Goal: Information Seeking & Learning: Learn about a topic

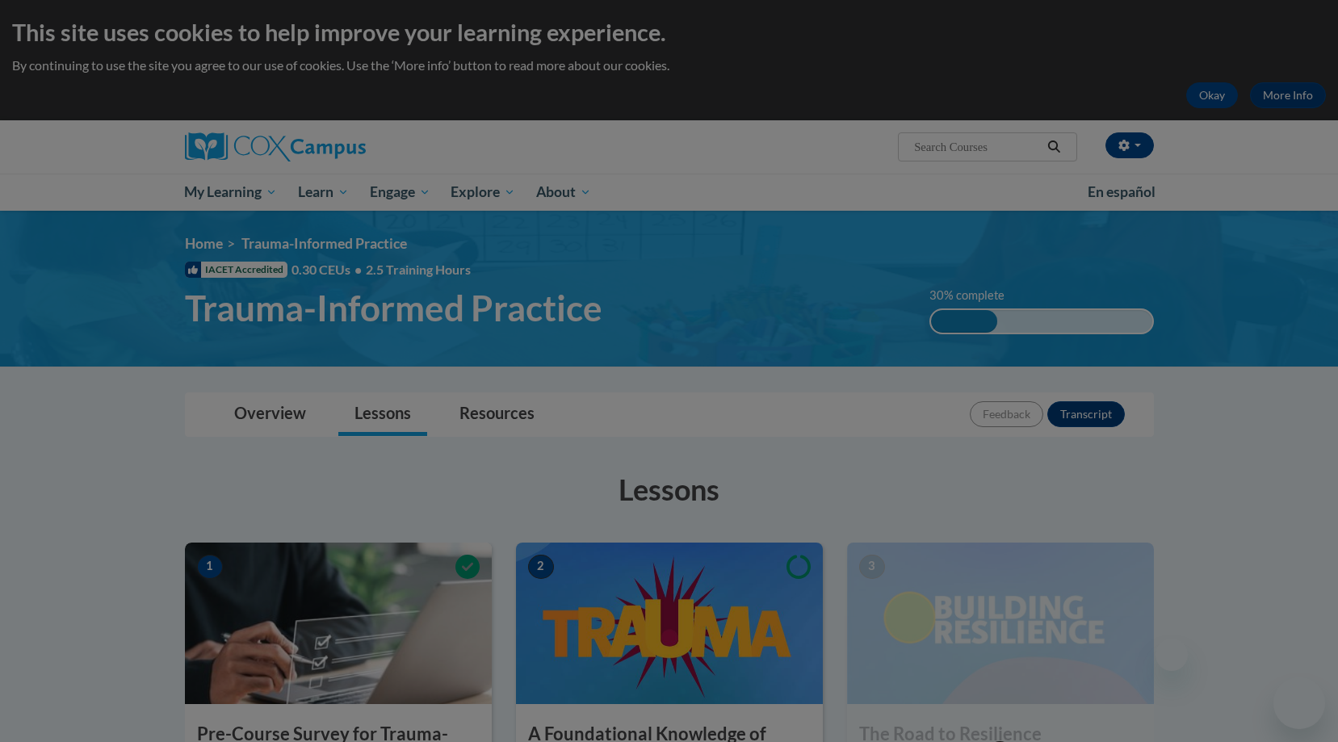
scroll to position [337, 0]
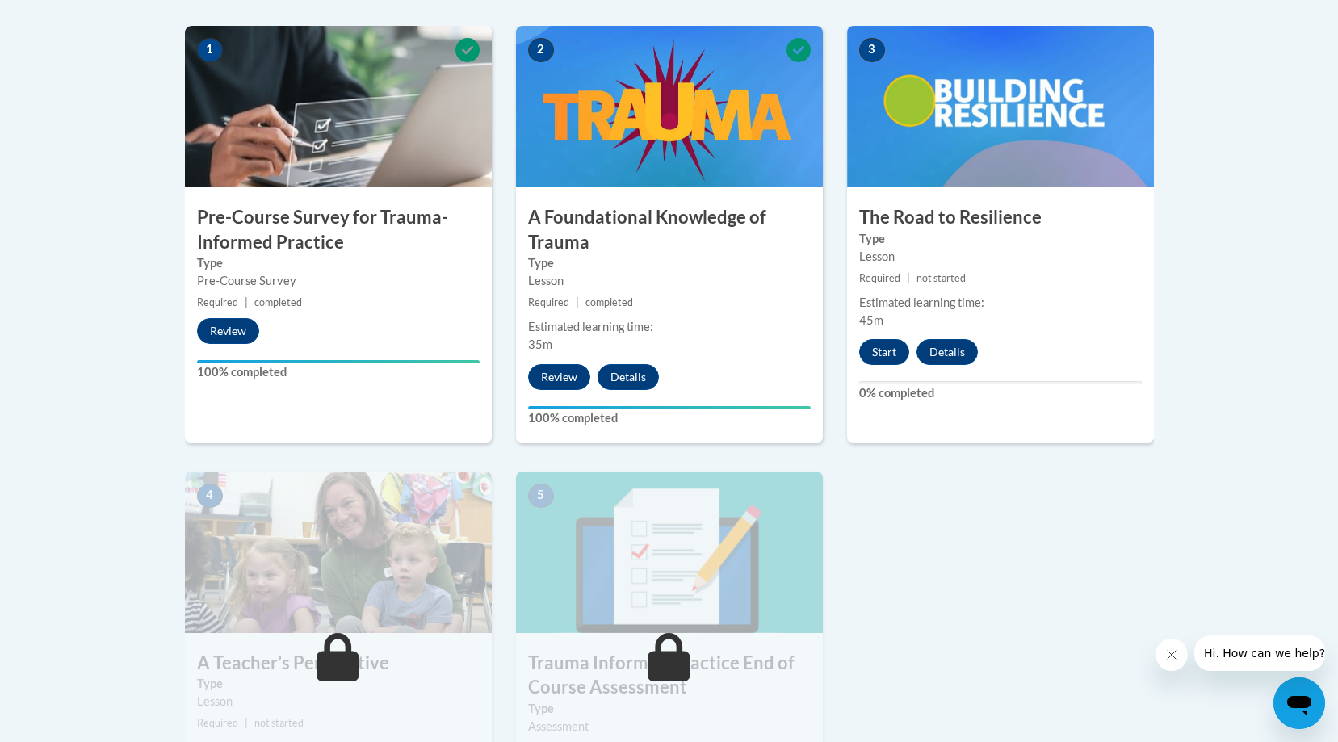
scroll to position [526, 0]
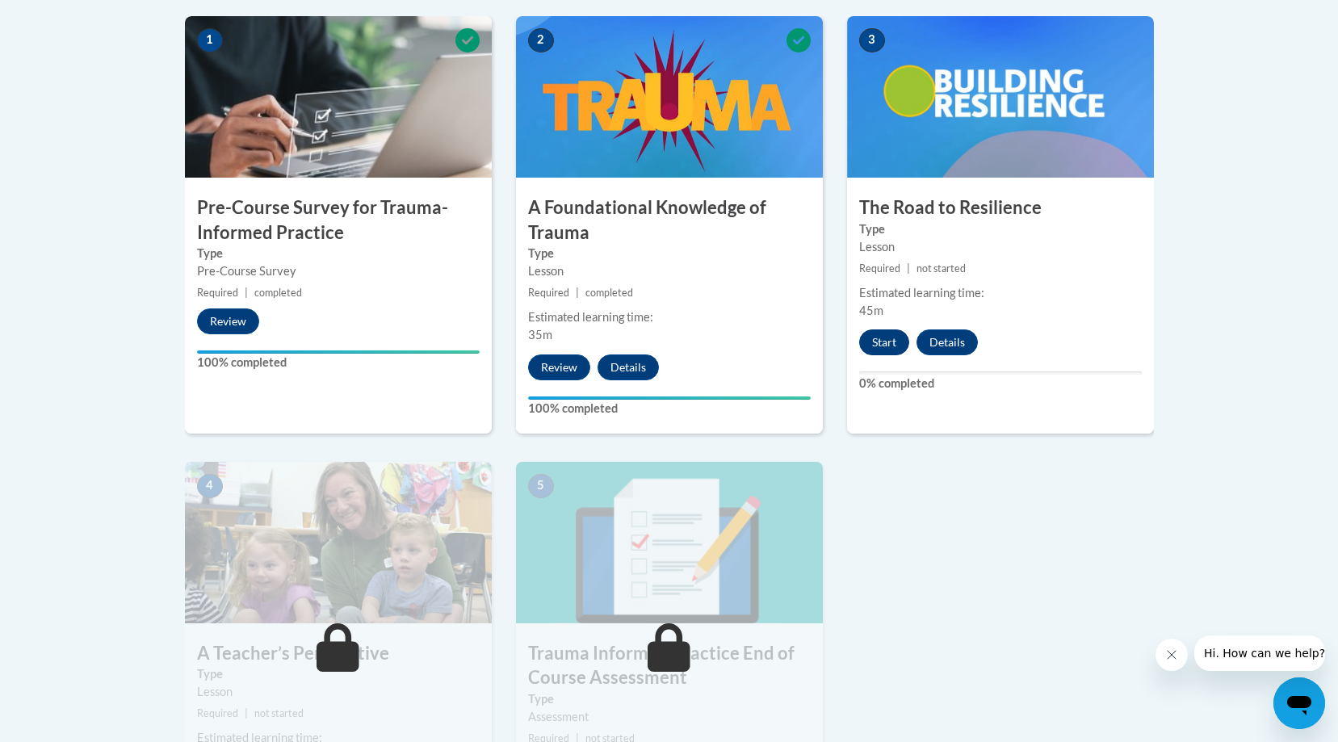
click at [894, 338] on button "Start" at bounding box center [884, 342] width 50 height 26
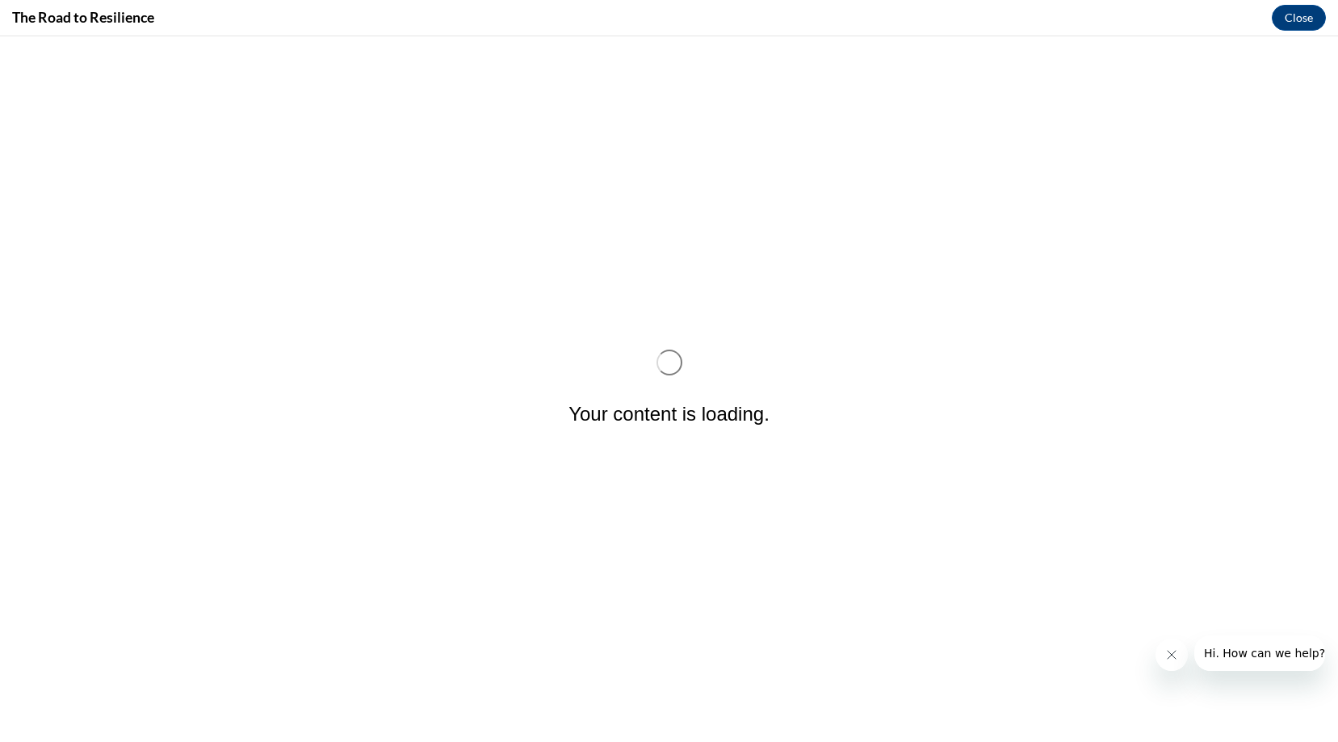
scroll to position [0, 0]
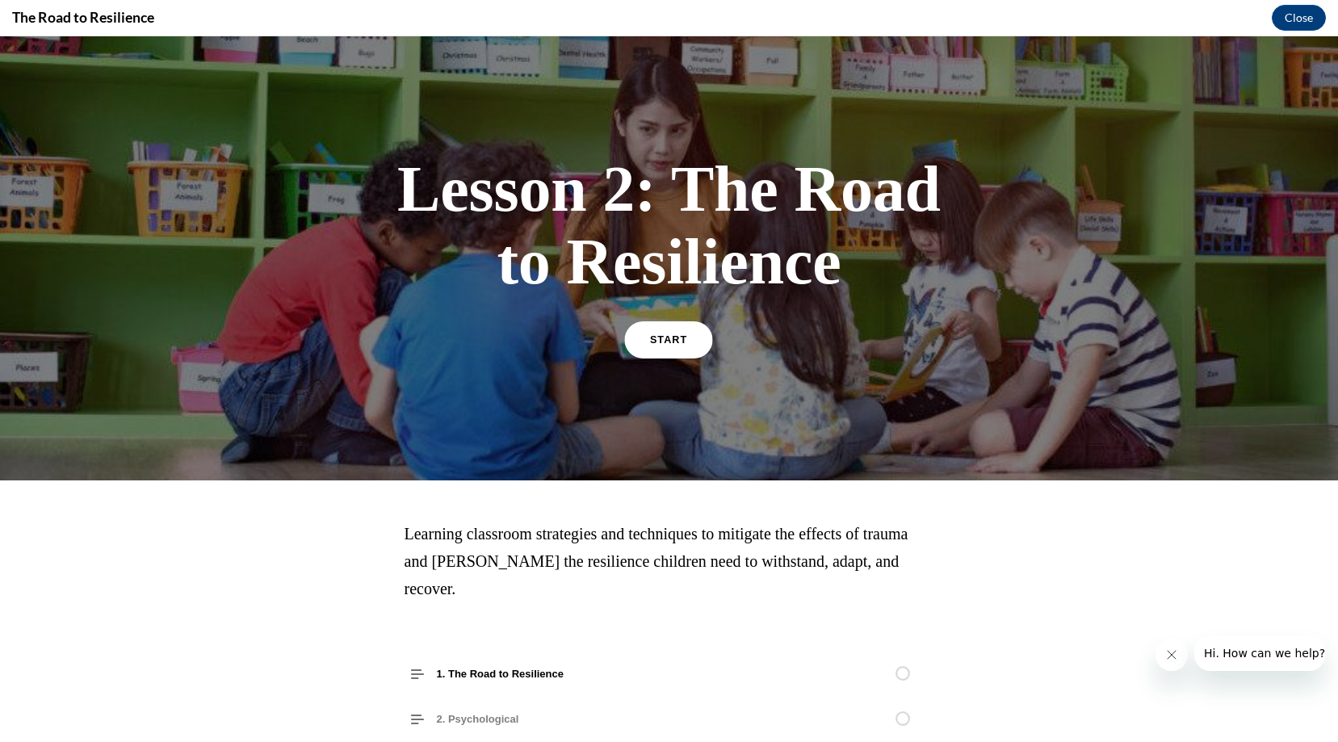
click at [677, 346] on link "START" at bounding box center [669, 339] width 88 height 37
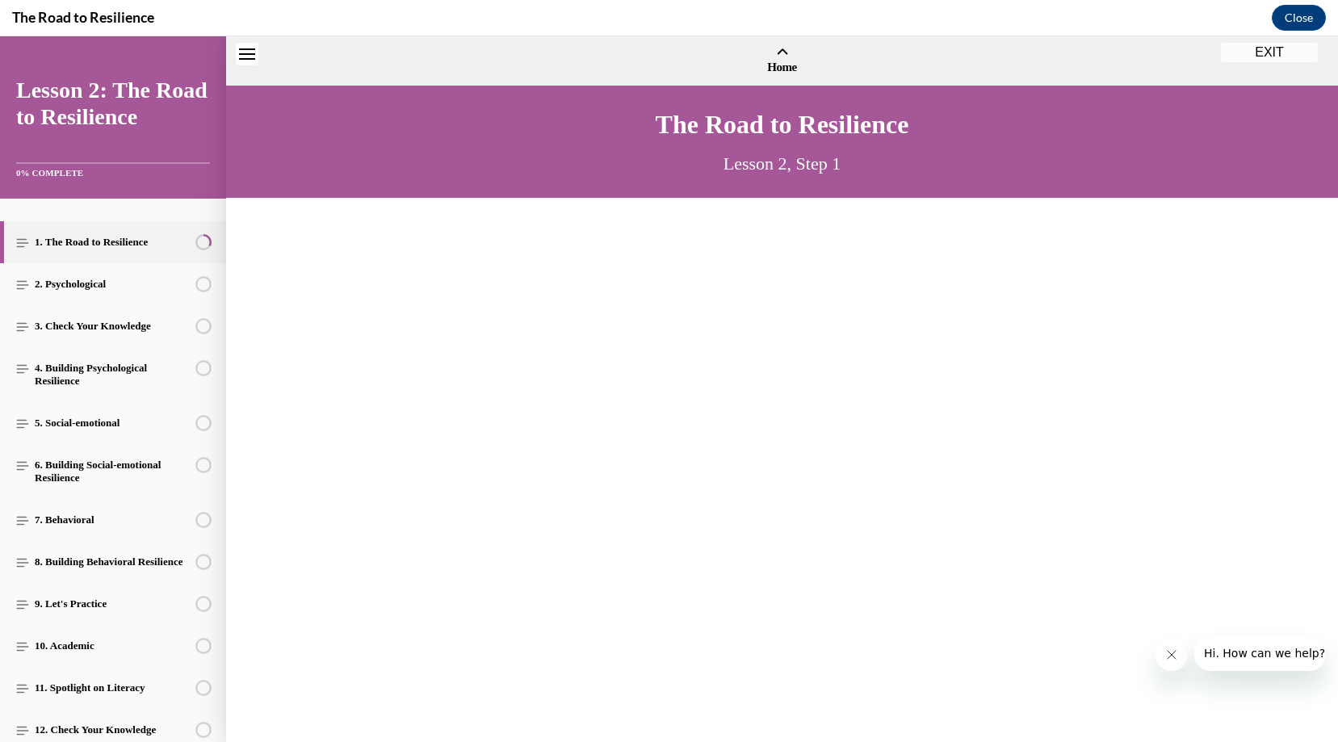
scroll to position [49, 0]
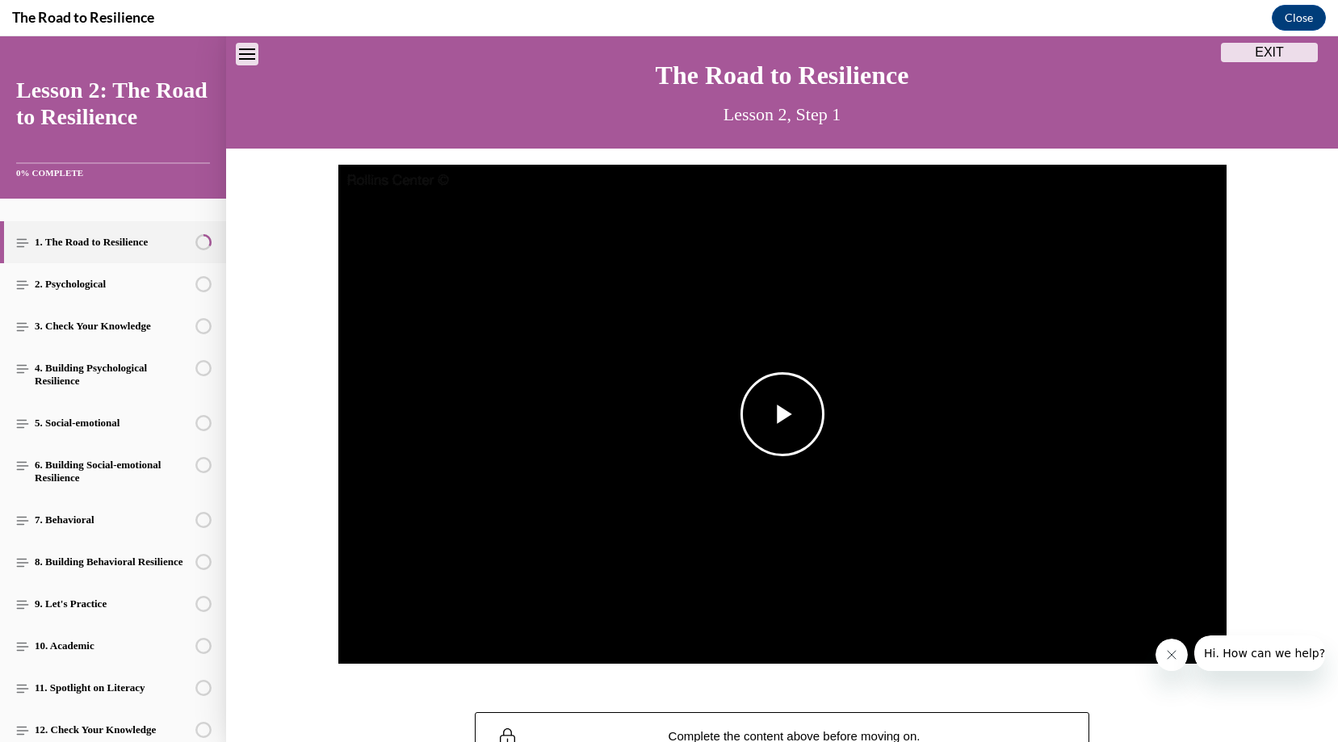
click at [729, 352] on img "Video player" at bounding box center [782, 415] width 888 height 500
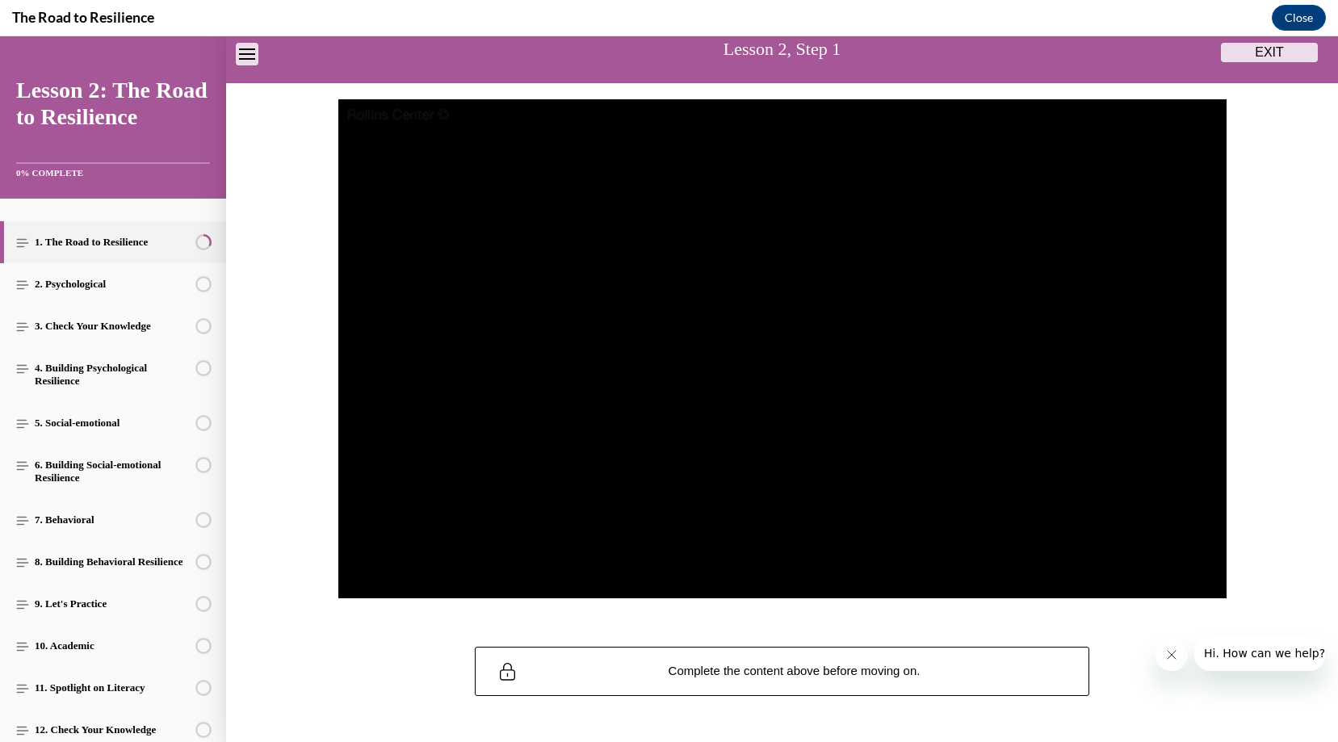
scroll to position [158, 0]
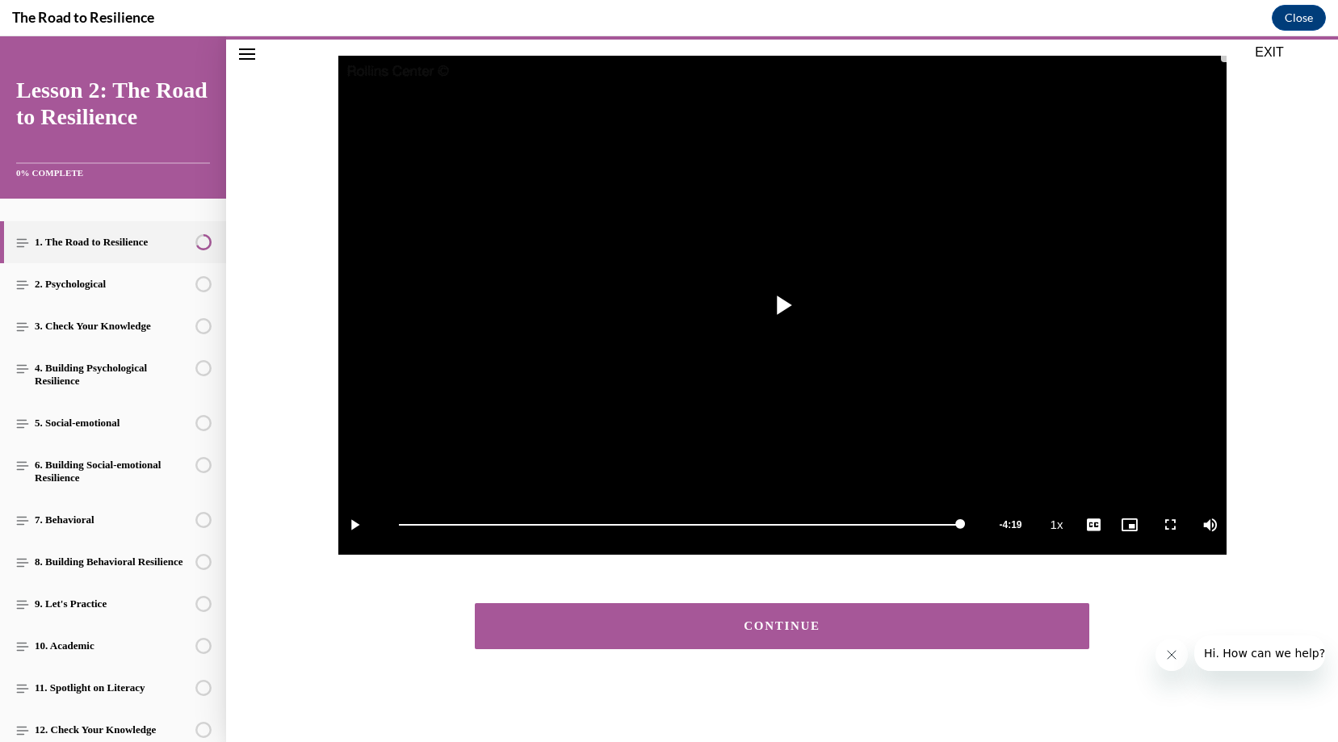
click at [617, 644] on button "CONTINUE" at bounding box center [782, 626] width 615 height 46
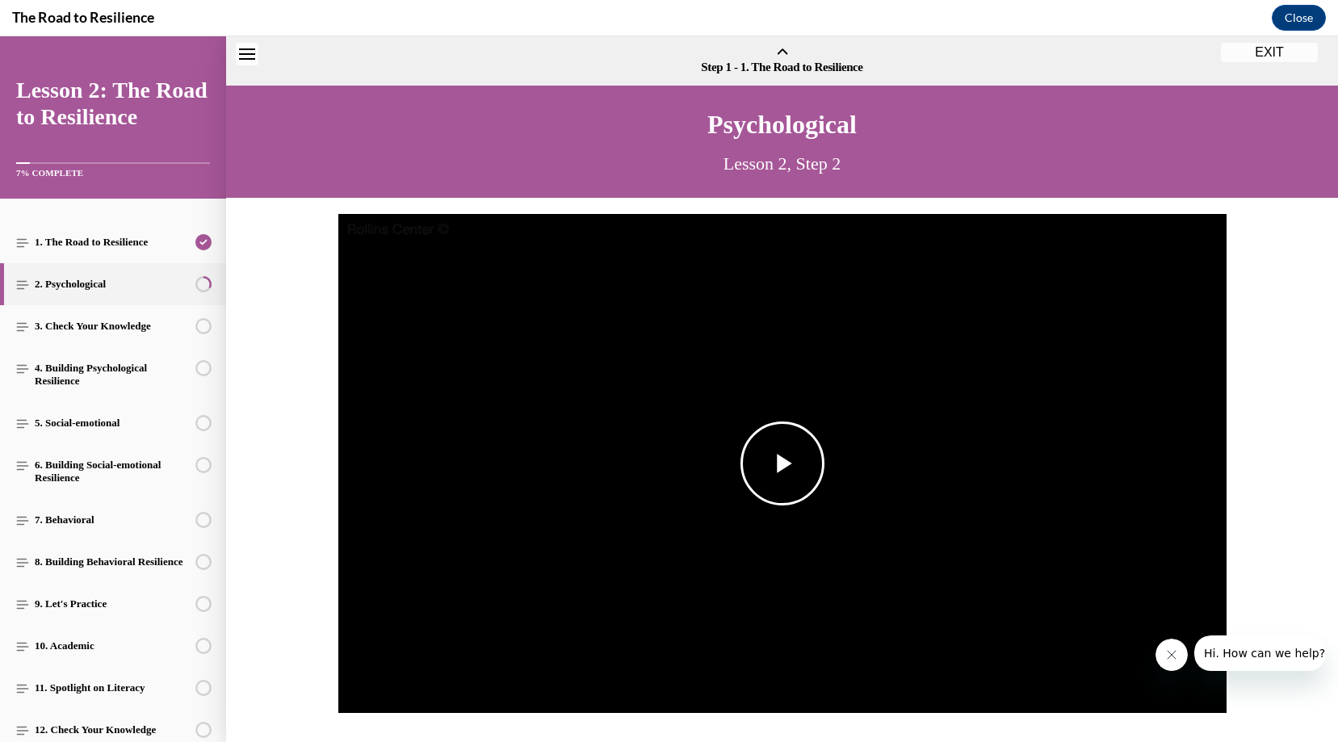
scroll to position [50, 0]
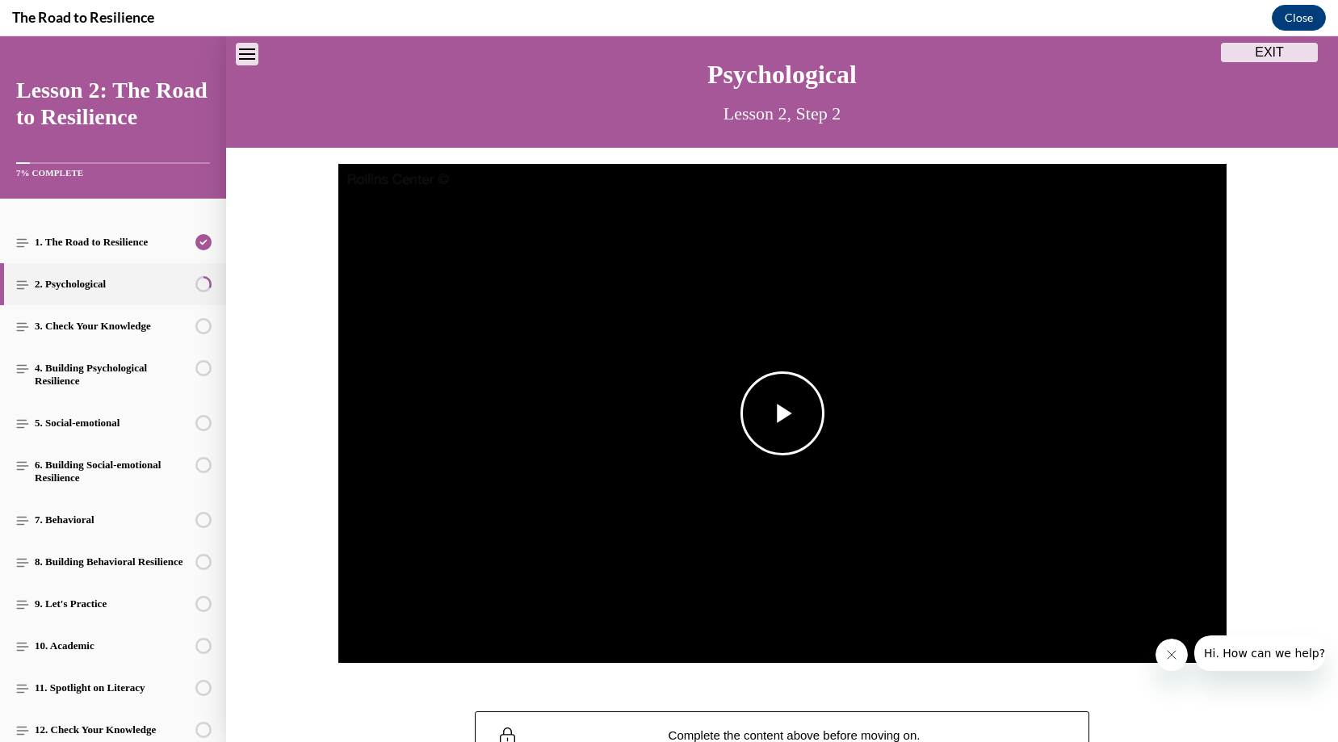
click at [400, 579] on img "Video player" at bounding box center [782, 414] width 888 height 500
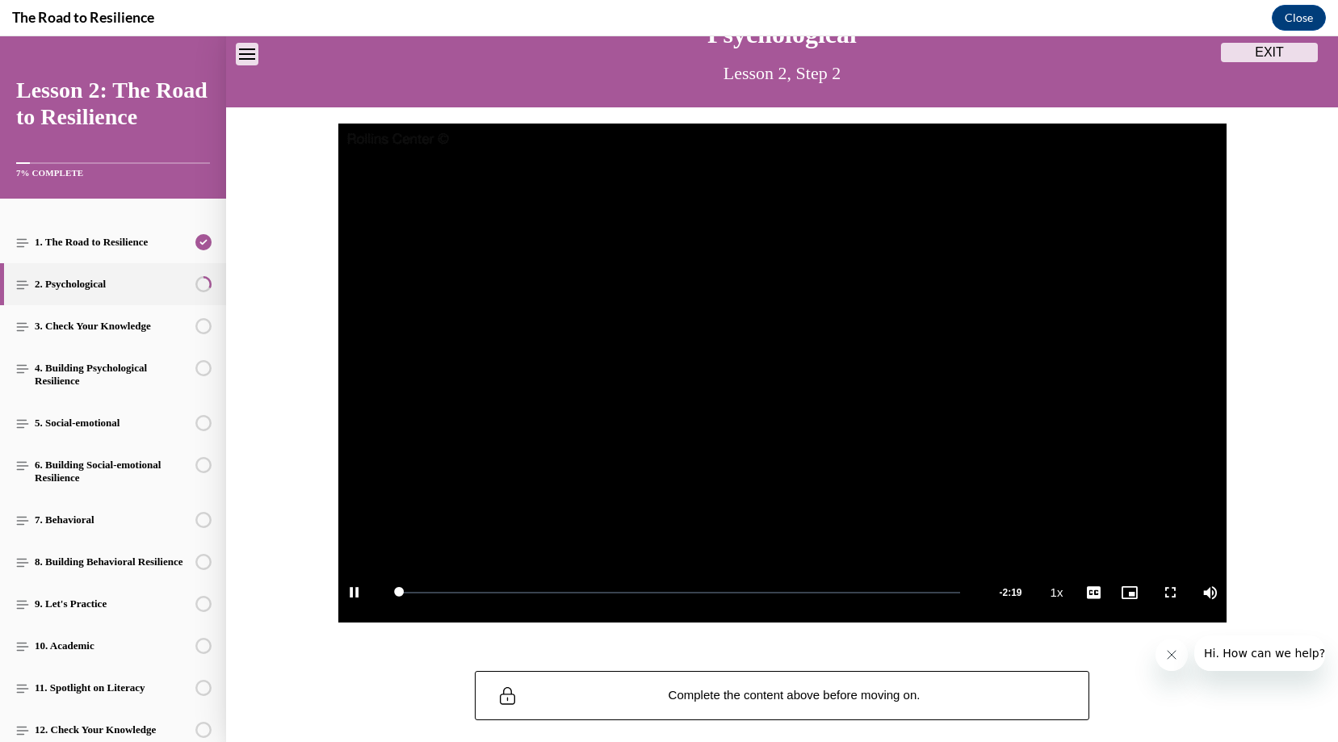
scroll to position [137, 0]
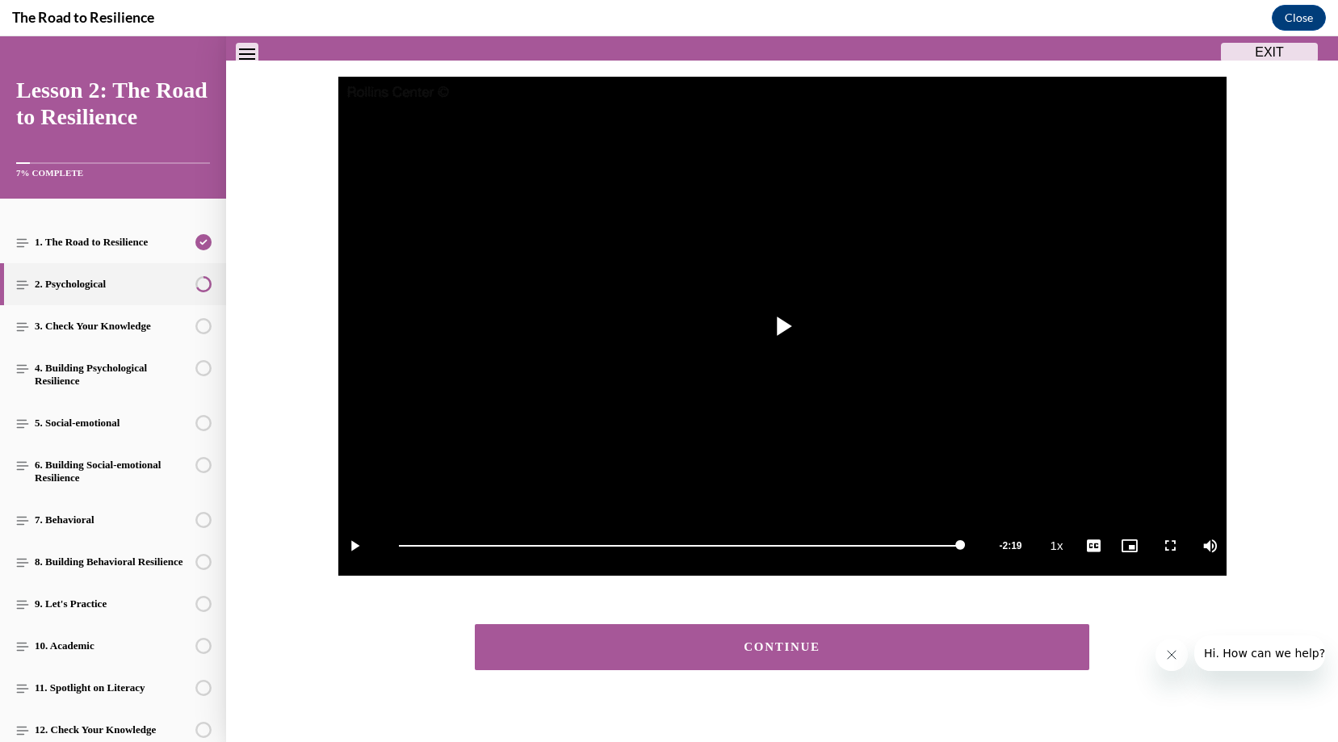
click at [593, 674] on div "CONTINUE" at bounding box center [782, 647] width 1112 height 78
click at [589, 654] on button "CONTINUE" at bounding box center [782, 647] width 615 height 46
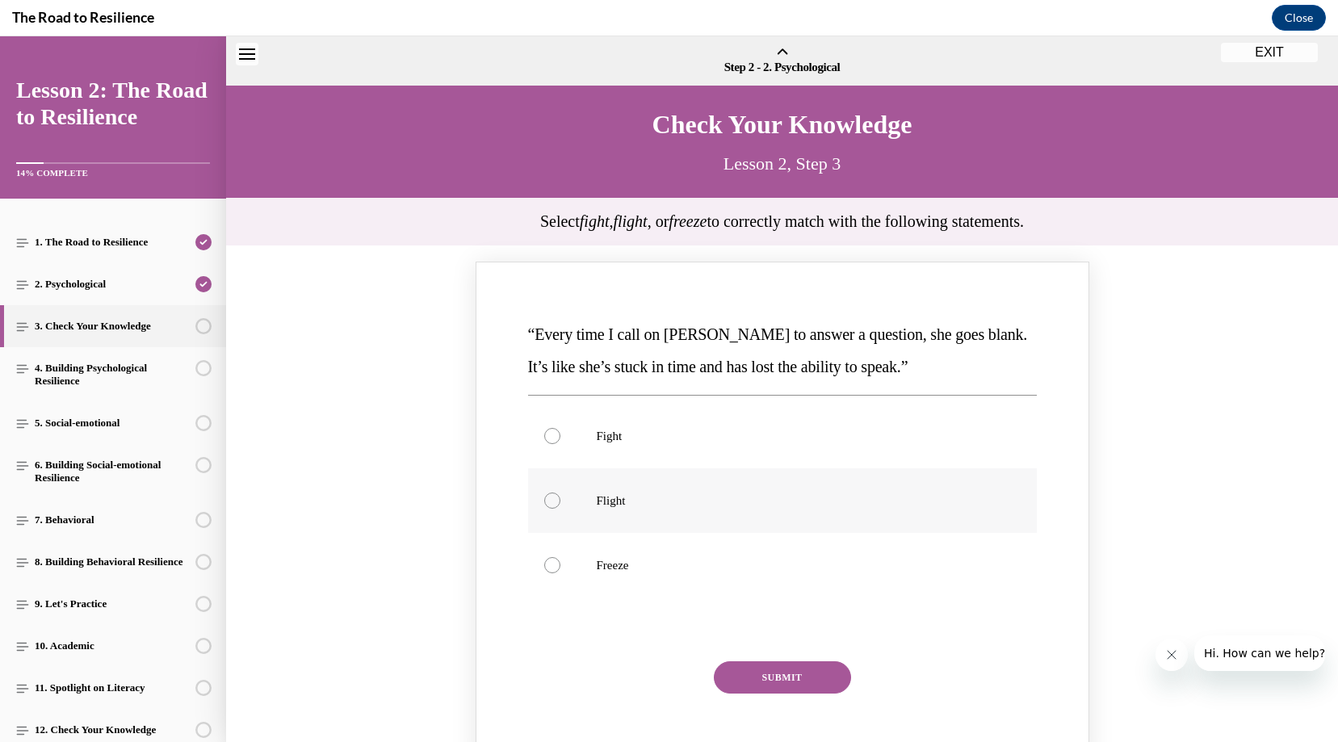
scroll to position [50, 0]
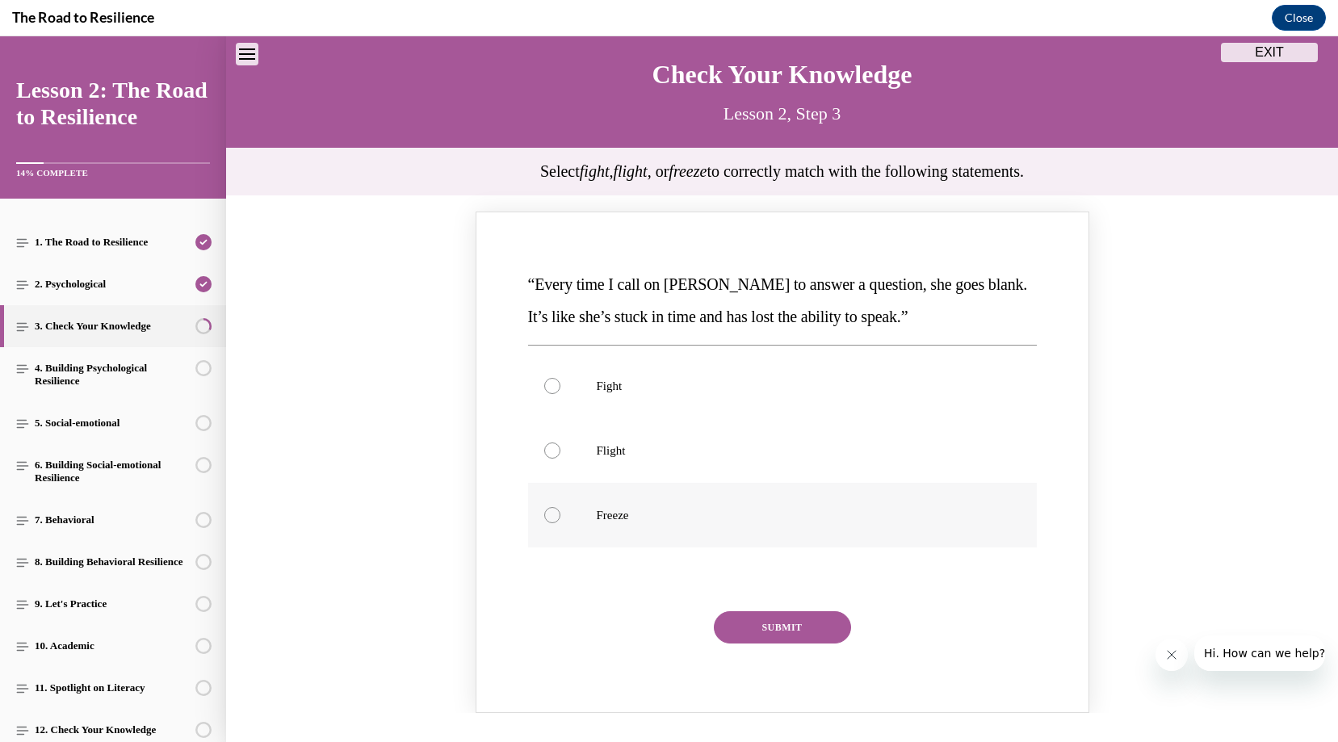
click at [544, 510] on div "Knowledge check: Multiple choice" at bounding box center [552, 515] width 16 height 16
click at [544, 510] on input "Freeze" at bounding box center [552, 515] width 16 height 16
radio input "true"
click at [799, 631] on button "SUBMIT" at bounding box center [782, 627] width 137 height 32
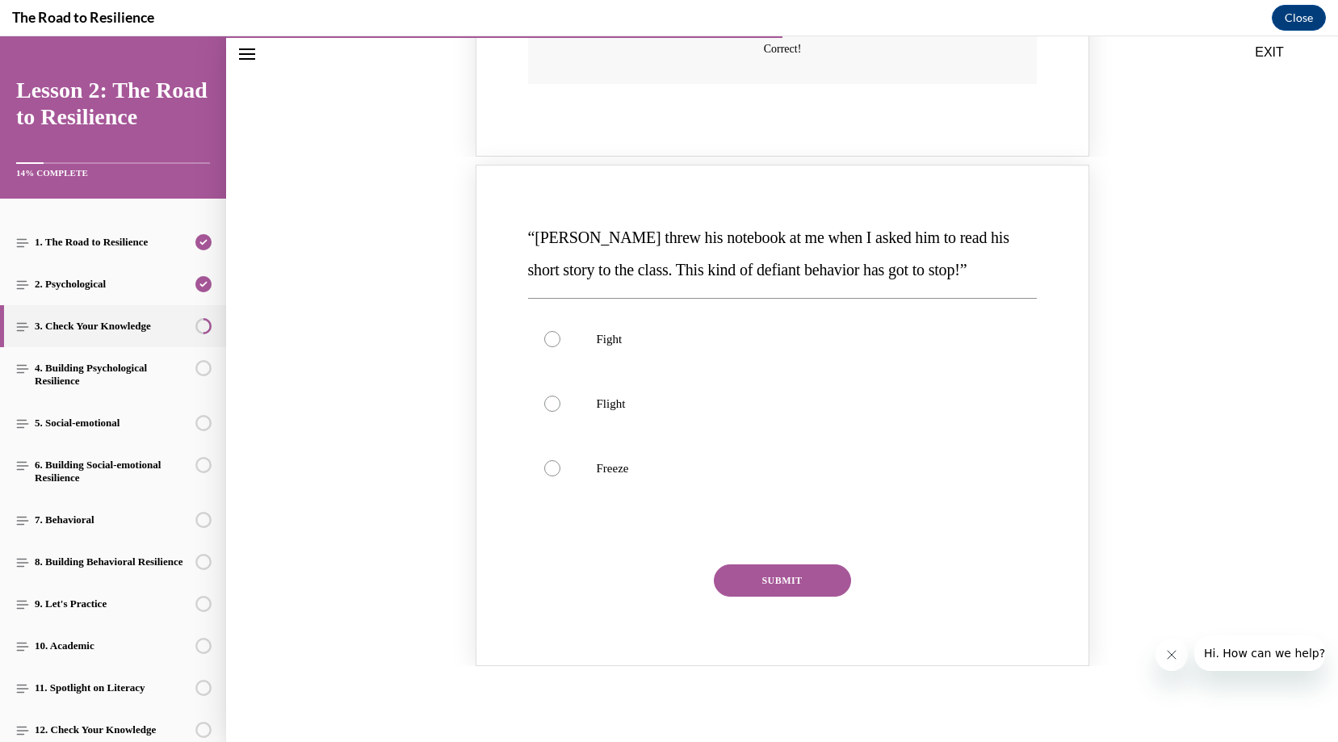
scroll to position [757, 0]
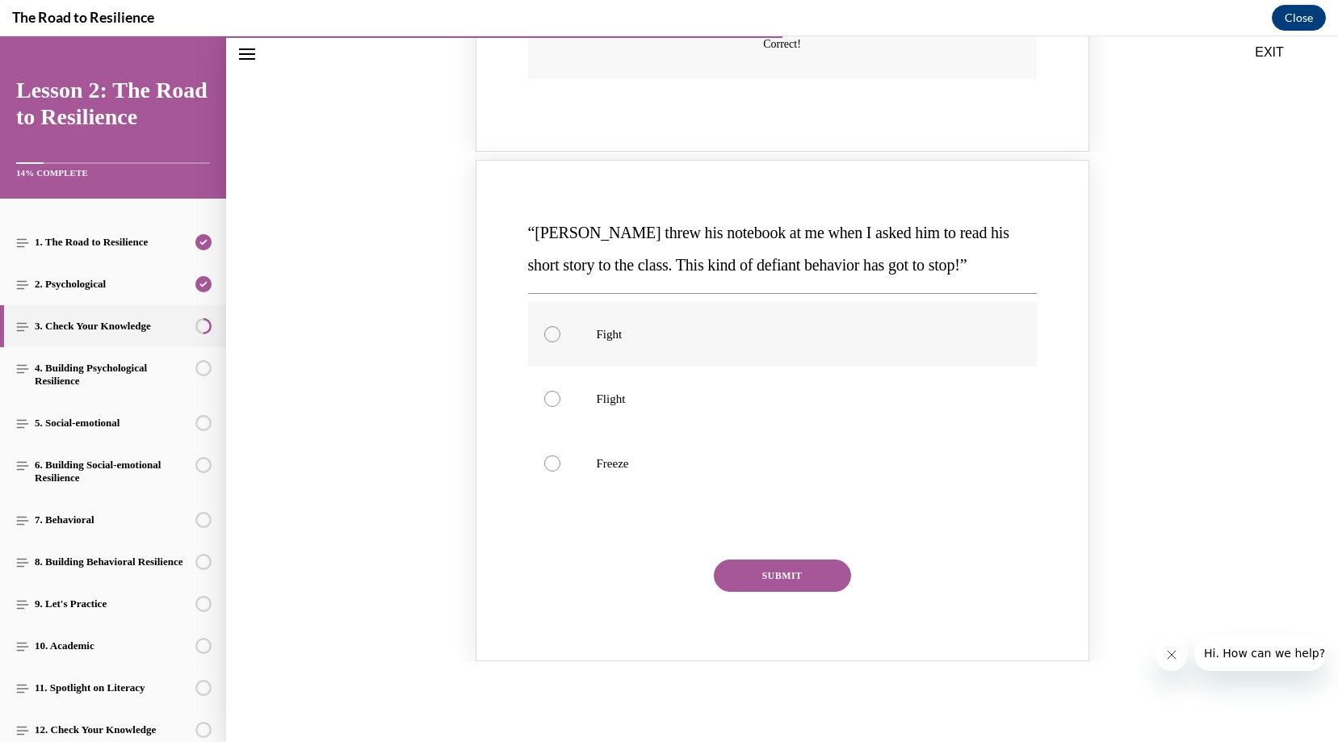
click at [782, 326] on p "Fight" at bounding box center [797, 334] width 400 height 16
click at [560, 326] on input "Fight" at bounding box center [552, 334] width 16 height 16
radio input "true"
click at [774, 560] on button "SUBMIT" at bounding box center [782, 576] width 137 height 32
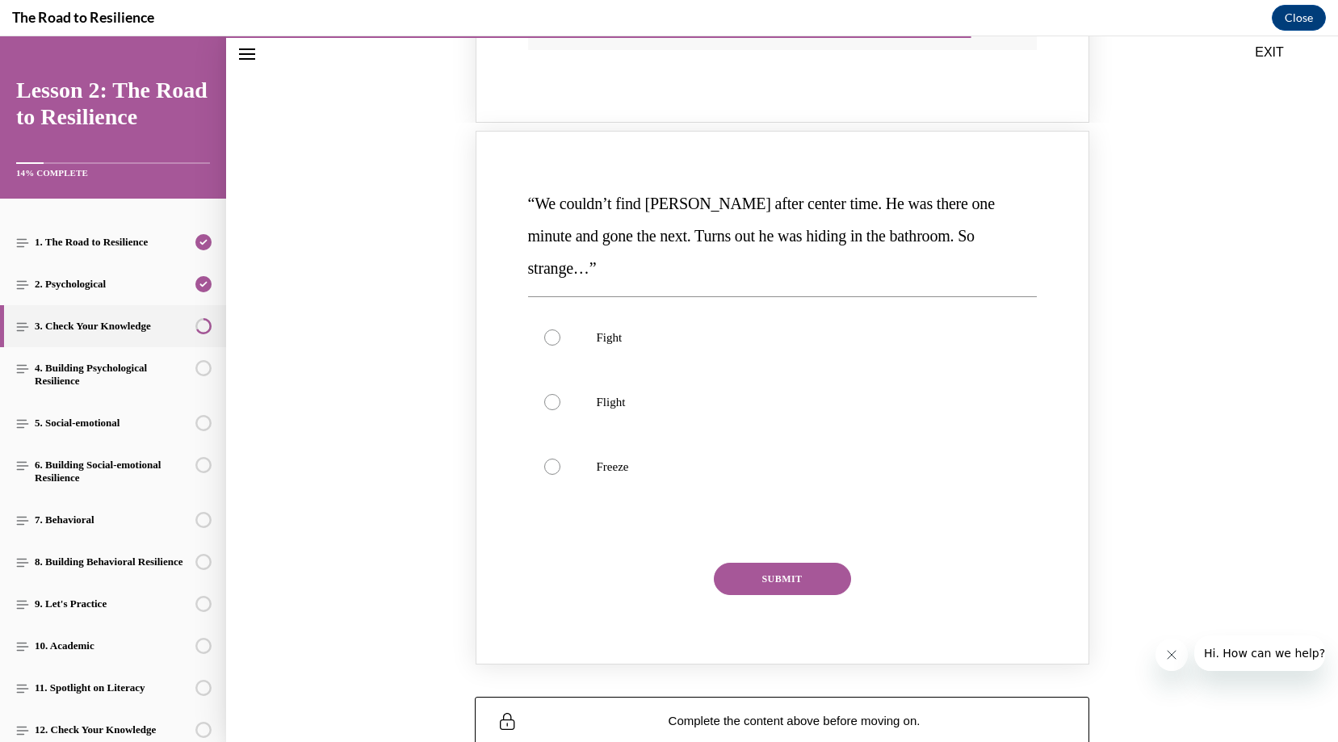
scroll to position [1428, 0]
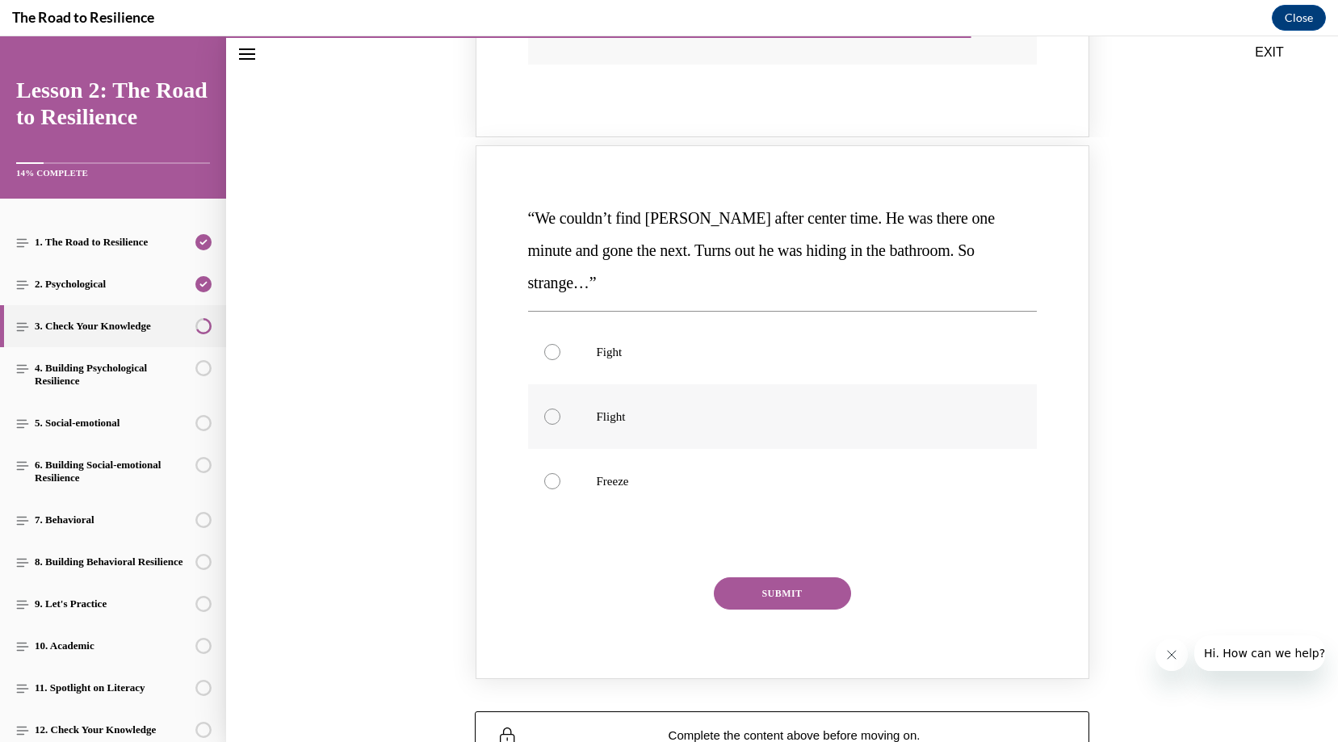
click at [694, 409] on p "Flight" at bounding box center [797, 417] width 400 height 16
click at [560, 409] on input "Flight" at bounding box center [552, 417] width 16 height 16
radio input "true"
click at [785, 577] on button "SUBMIT" at bounding box center [782, 593] width 137 height 32
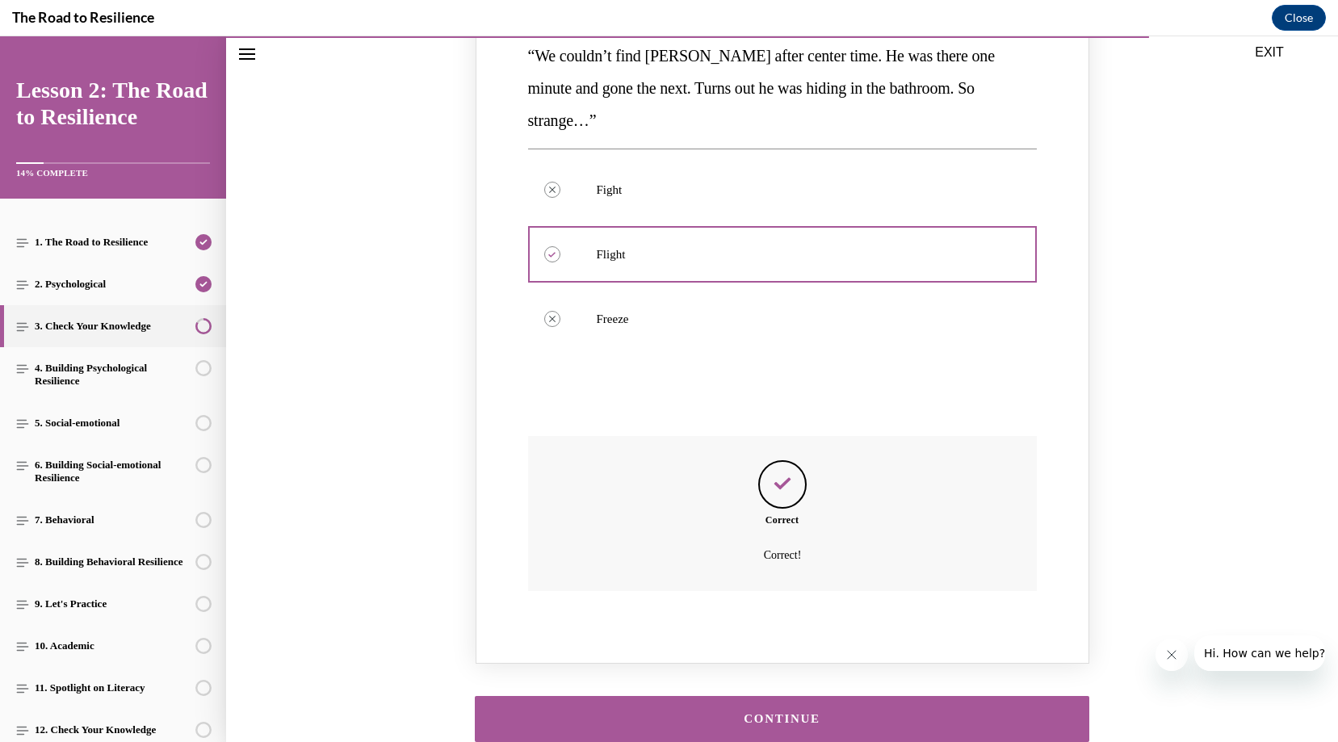
scroll to position [1590, 0]
click at [770, 714] on div "CONTINUE" at bounding box center [782, 720] width 565 height 12
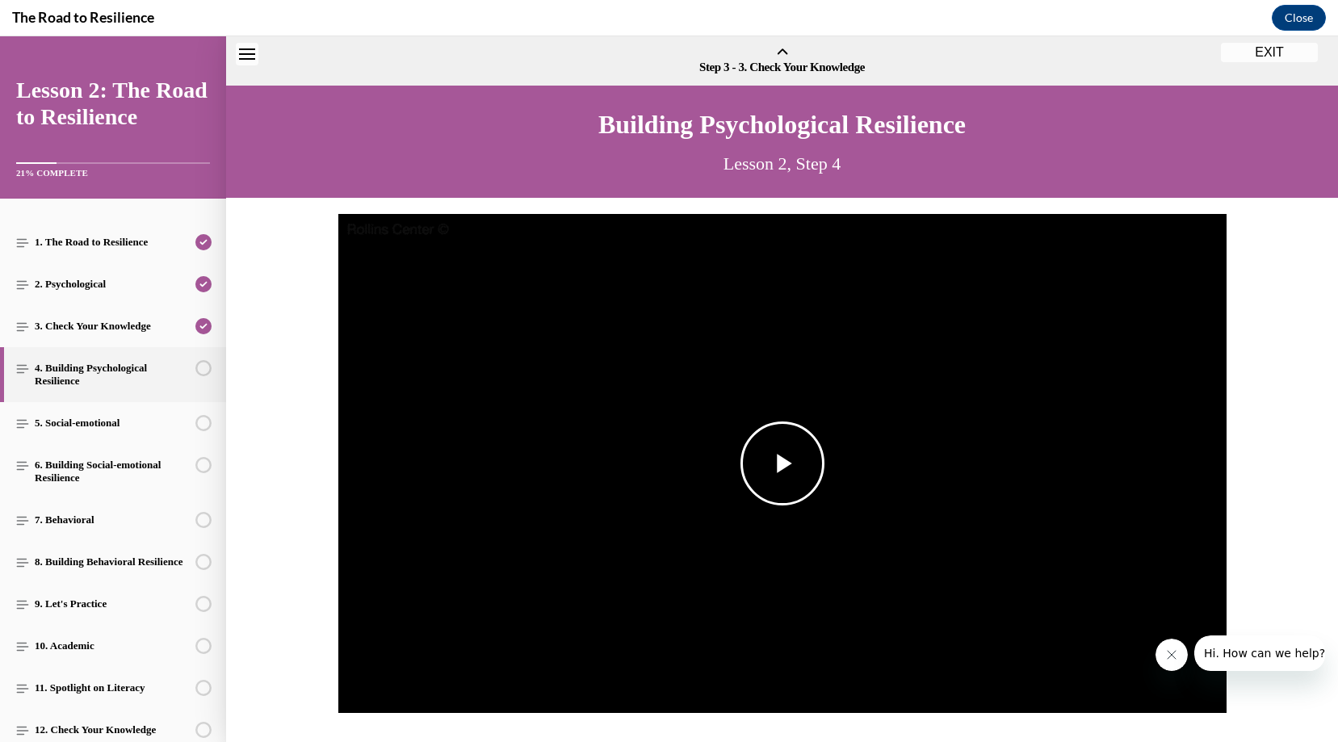
scroll to position [50, 0]
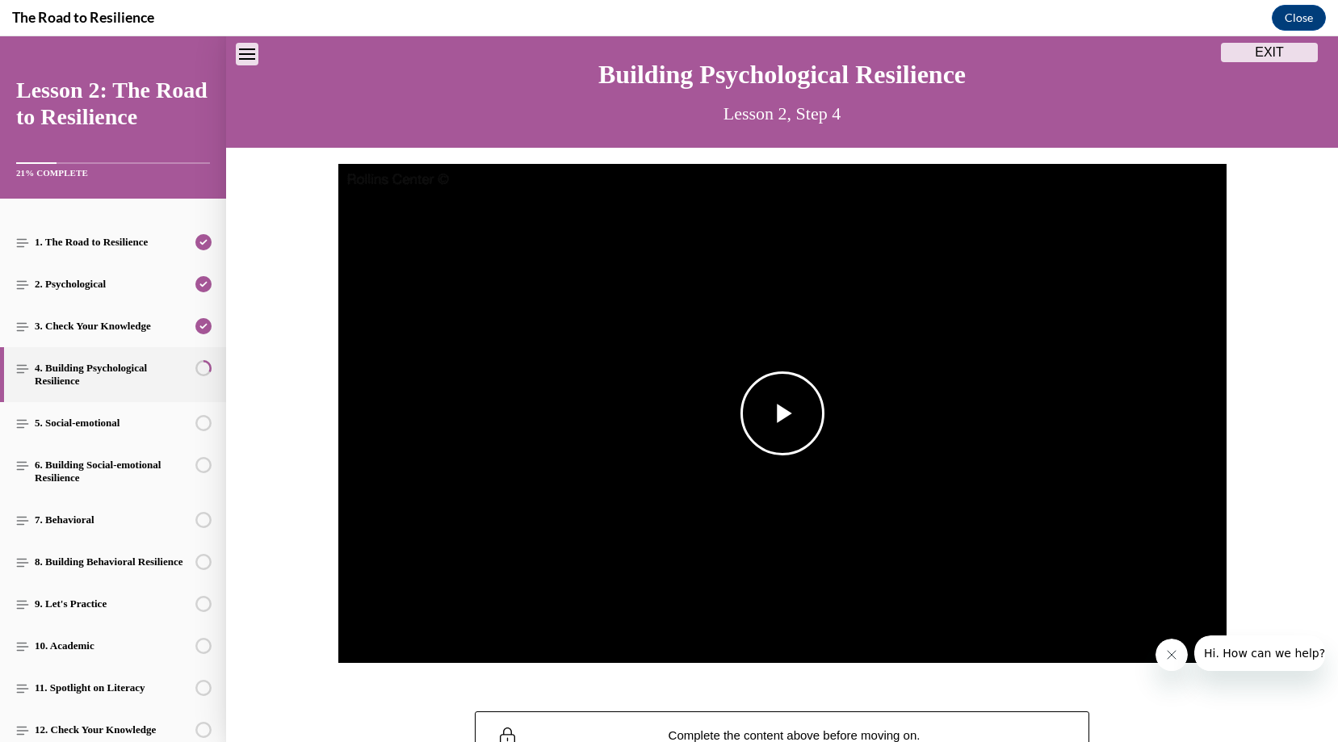
click at [782, 413] on span "Video player" at bounding box center [782, 413] width 0 height 0
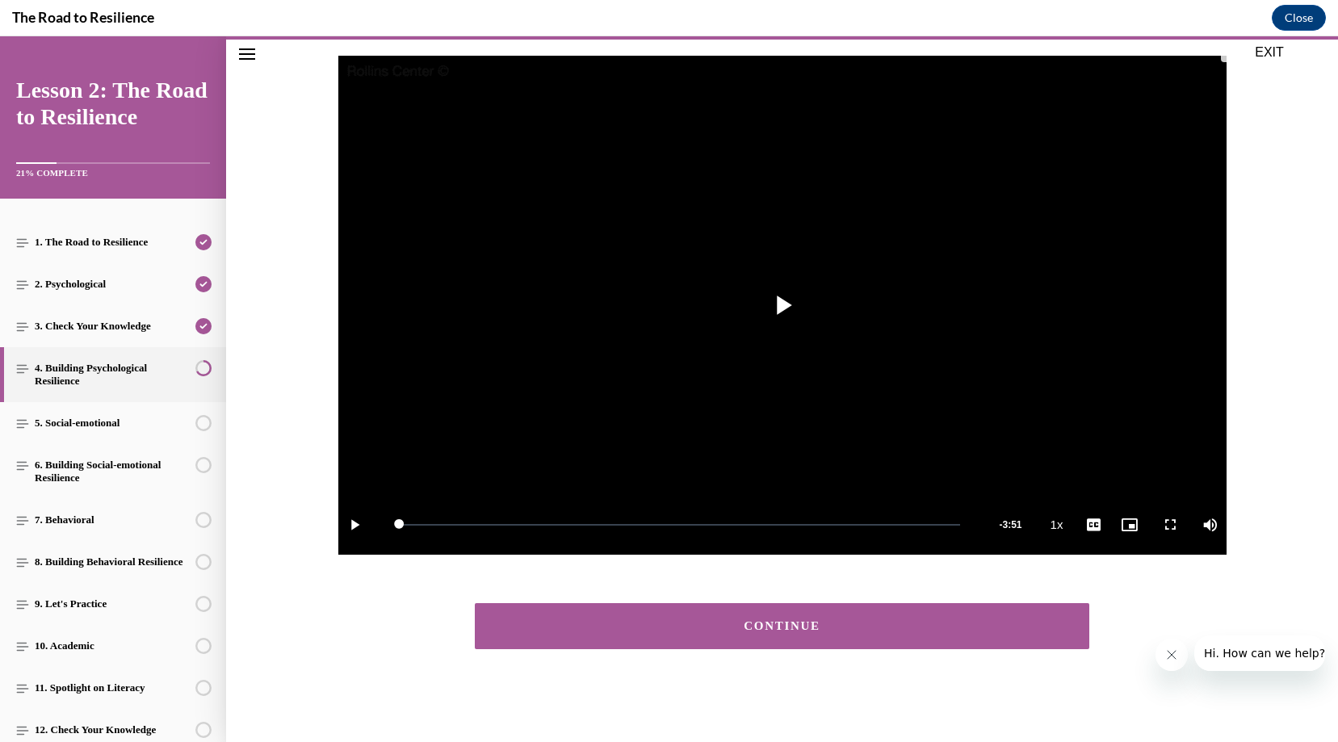
scroll to position [158, 0]
click at [696, 645] on button "CONTINUE" at bounding box center [782, 626] width 615 height 46
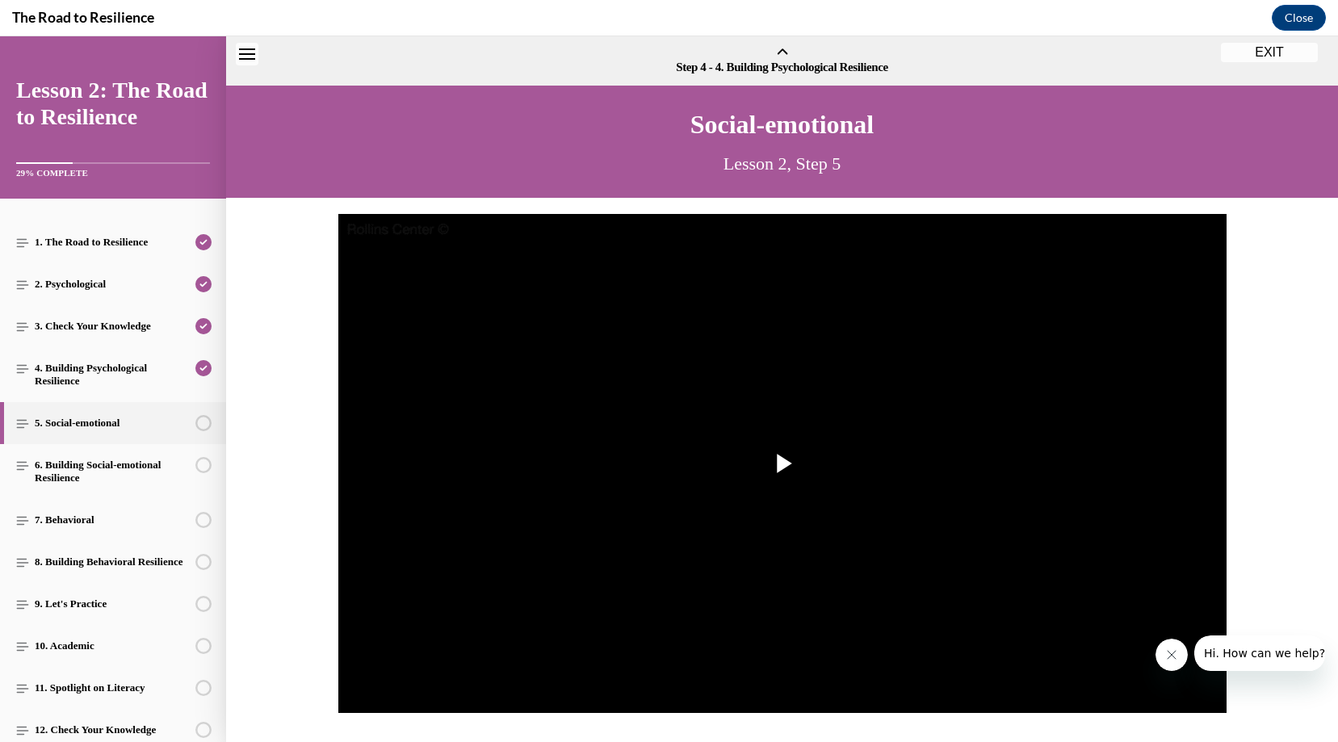
scroll to position [50, 0]
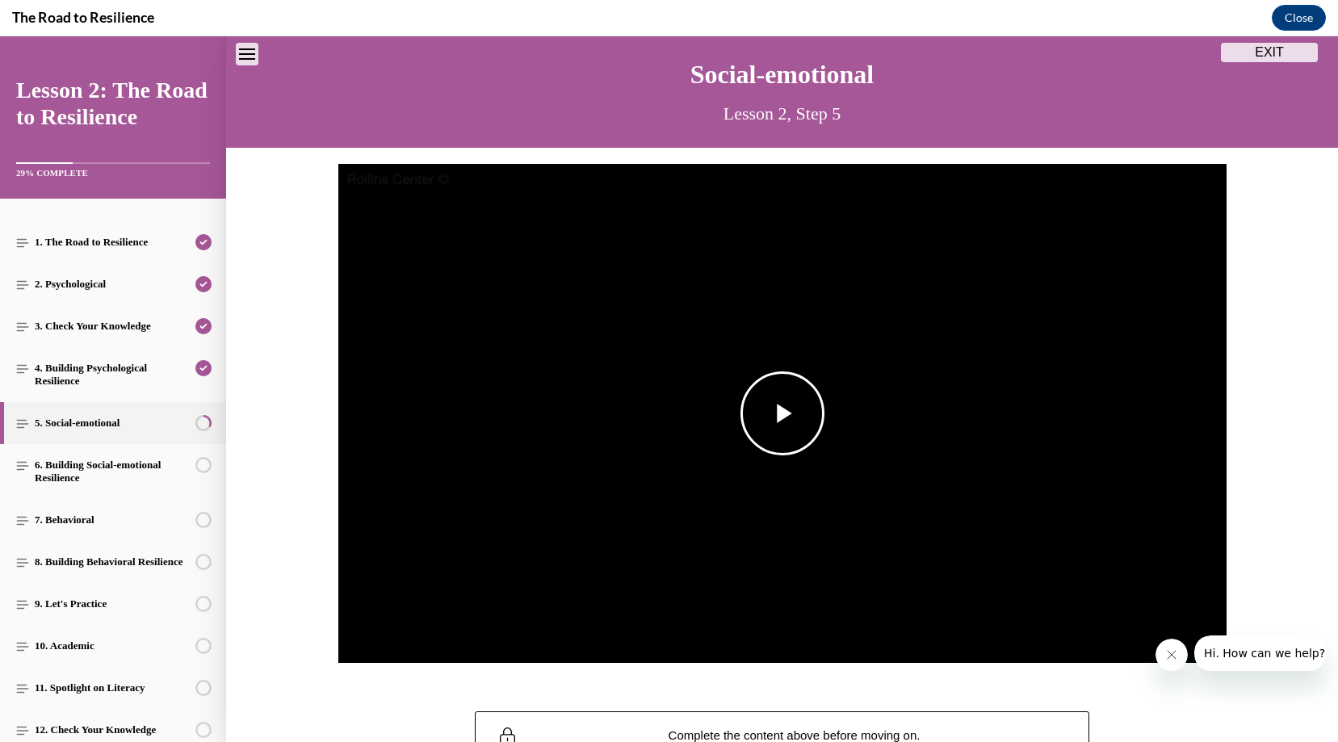
click at [602, 463] on img "Video player" at bounding box center [782, 414] width 888 height 500
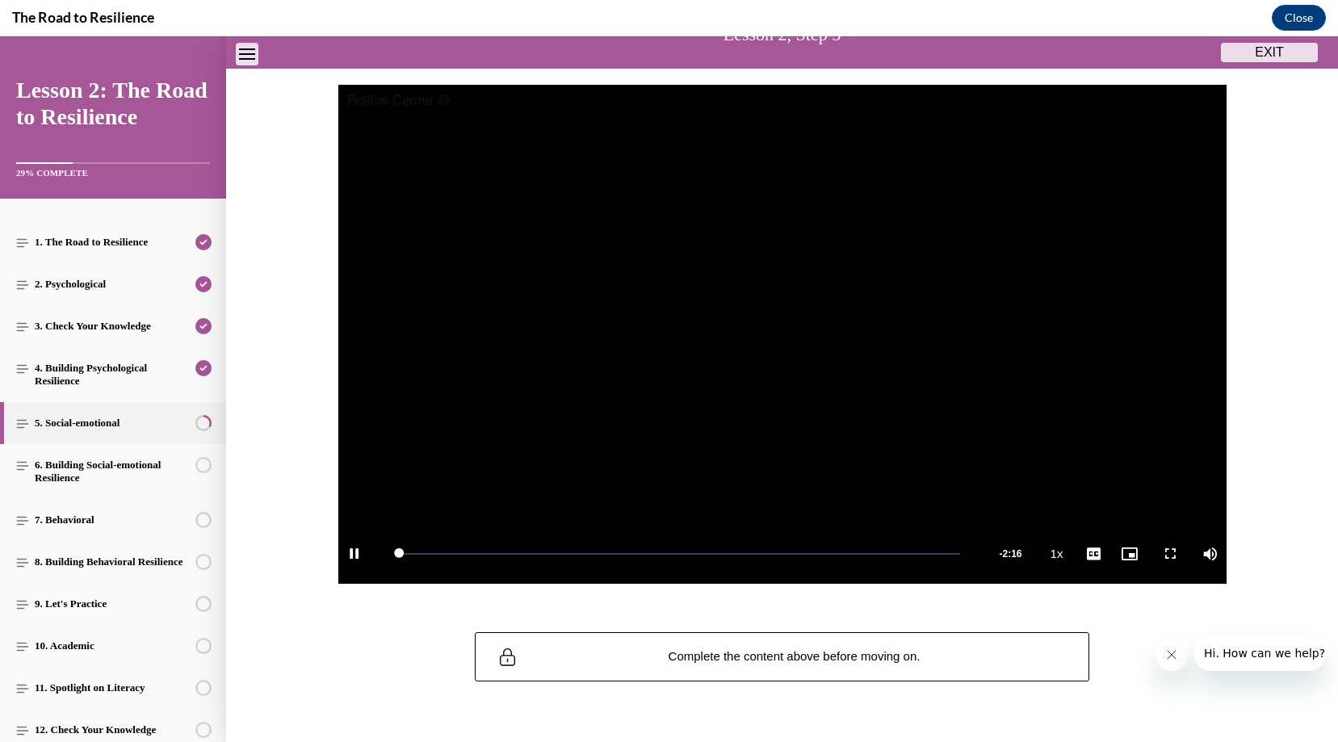
scroll to position [145, 0]
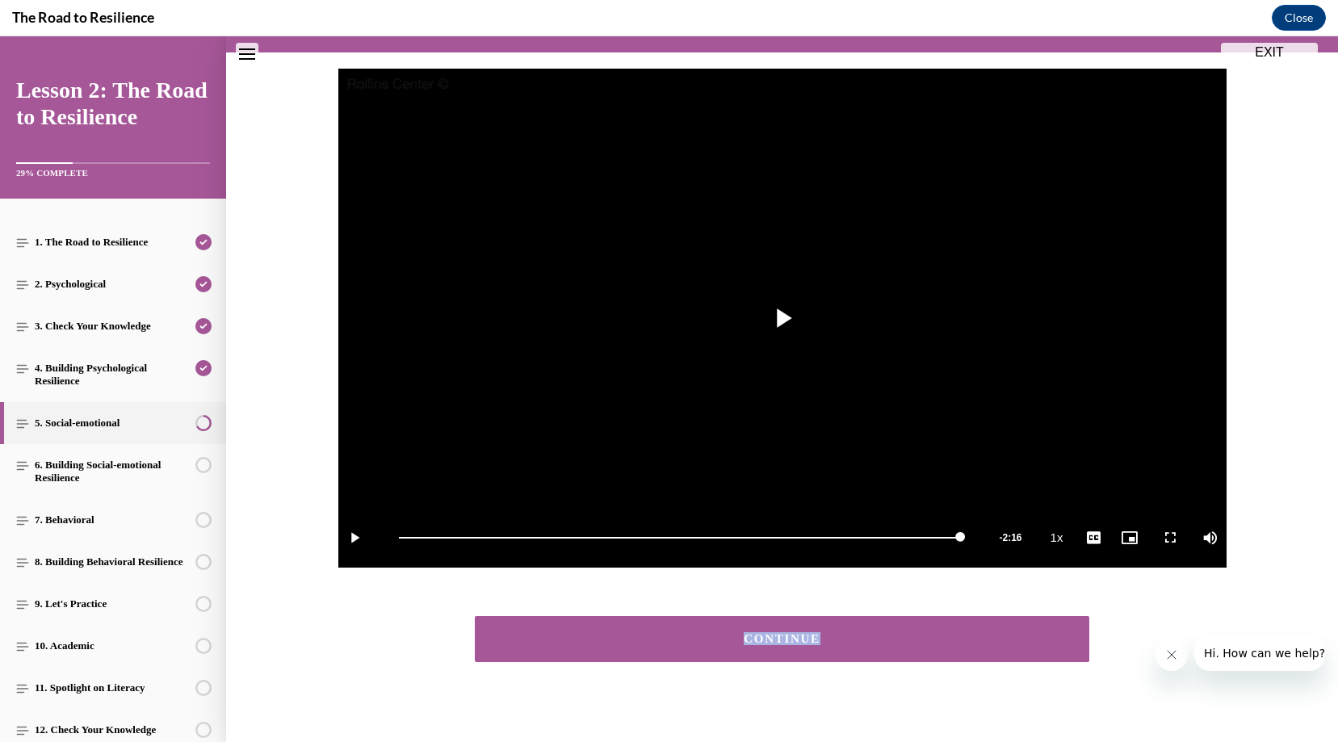
drag, startPoint x: 431, startPoint y: 585, endPoint x: 600, endPoint y: 646, distance: 179.6
click at [600, 646] on section "Social-emotional Lesson 2, Step 5 Video Player is loading. Play Video Play Load…" at bounding box center [782, 347] width 1112 height 815
click at [776, 647] on button "CONTINUE" at bounding box center [782, 639] width 615 height 46
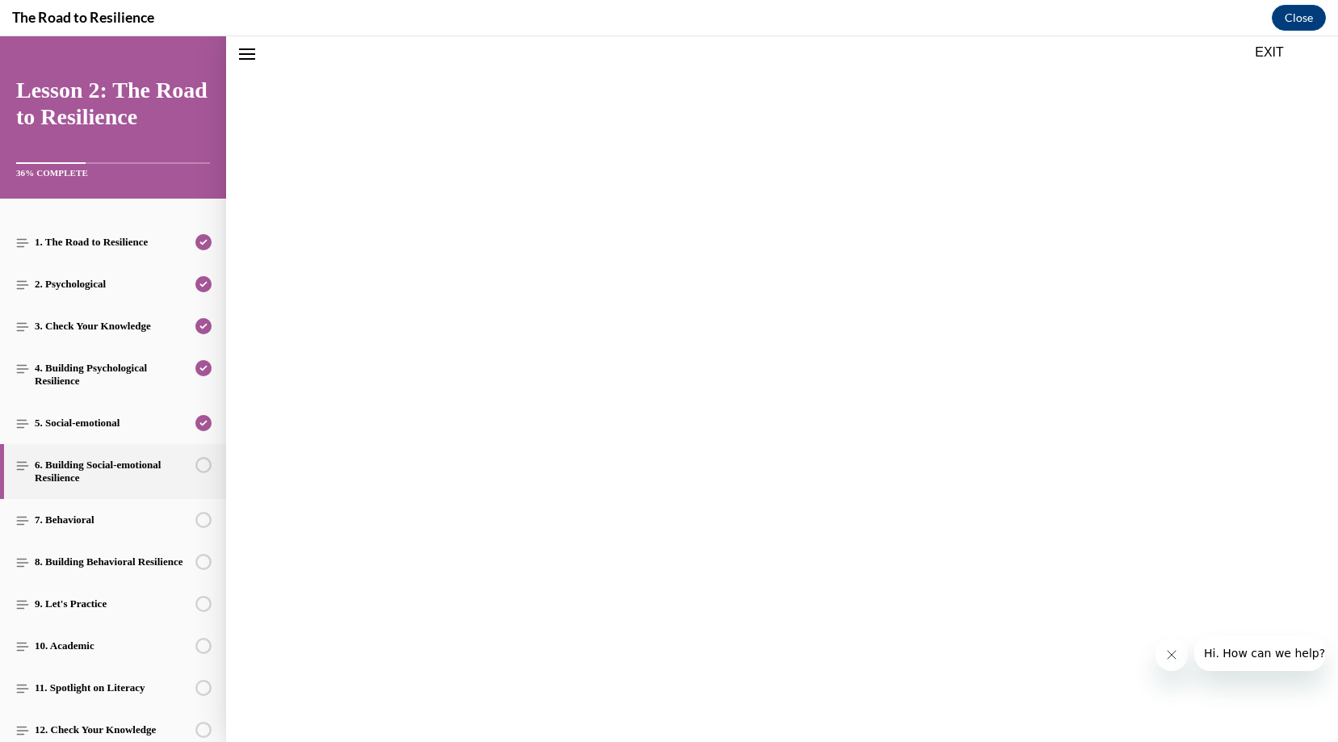
scroll to position [50, 0]
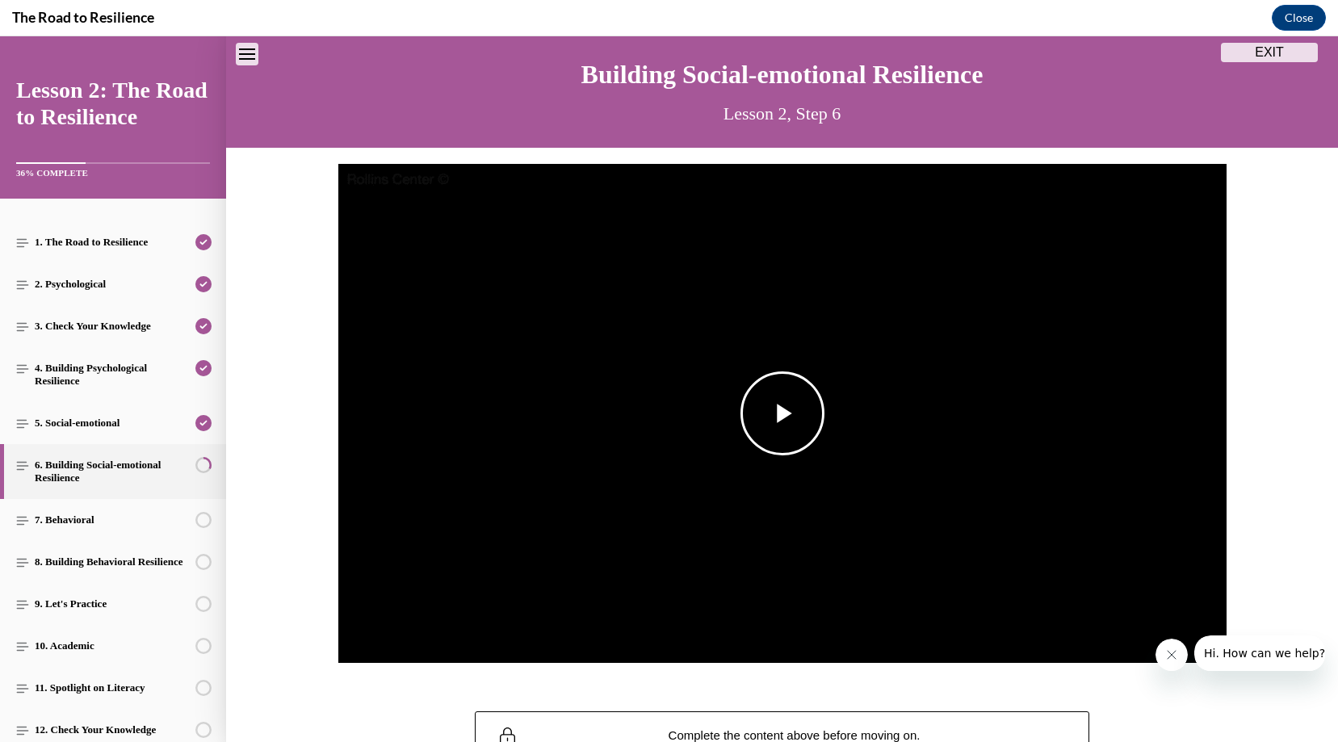
click at [782, 413] on span "Video player" at bounding box center [782, 413] width 0 height 0
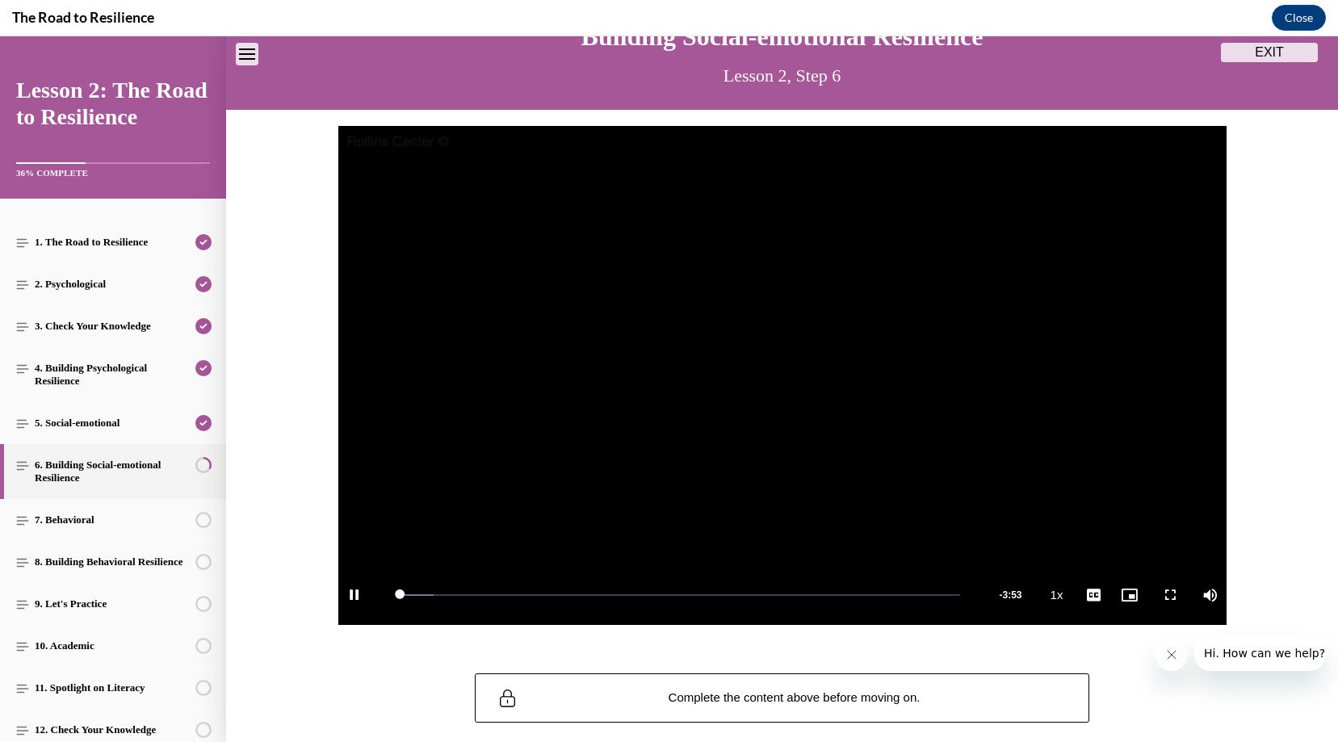
scroll to position [99, 0]
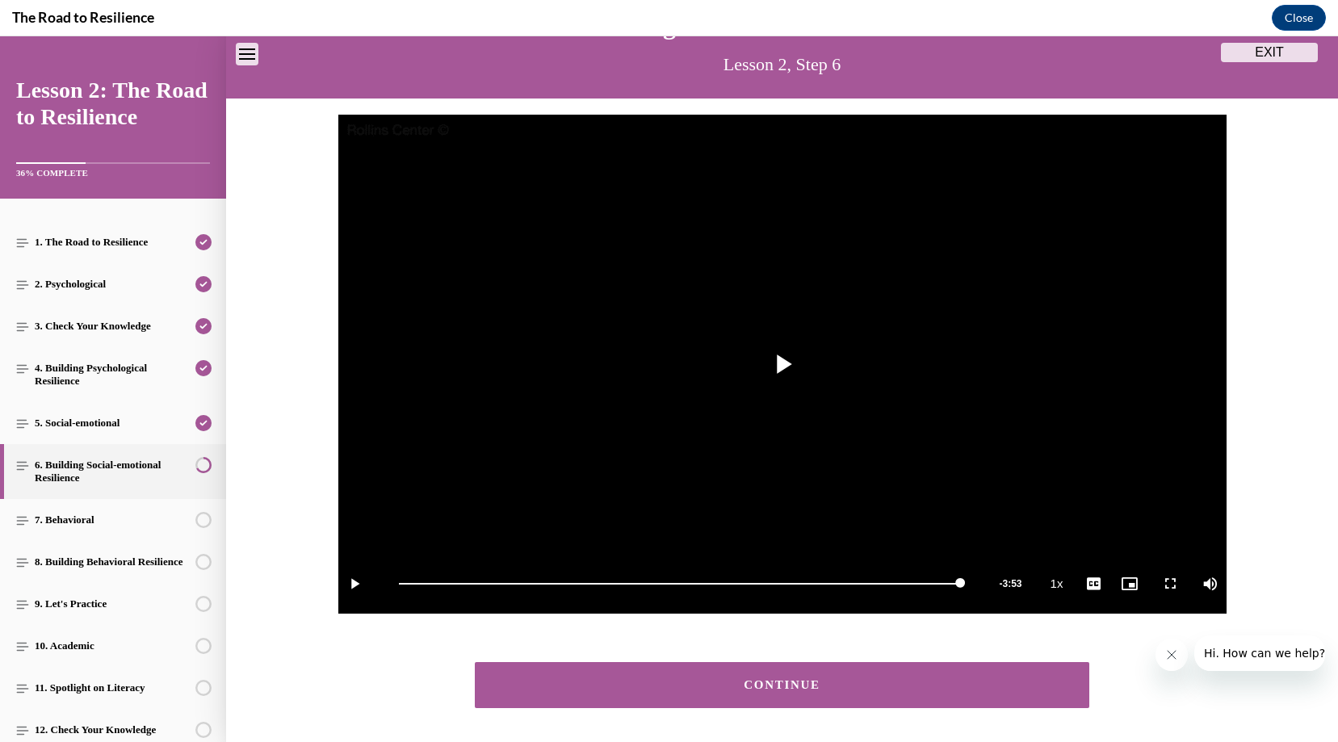
click at [575, 680] on div "CONTINUE" at bounding box center [782, 685] width 565 height 12
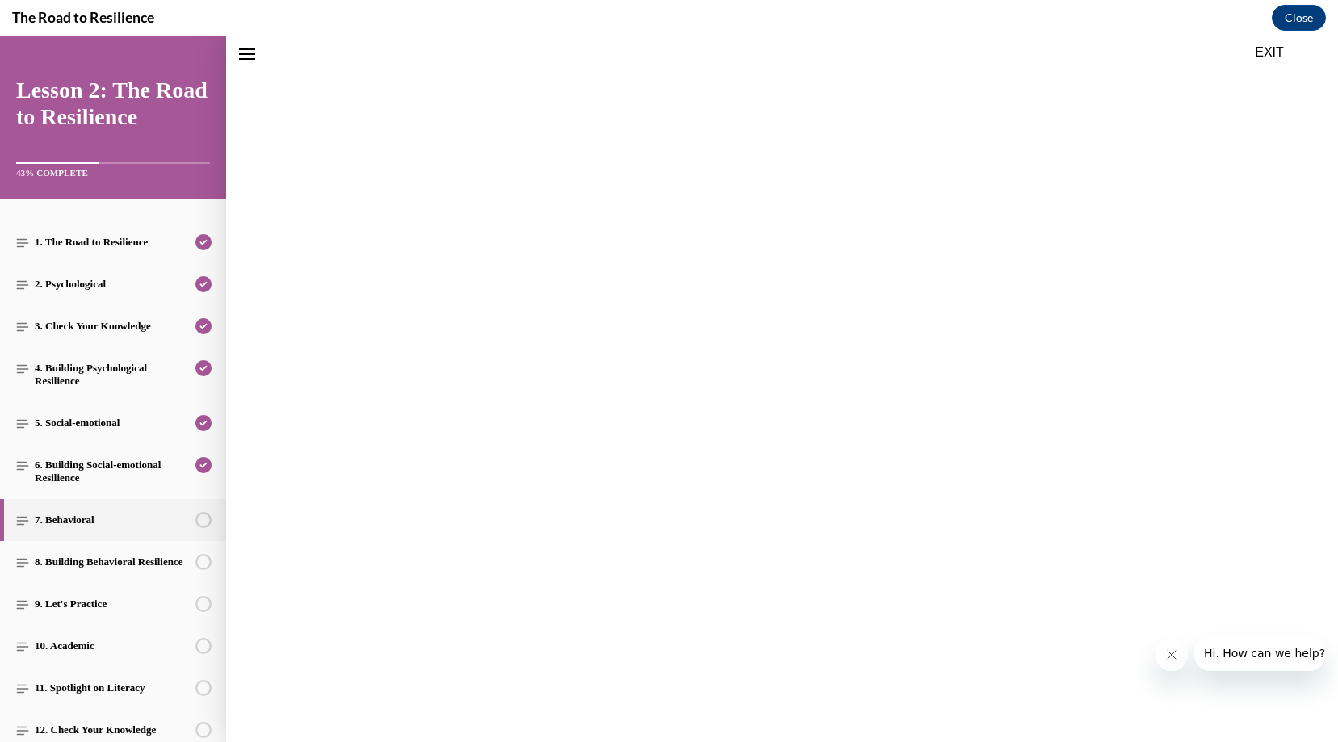
scroll to position [50, 0]
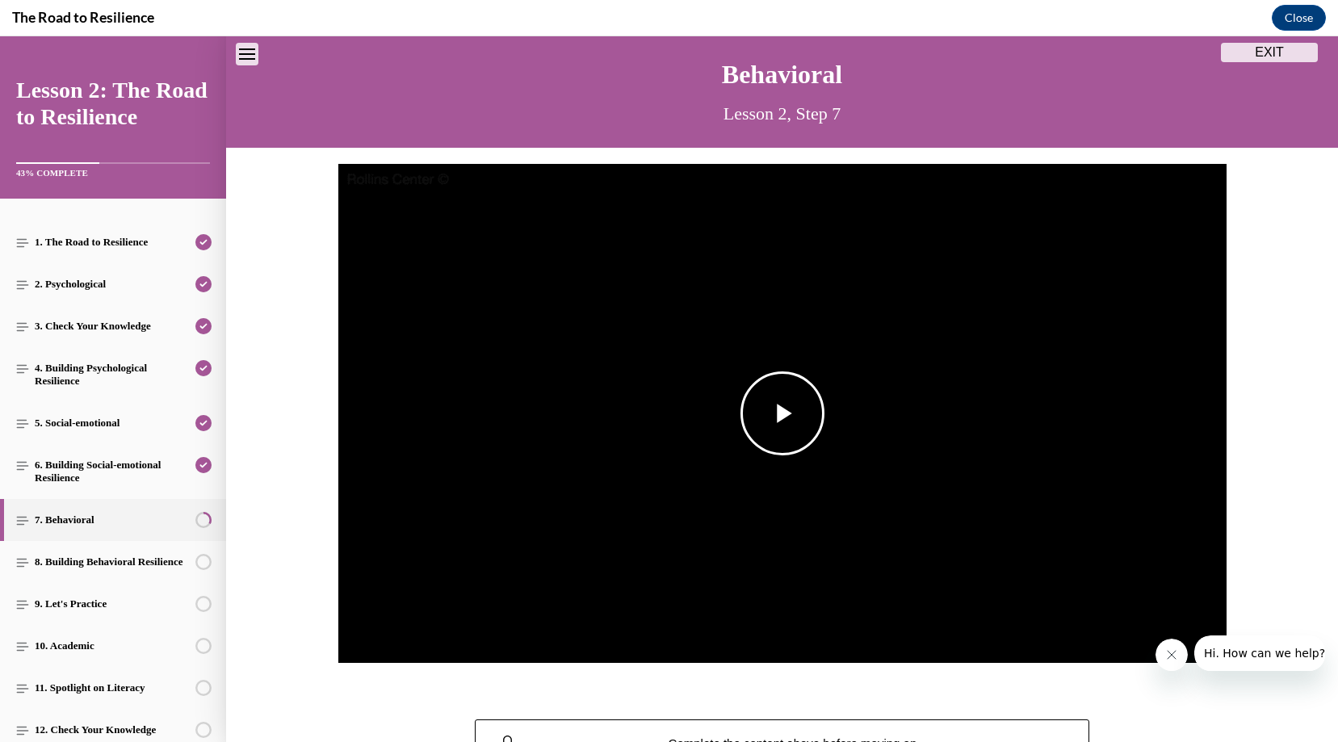
click at [782, 413] on span "Video player" at bounding box center [782, 413] width 0 height 0
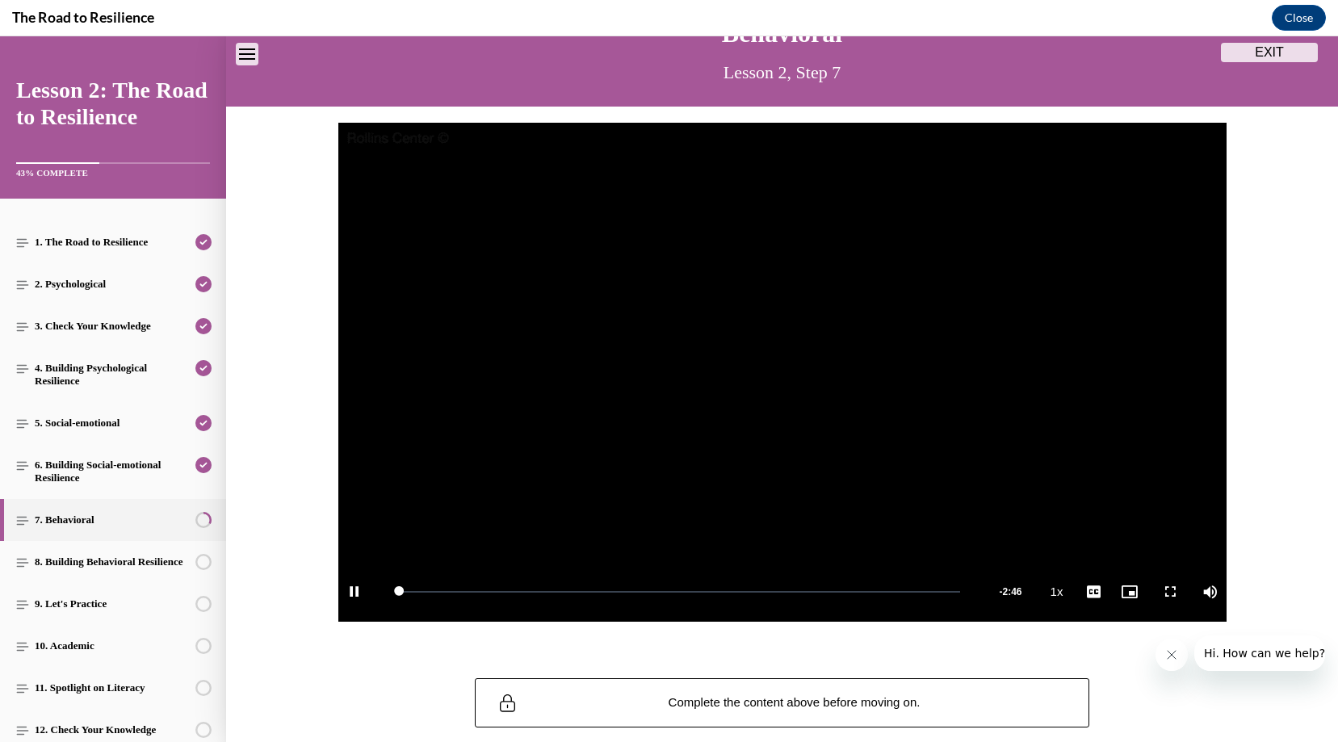
scroll to position [91, 0]
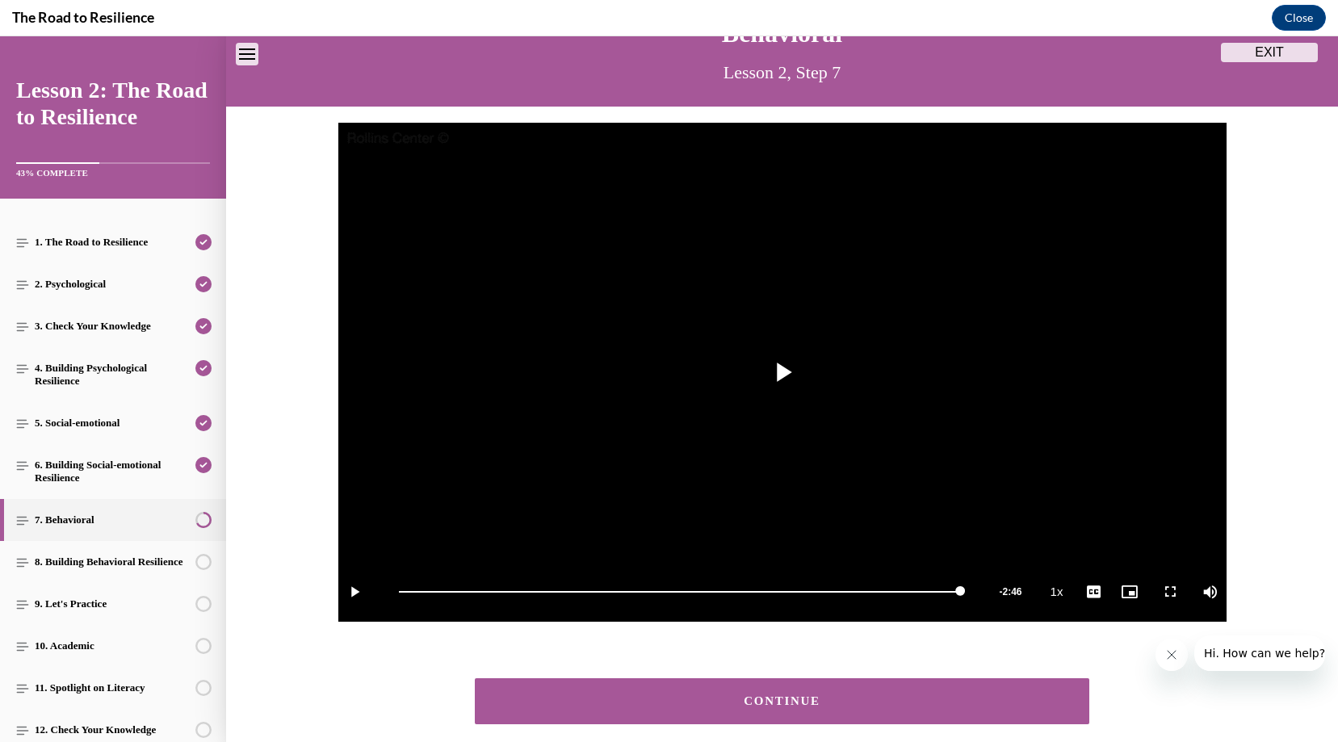
click at [532, 698] on div "CONTINUE" at bounding box center [782, 701] width 565 height 12
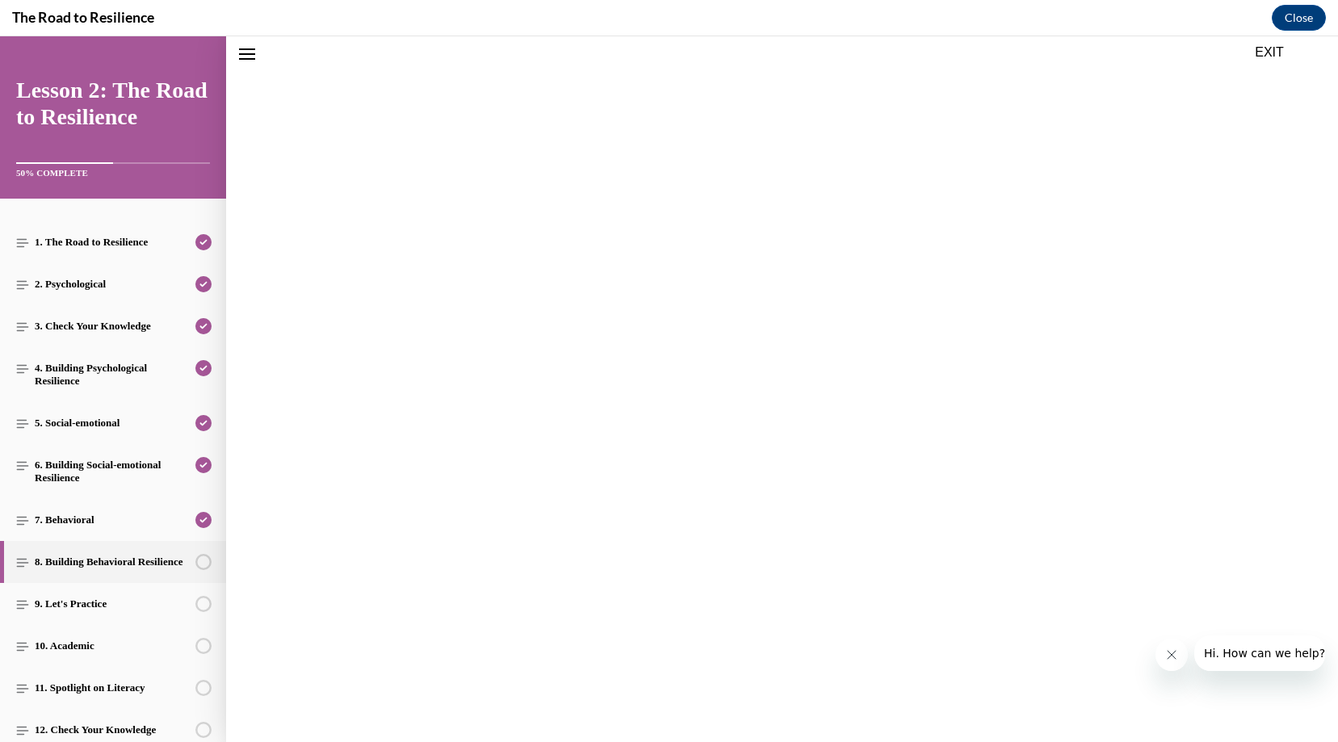
scroll to position [50, 0]
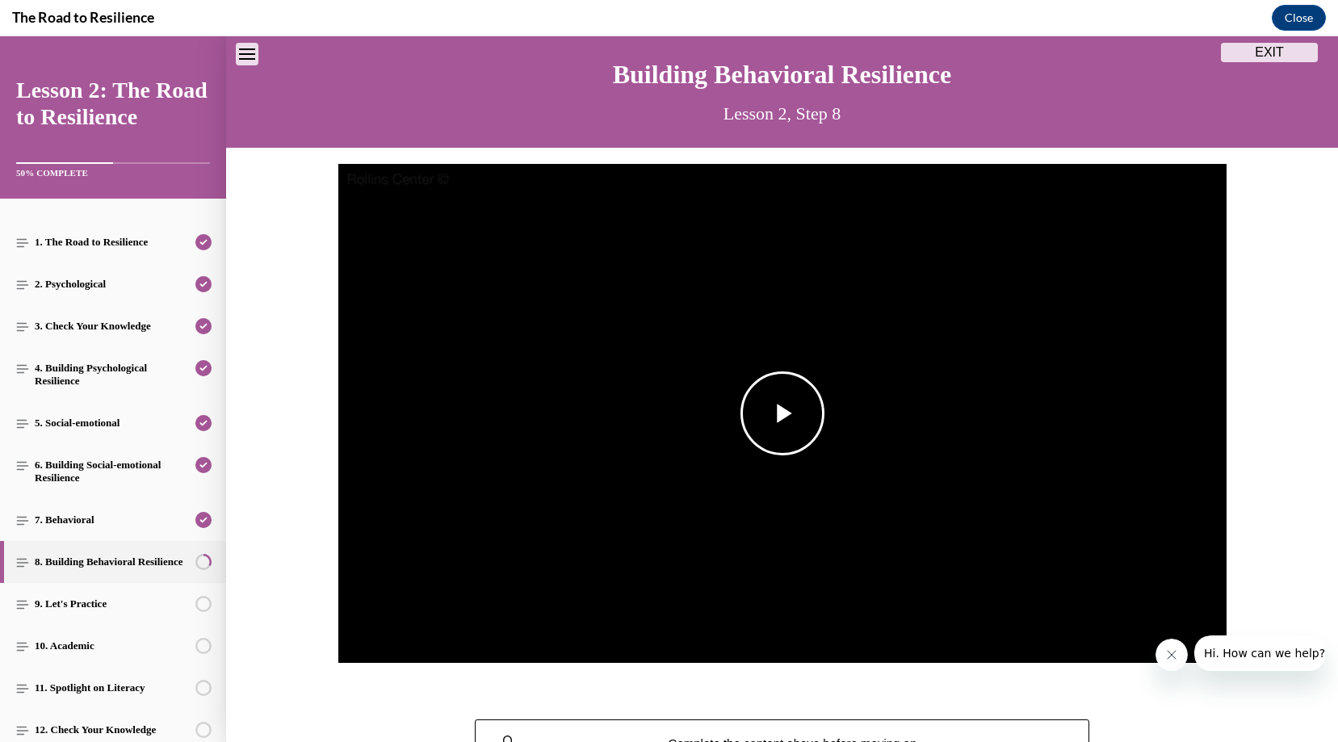
click at [782, 413] on span "Video player" at bounding box center [782, 413] width 0 height 0
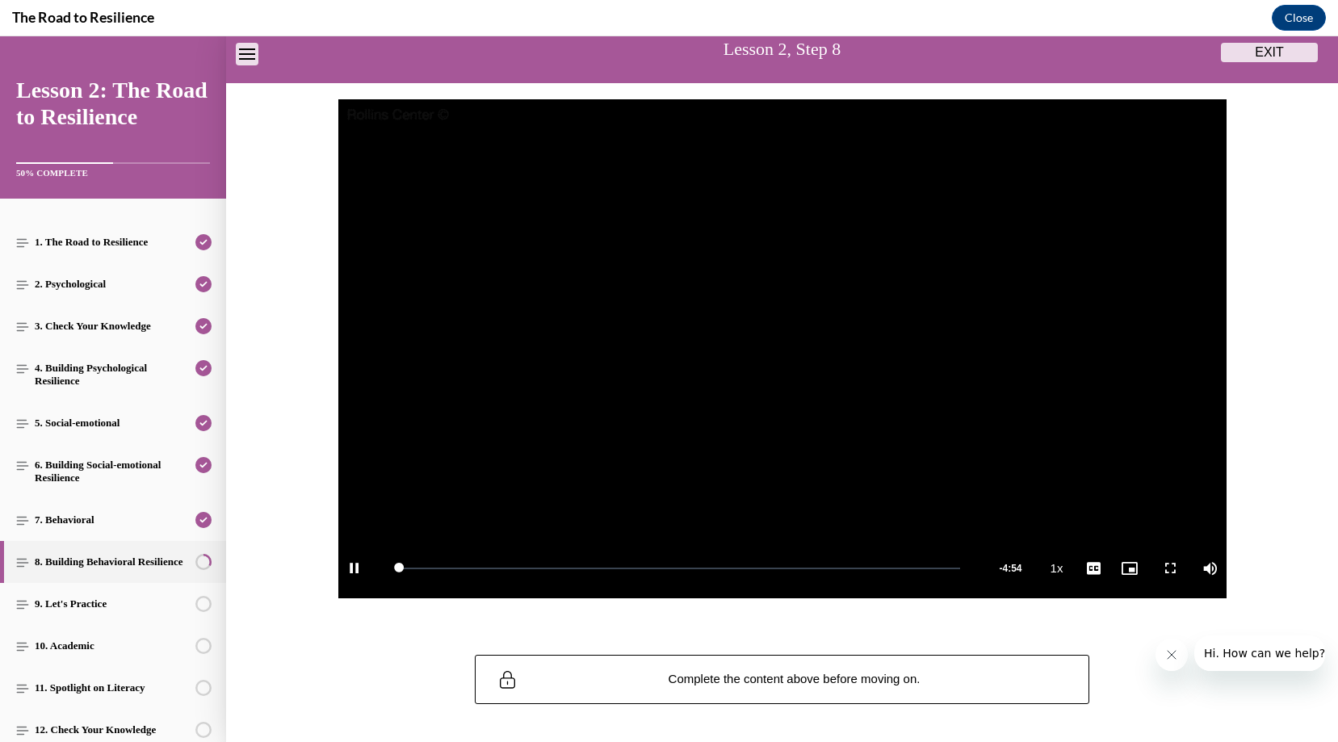
scroll to position [128, 0]
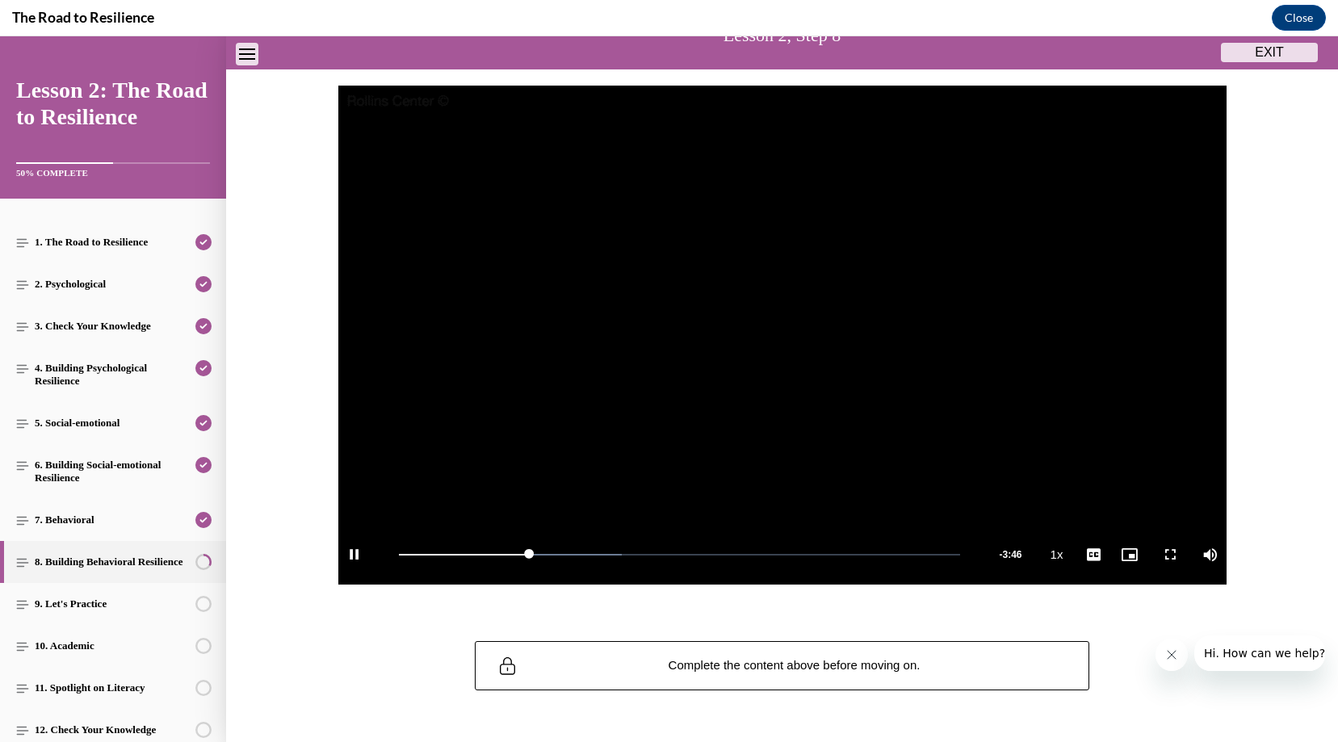
click at [733, 326] on video "Video player" at bounding box center [782, 336] width 888 height 500
click at [732, 338] on video "Video player" at bounding box center [782, 336] width 888 height 500
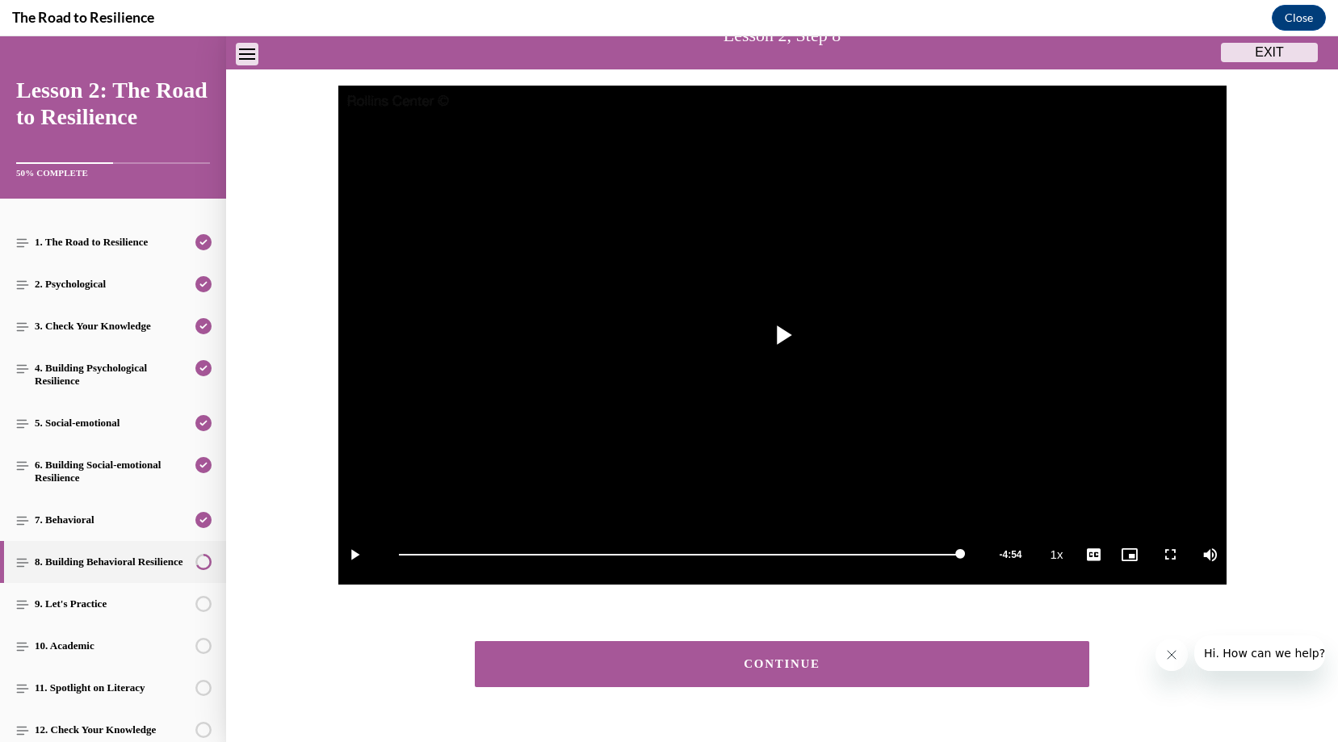
click at [870, 651] on button "CONTINUE" at bounding box center [782, 664] width 615 height 46
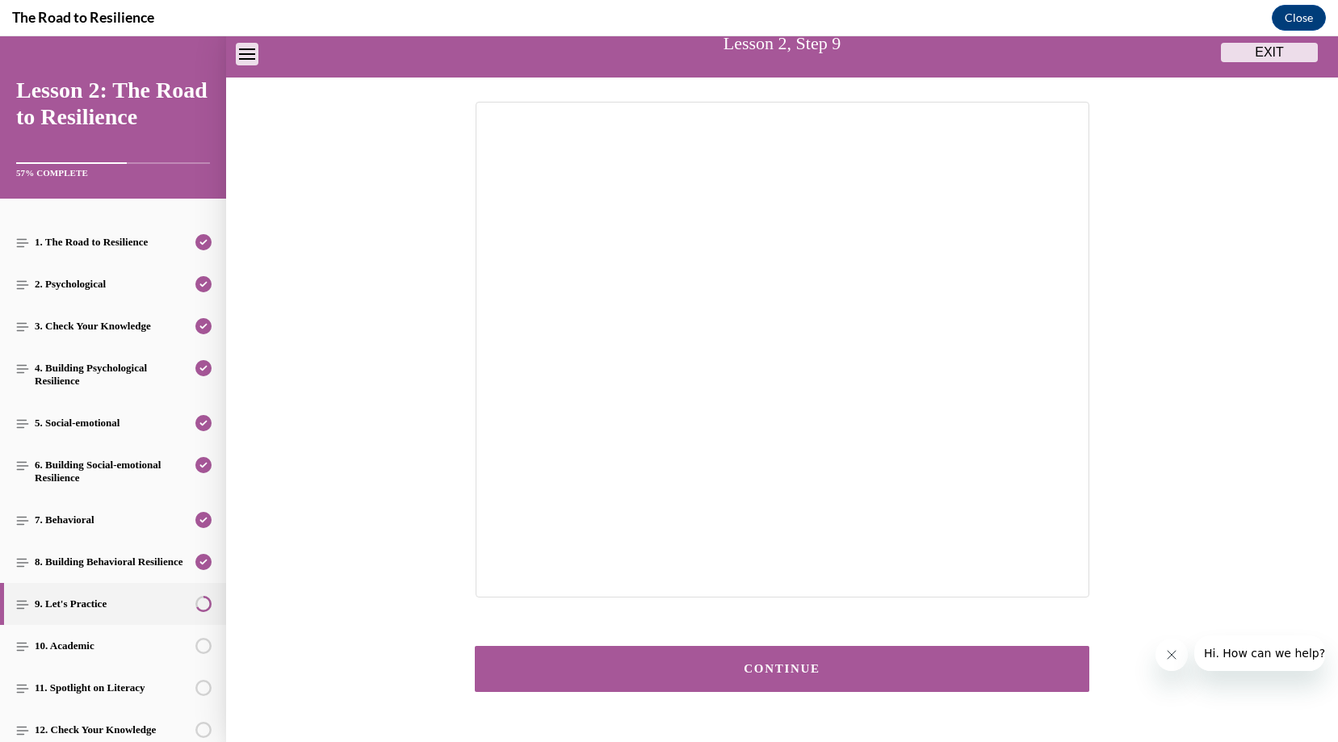
scroll to position [115, 0]
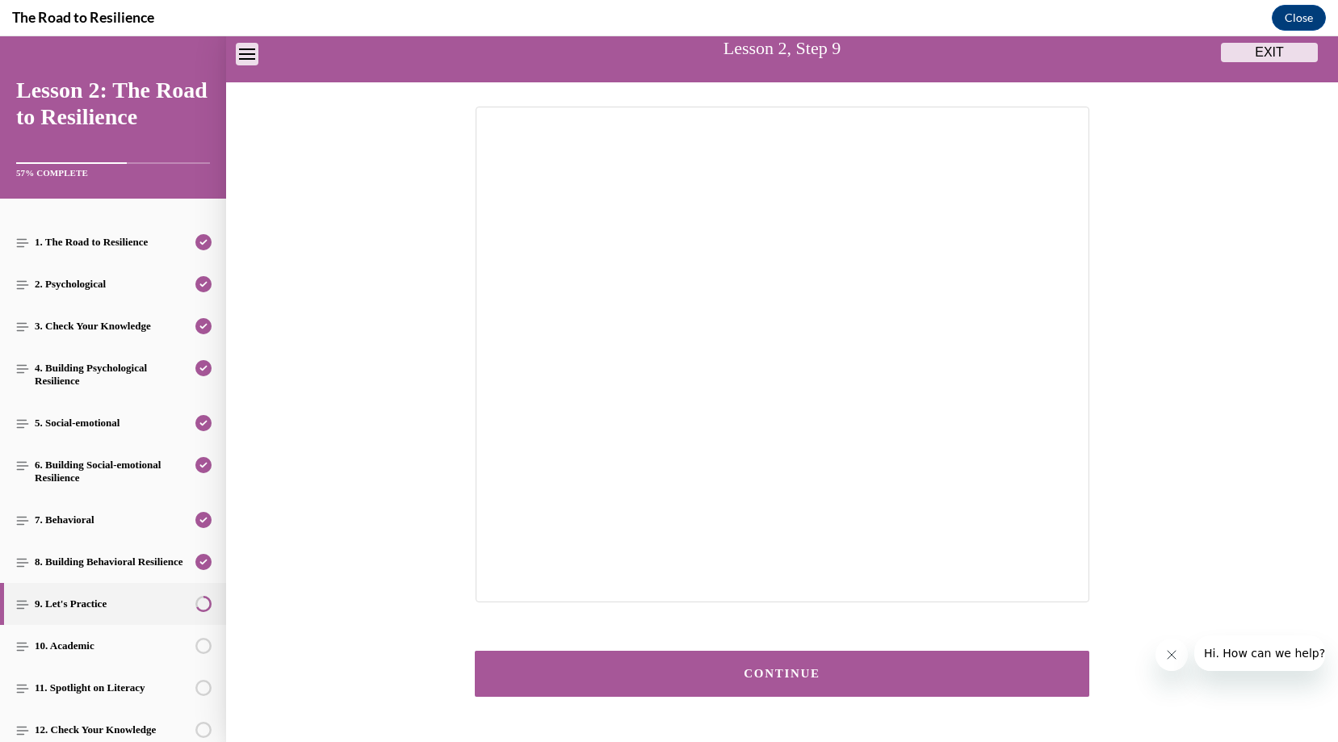
click at [757, 685] on button "CONTINUE" at bounding box center [782, 674] width 615 height 46
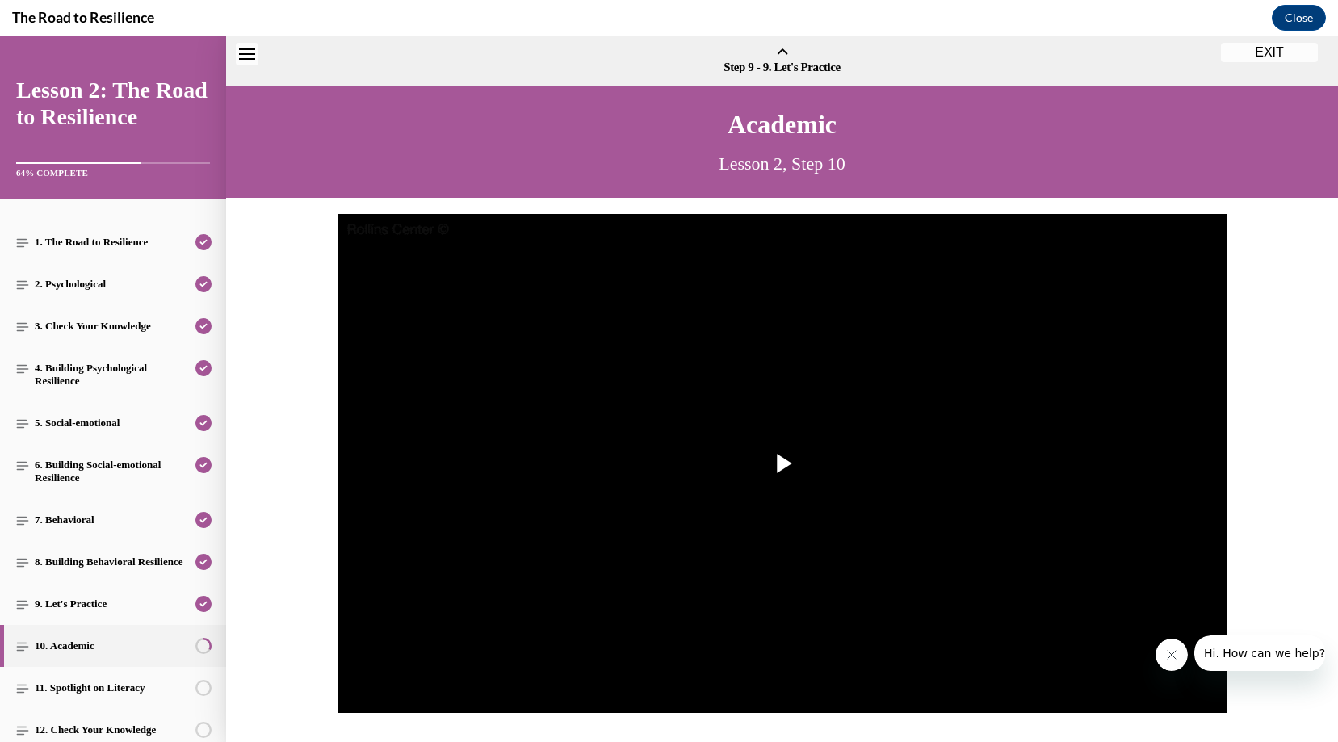
scroll to position [50, 0]
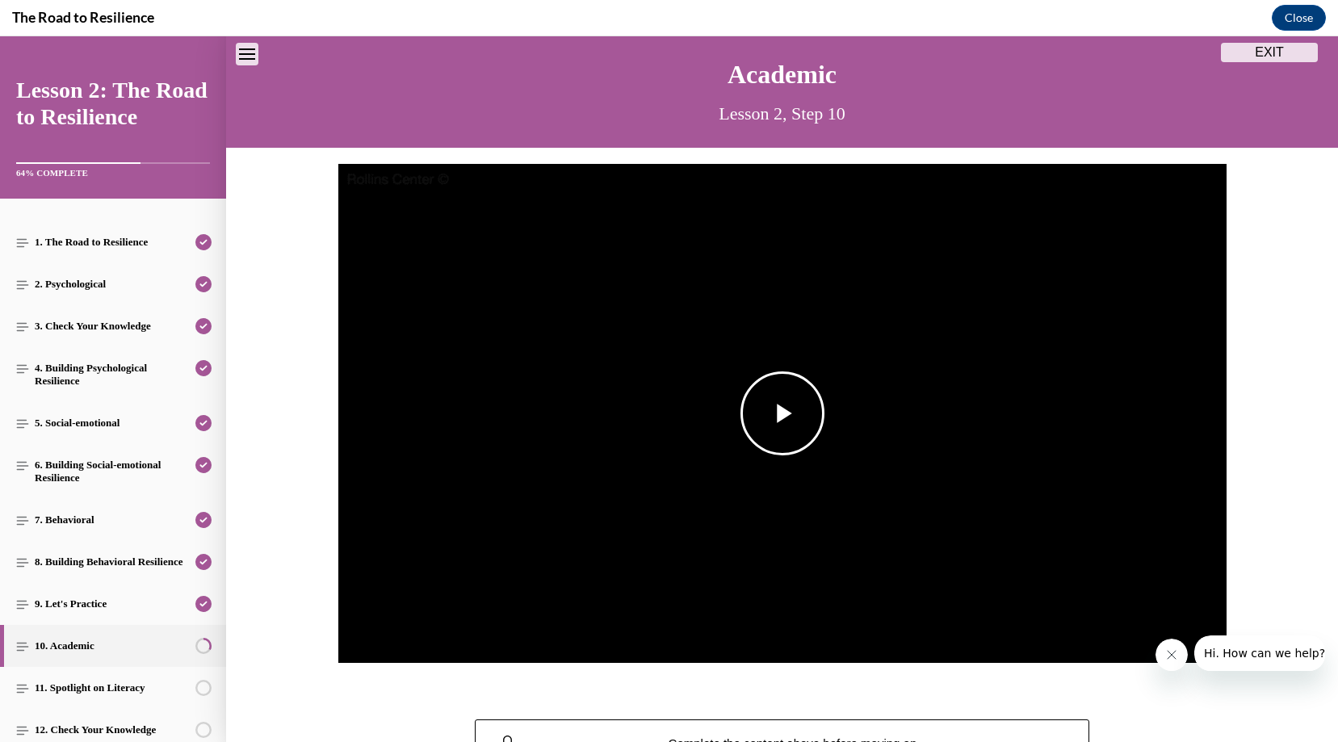
click at [635, 476] on img "Video player" at bounding box center [782, 414] width 888 height 500
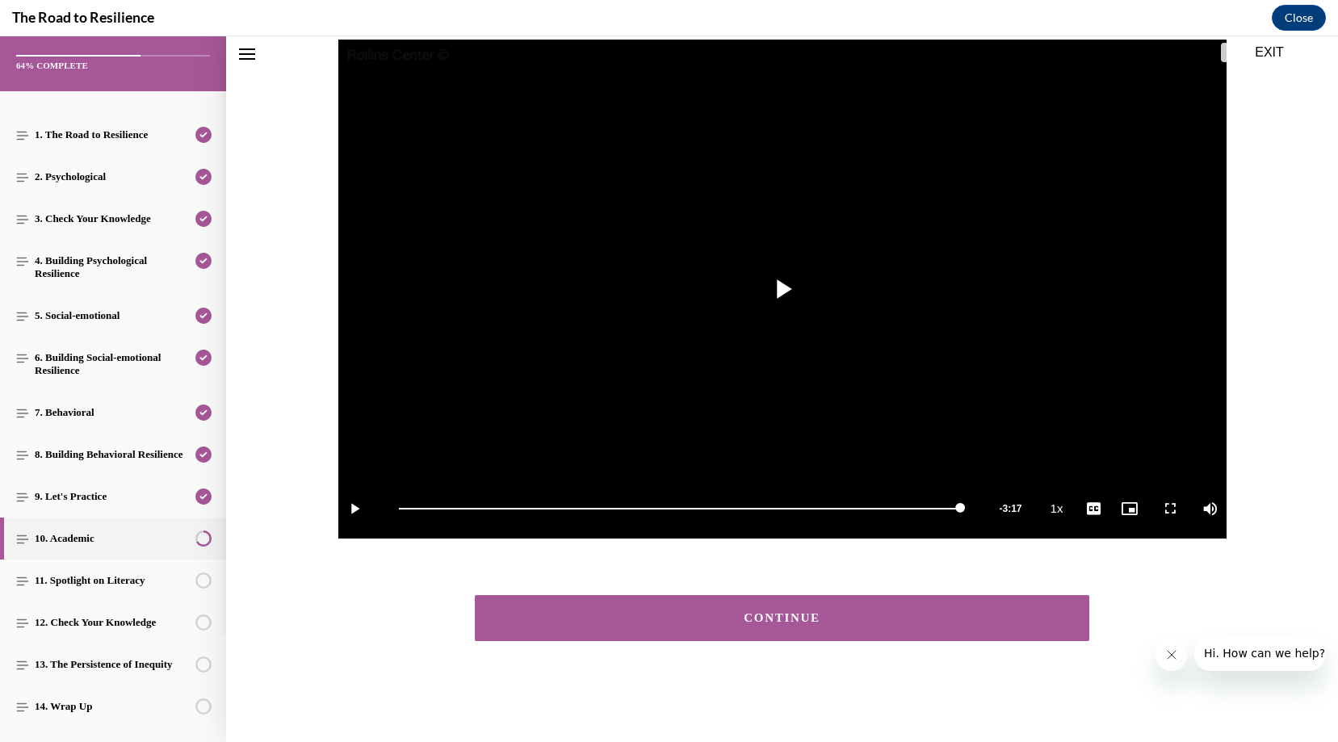
scroll to position [174, 0]
click at [619, 620] on div "CONTINUE" at bounding box center [782, 618] width 565 height 12
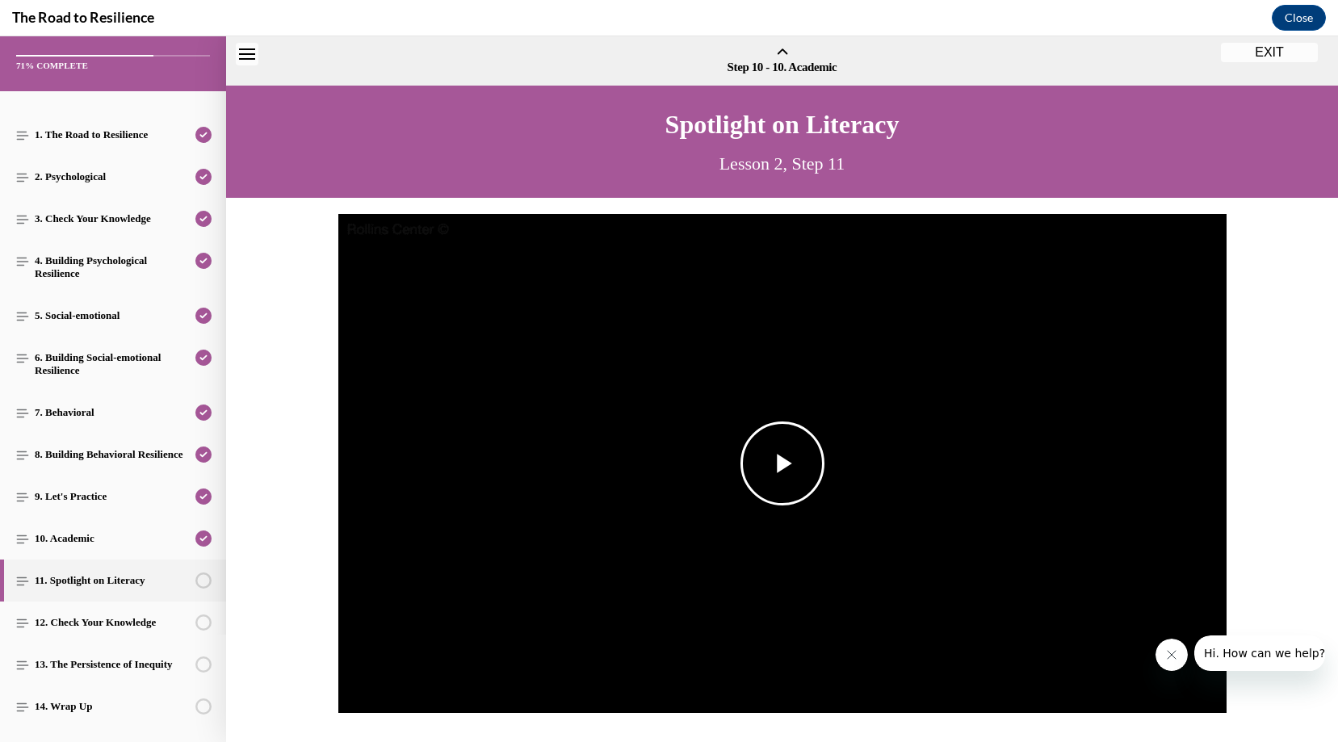
scroll to position [50, 0]
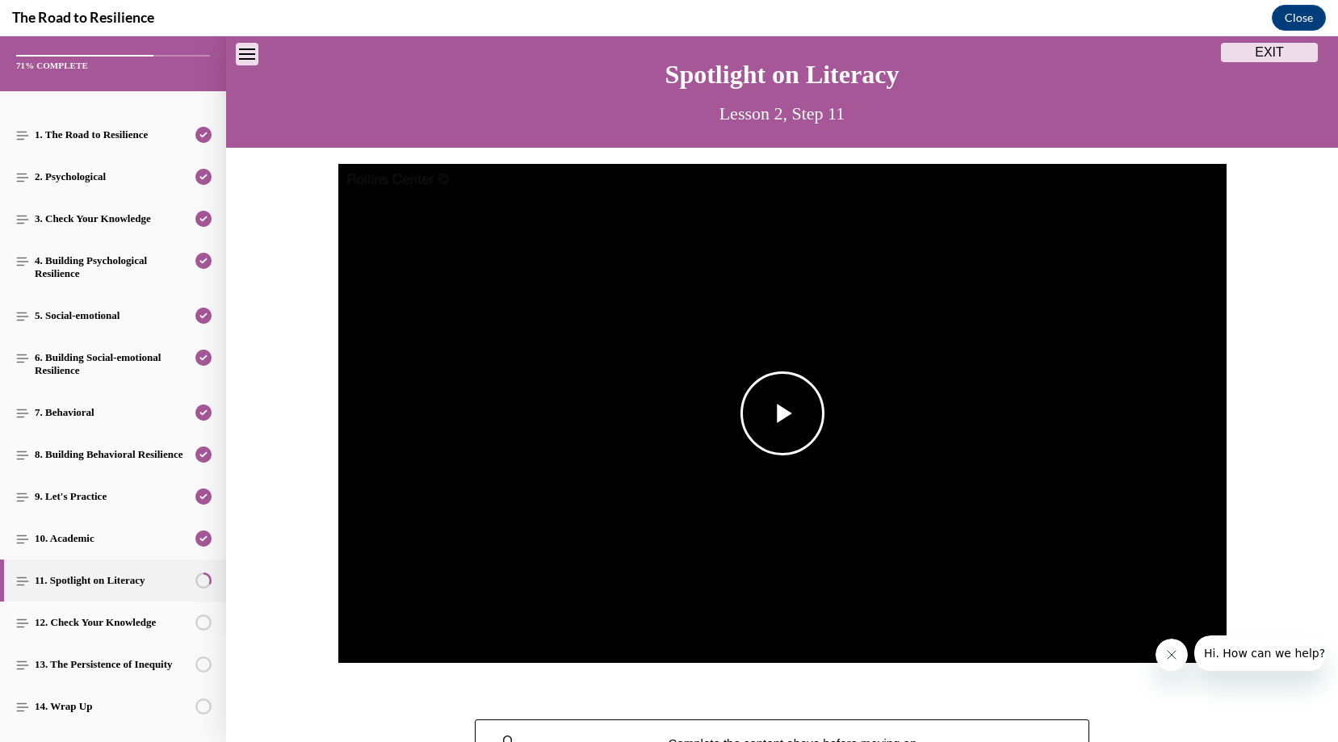
click at [796, 502] on img "Video player" at bounding box center [782, 414] width 888 height 500
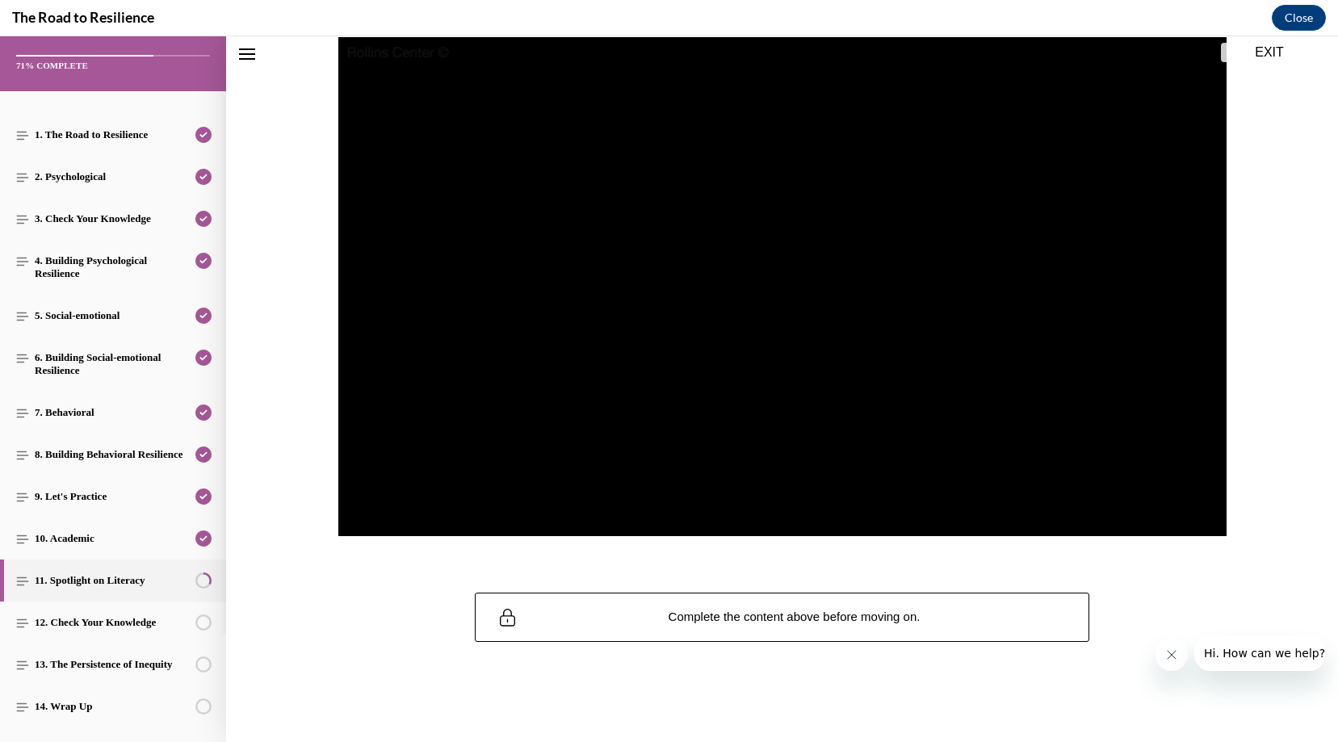
scroll to position [174, 0]
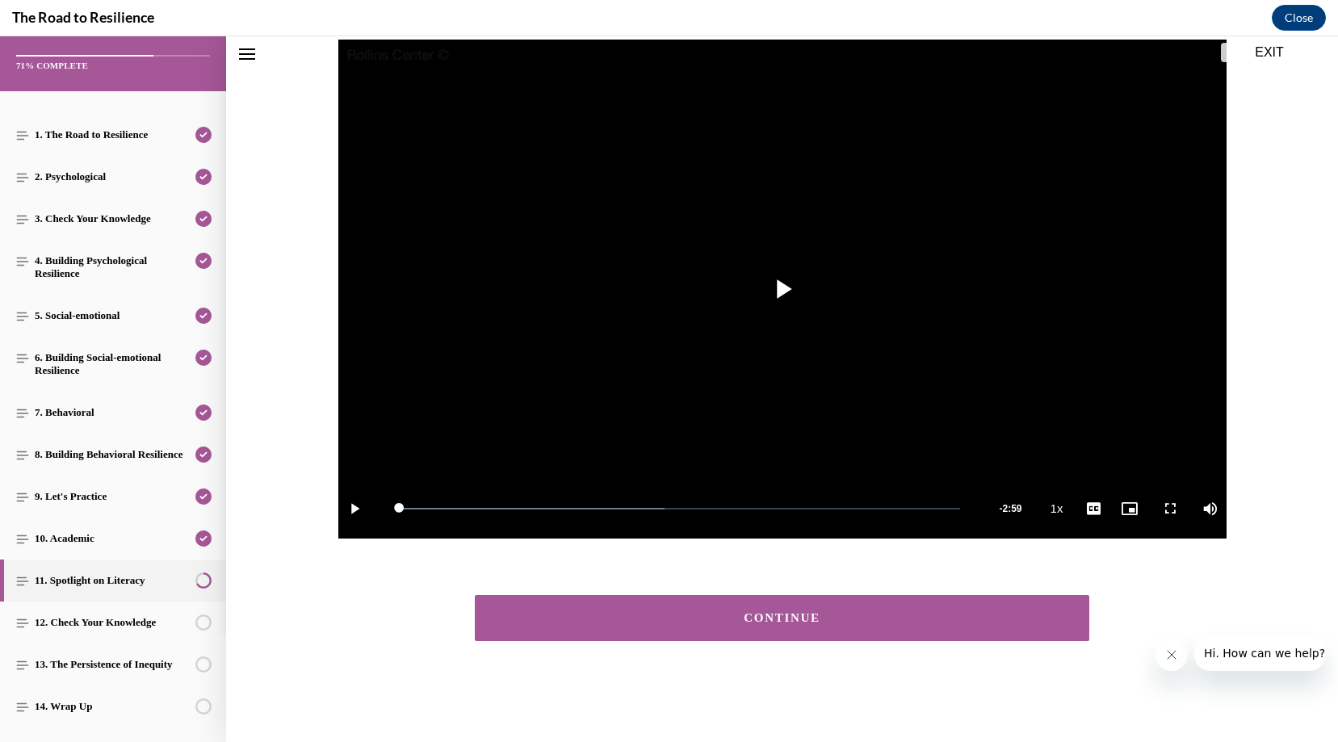
click at [661, 599] on button "CONTINUE" at bounding box center [782, 618] width 615 height 46
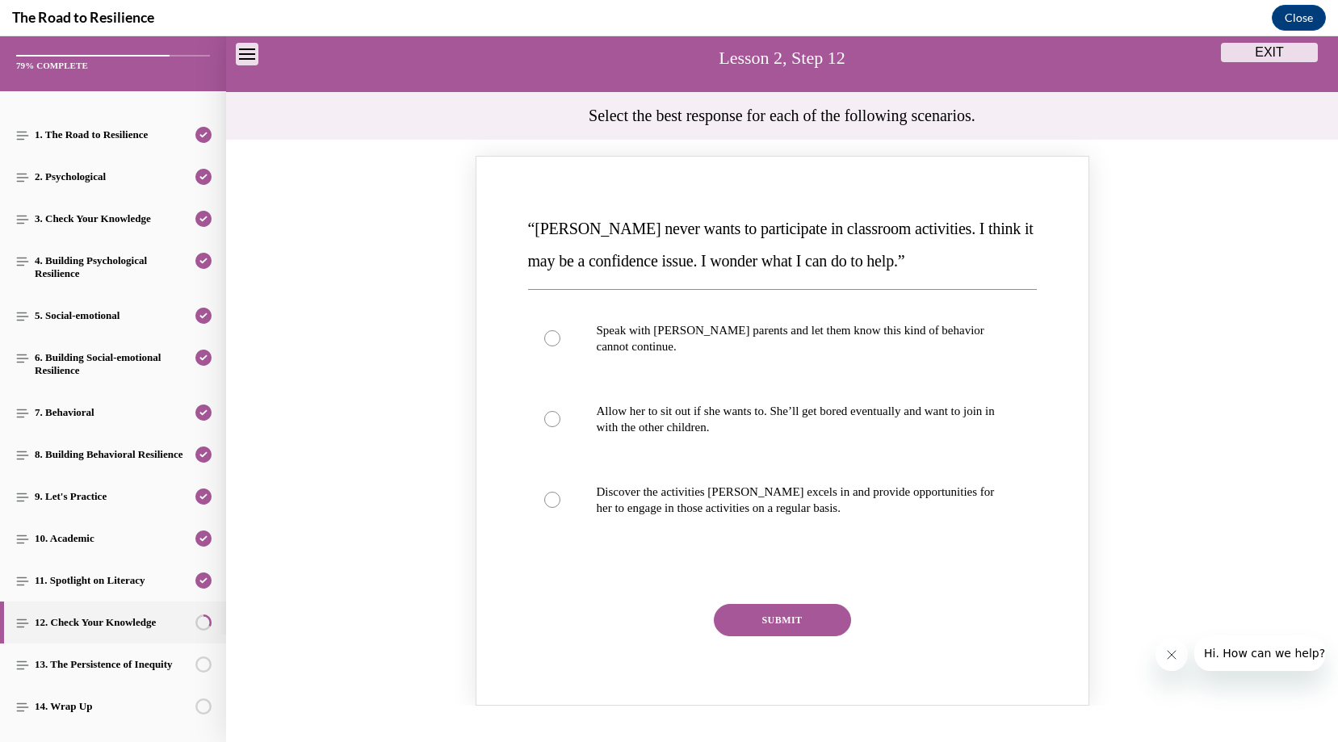
scroll to position [107, 0]
click at [545, 501] on div "Knowledge check: Multiple choice" at bounding box center [552, 499] width 16 height 16
click at [545, 501] on input "Discover the activities [PERSON_NAME] excels in and provide opportunities for h…" at bounding box center [552, 499] width 16 height 16
radio input "true"
click at [784, 620] on button "SUBMIT" at bounding box center [782, 619] width 137 height 32
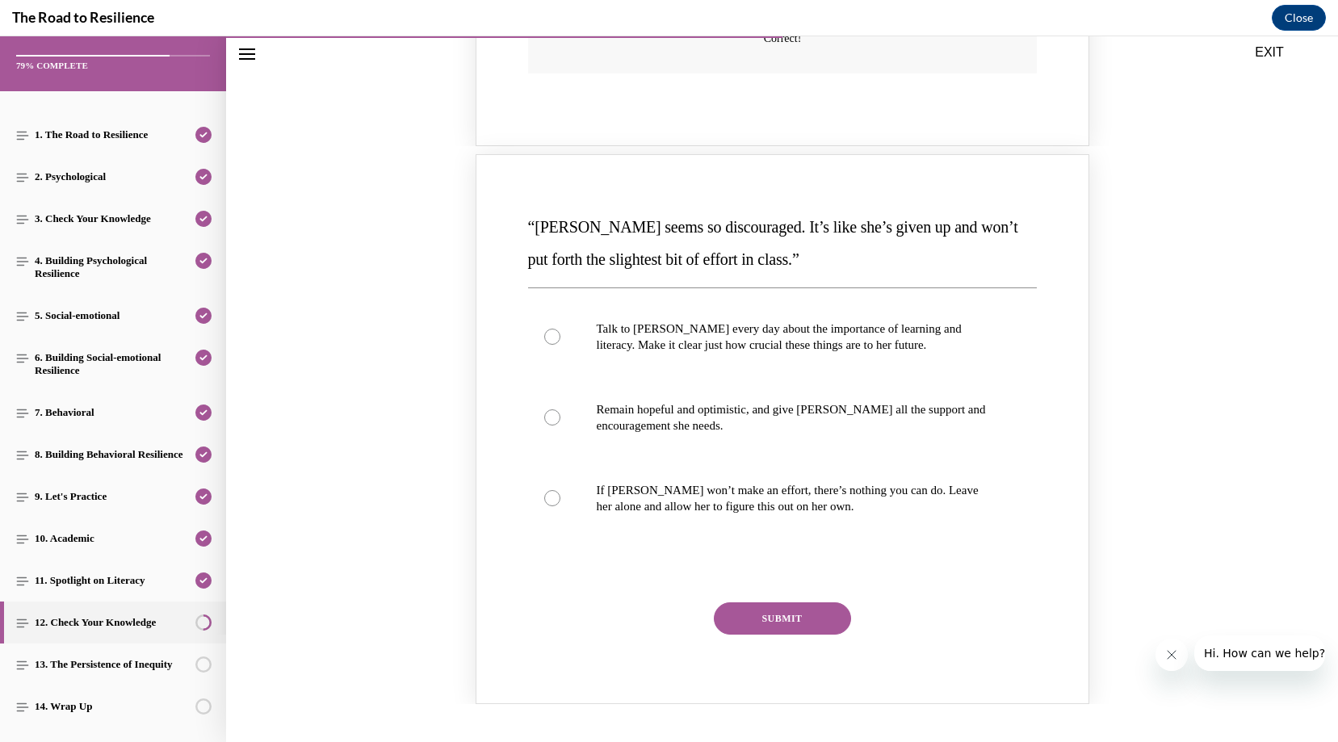
scroll to position [817, 0]
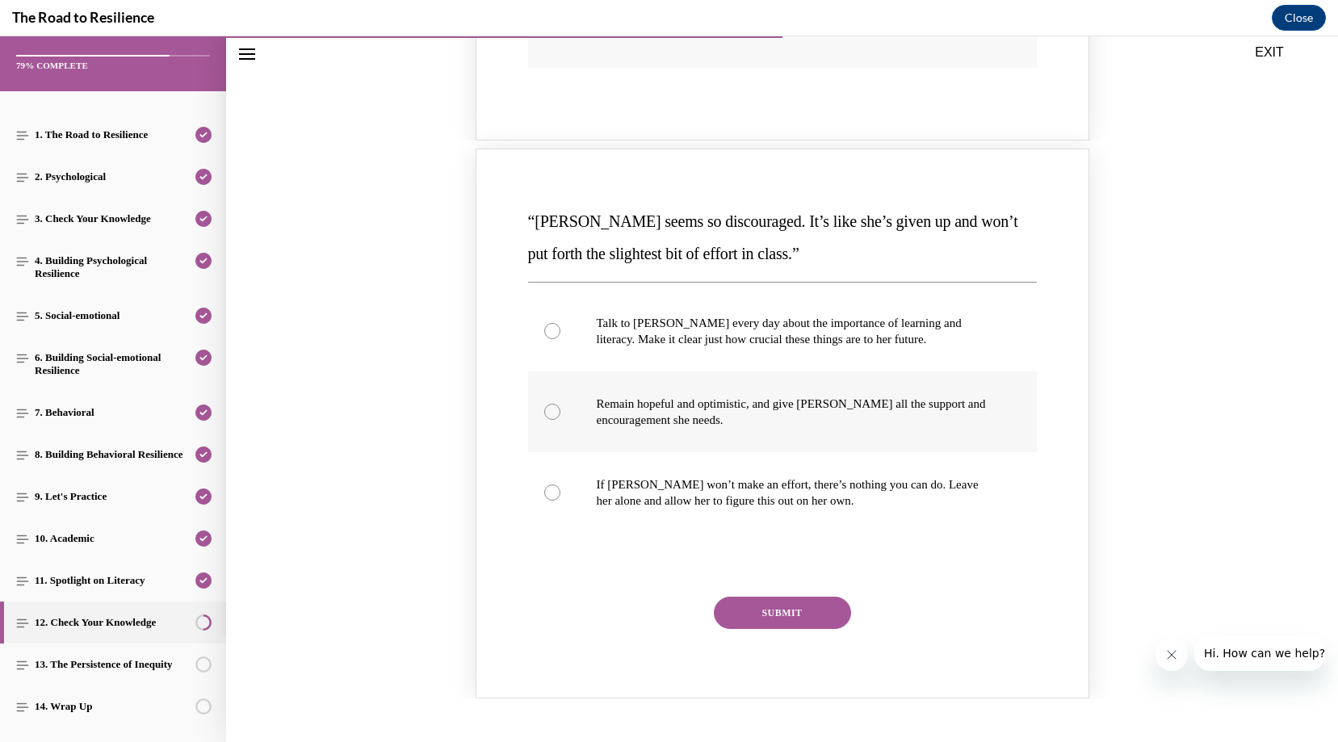
click at [564, 392] on label "Remain hopeful and optimistic, and give [PERSON_NAME] all the support and encou…" at bounding box center [782, 411] width 509 height 81
click at [560, 404] on input "Remain hopeful and optimistic, and give [PERSON_NAME] all the support and encou…" at bounding box center [552, 412] width 16 height 16
radio input "true"
click at [771, 597] on button "SUBMIT" at bounding box center [782, 613] width 137 height 32
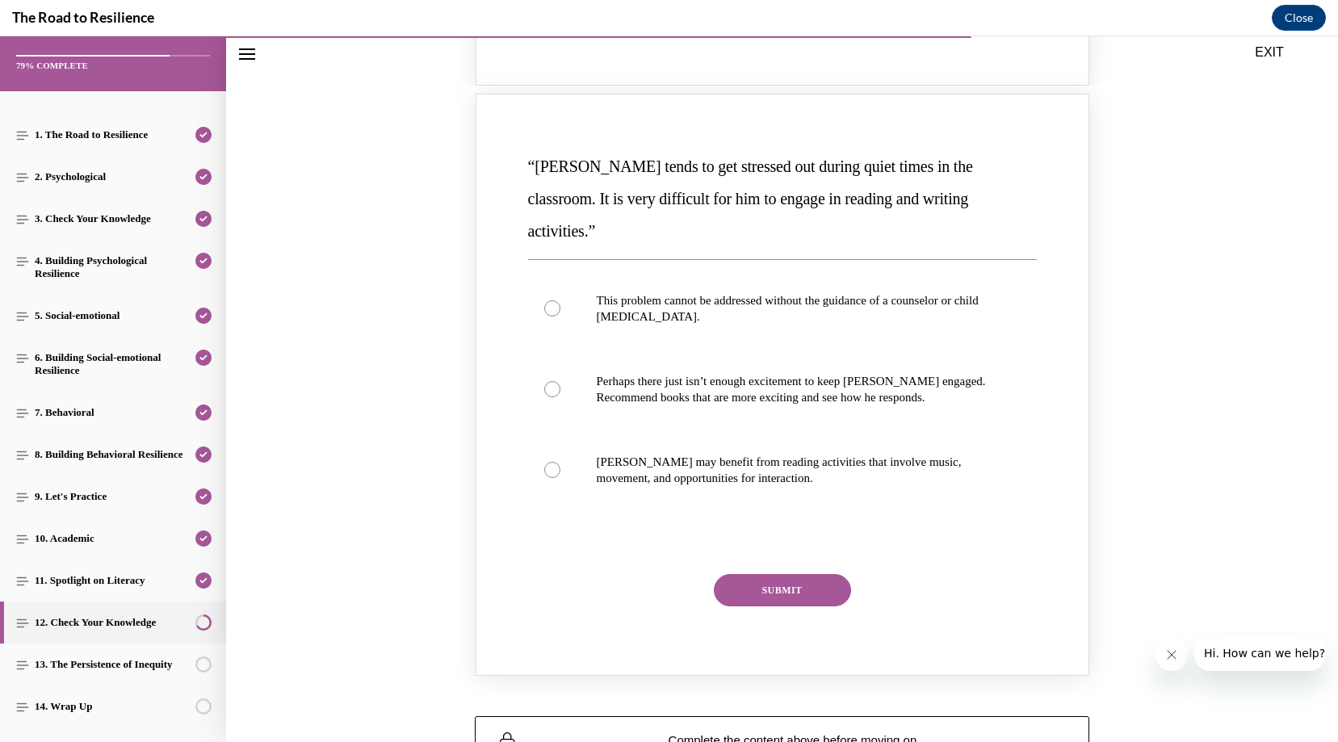
scroll to position [1582, 0]
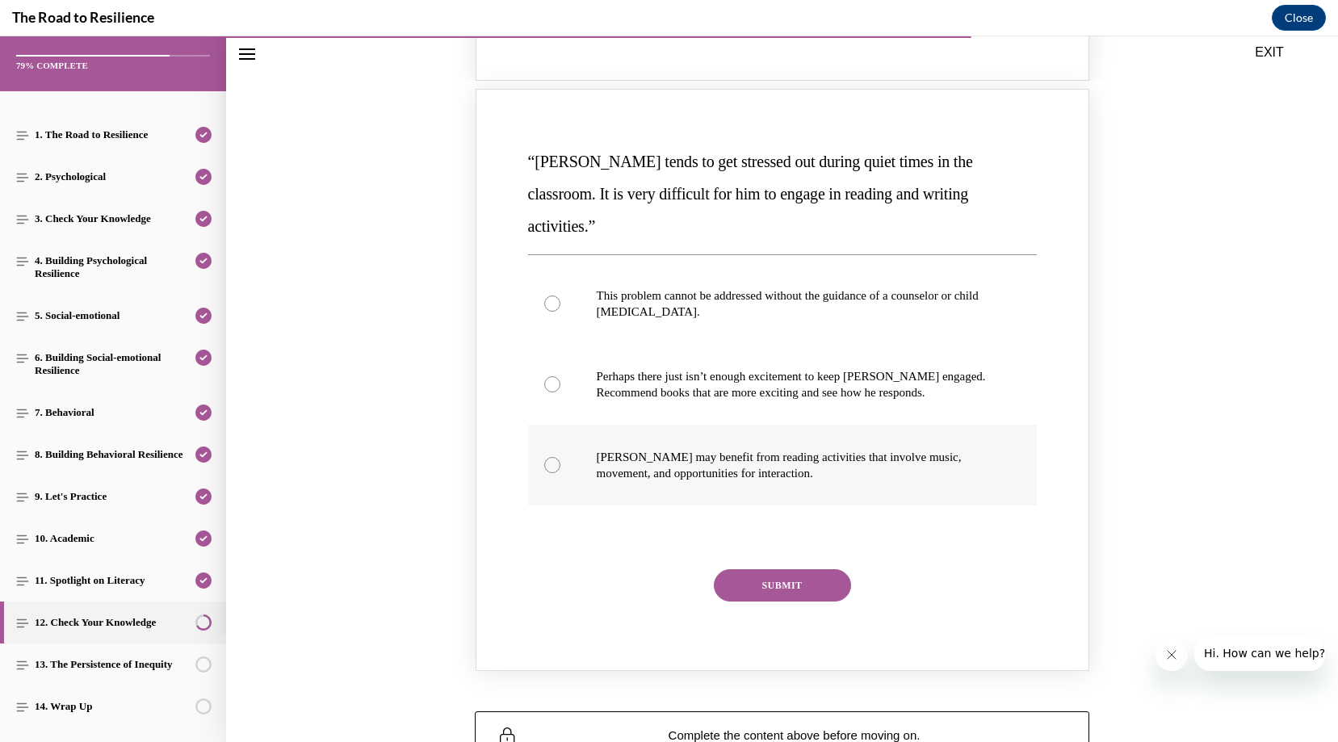
click at [556, 457] on div "Knowledge check: Multiple choice" at bounding box center [552, 465] width 16 height 16
click at [556, 457] on input "[PERSON_NAME] may benefit from reading activities that involve music, movement,…" at bounding box center [552, 465] width 16 height 16
radio input "true"
click at [807, 569] on button "SUBMIT" at bounding box center [782, 585] width 137 height 32
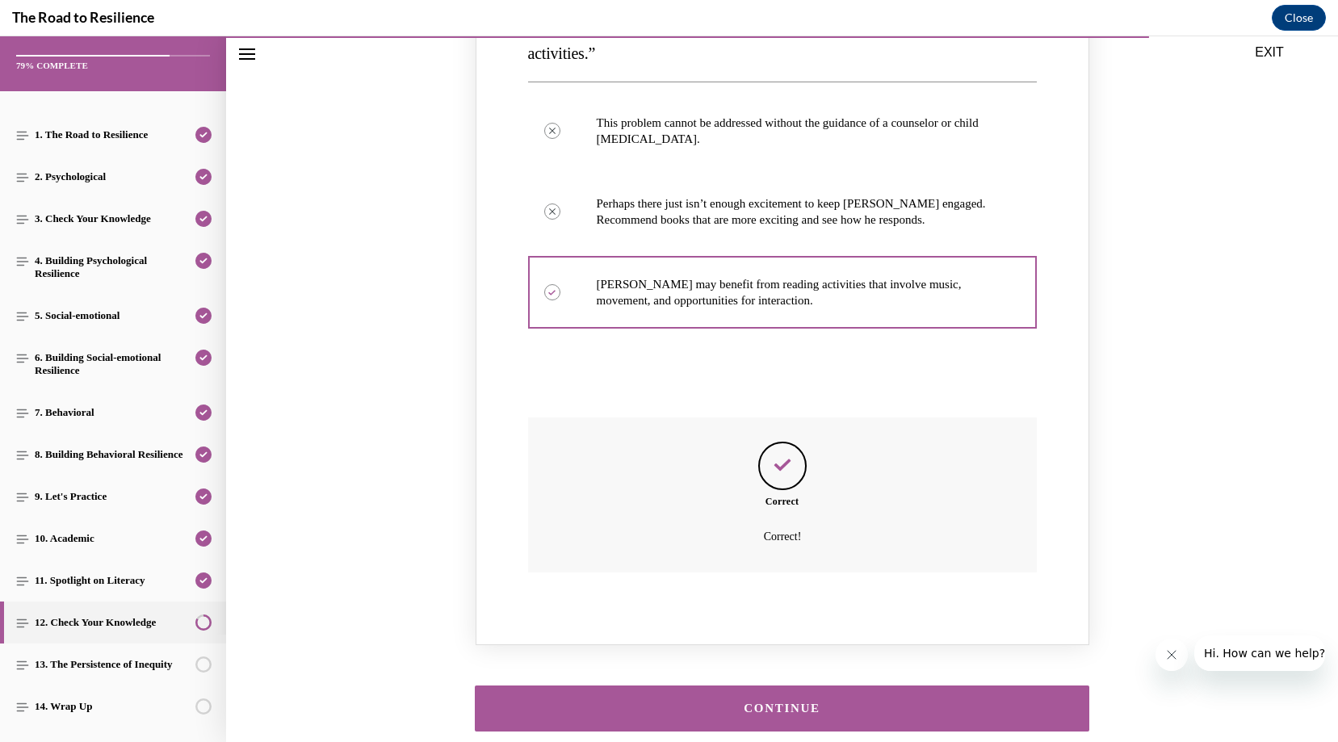
scroll to position [1751, 0]
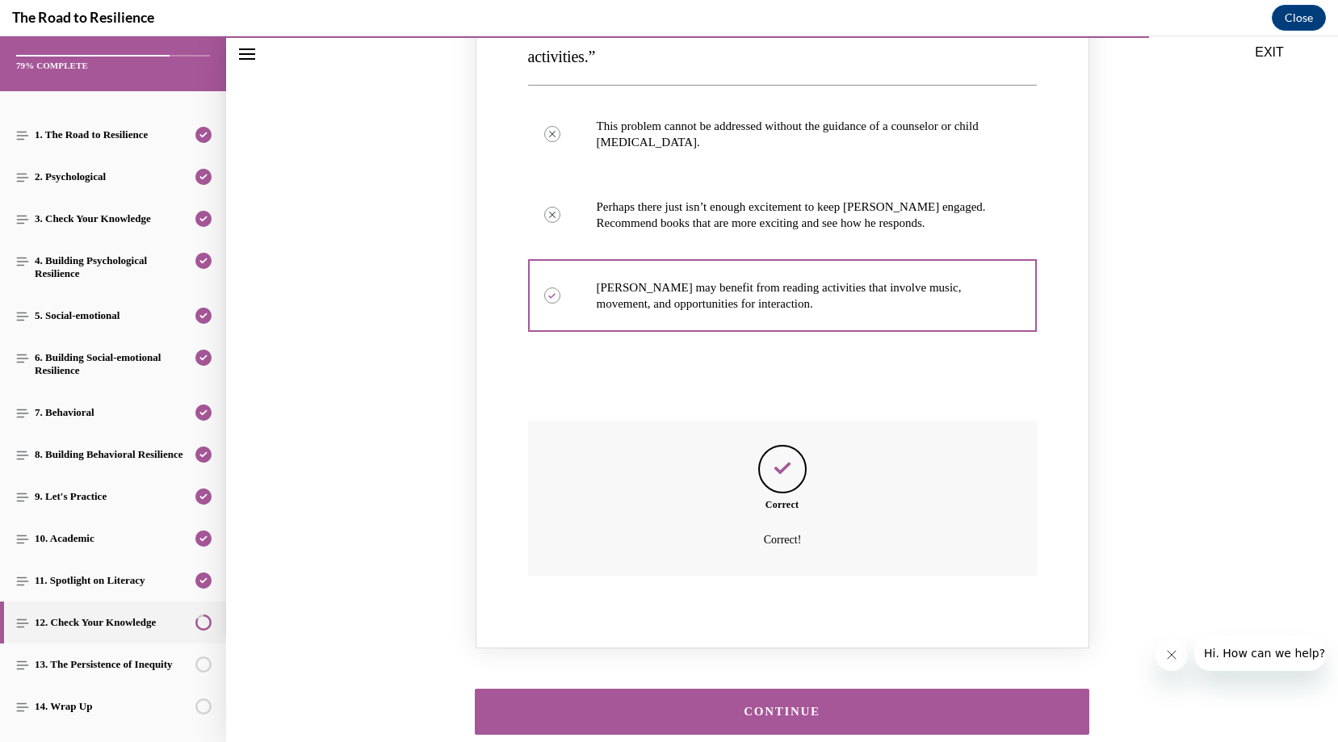
click at [732, 689] on button "CONTINUE" at bounding box center [782, 712] width 615 height 46
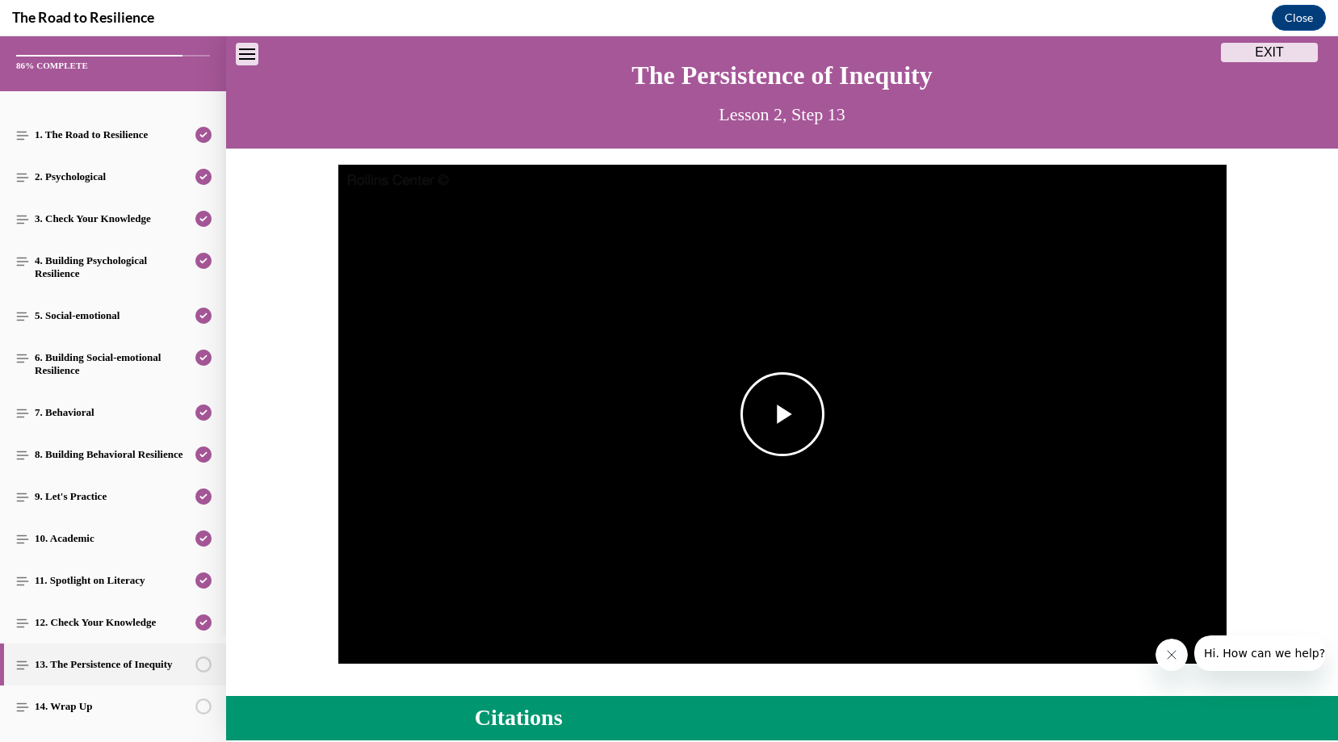
scroll to position [50, 0]
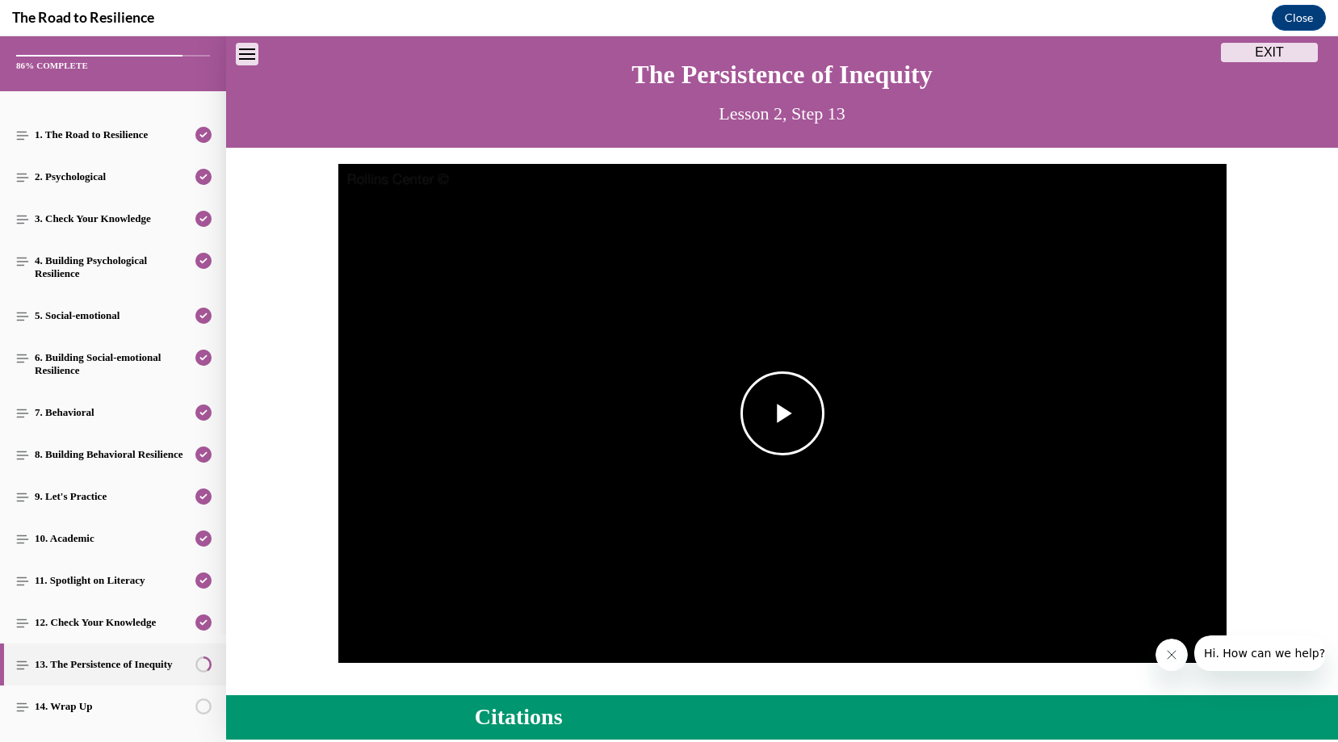
click at [707, 508] on img "Video player" at bounding box center [782, 414] width 888 height 500
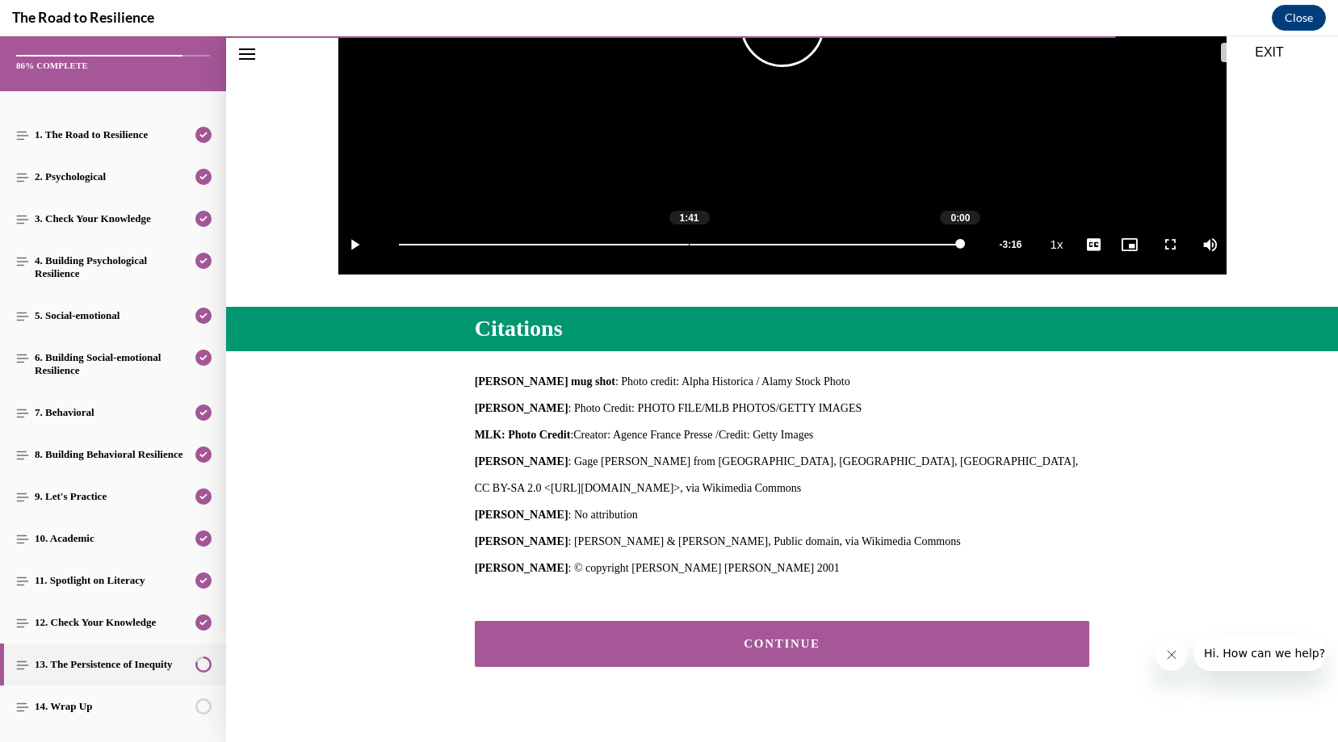
scroll to position [463, 0]
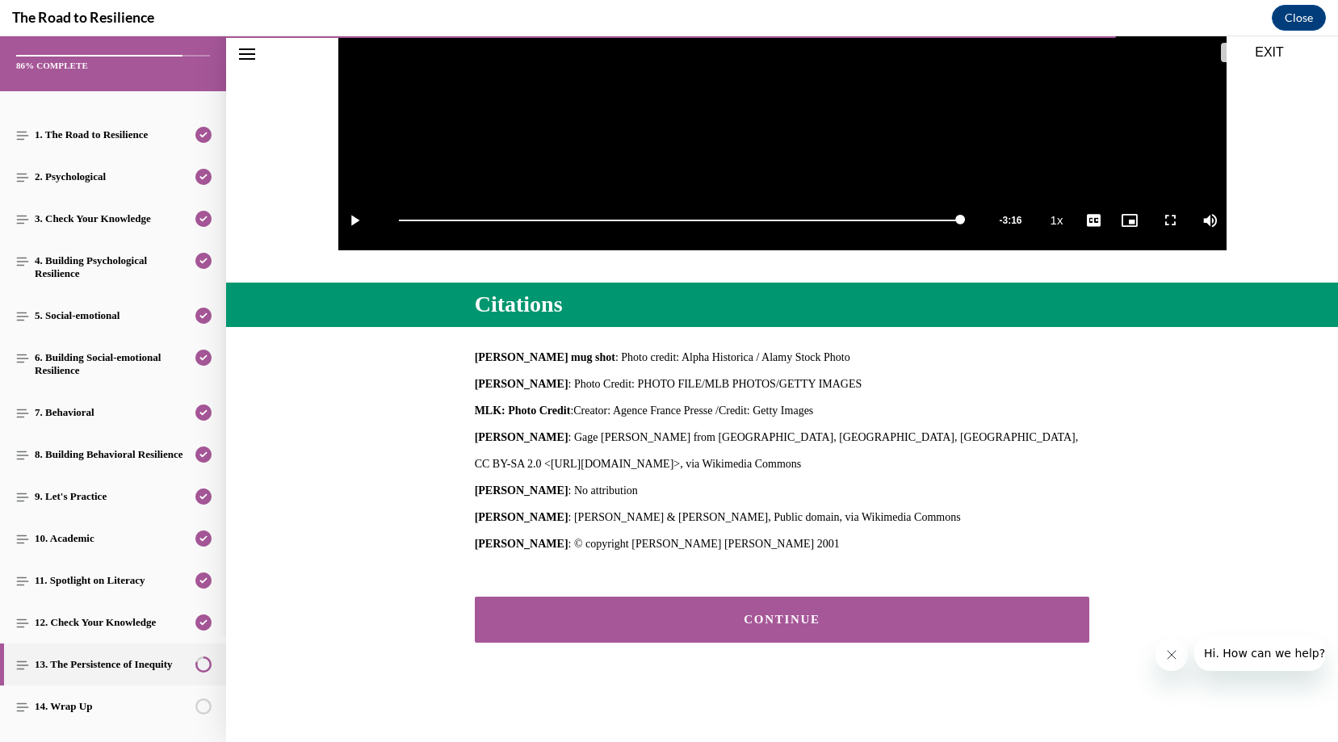
click at [678, 637] on button "CONTINUE" at bounding box center [782, 620] width 615 height 46
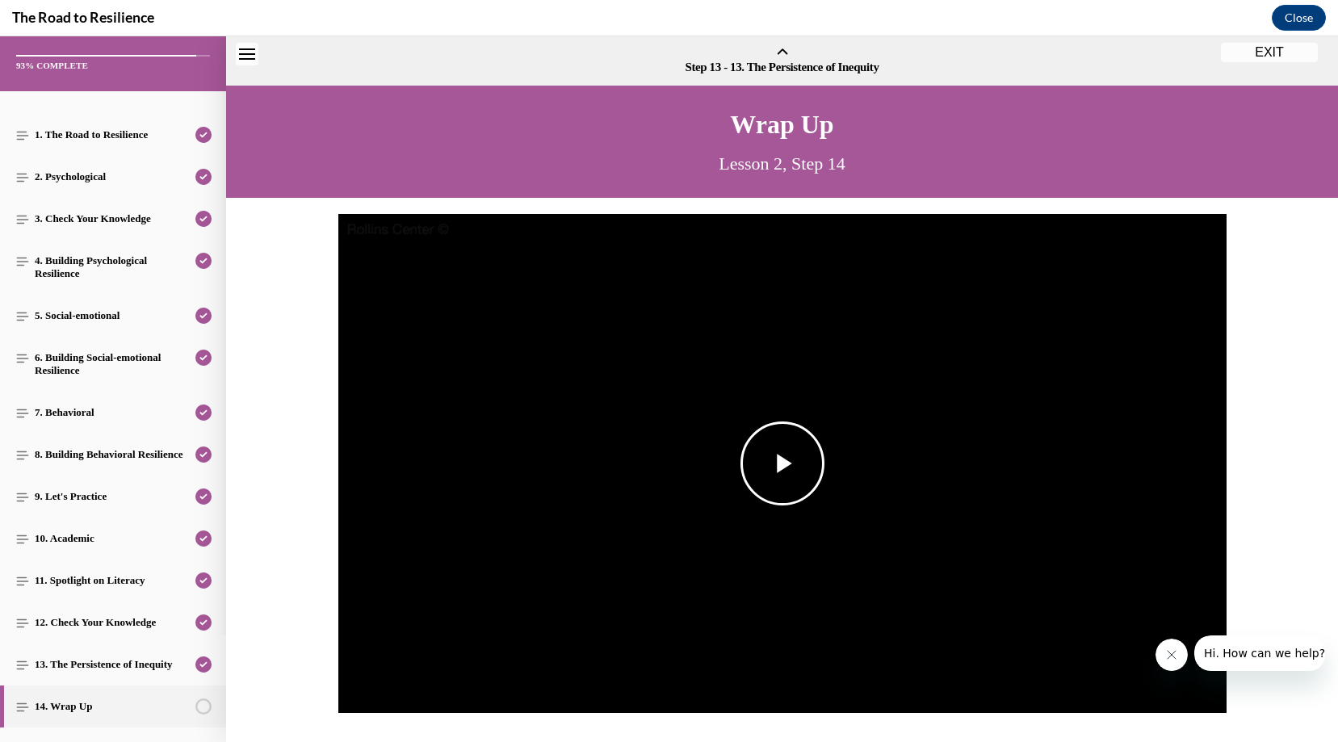
scroll to position [50, 0]
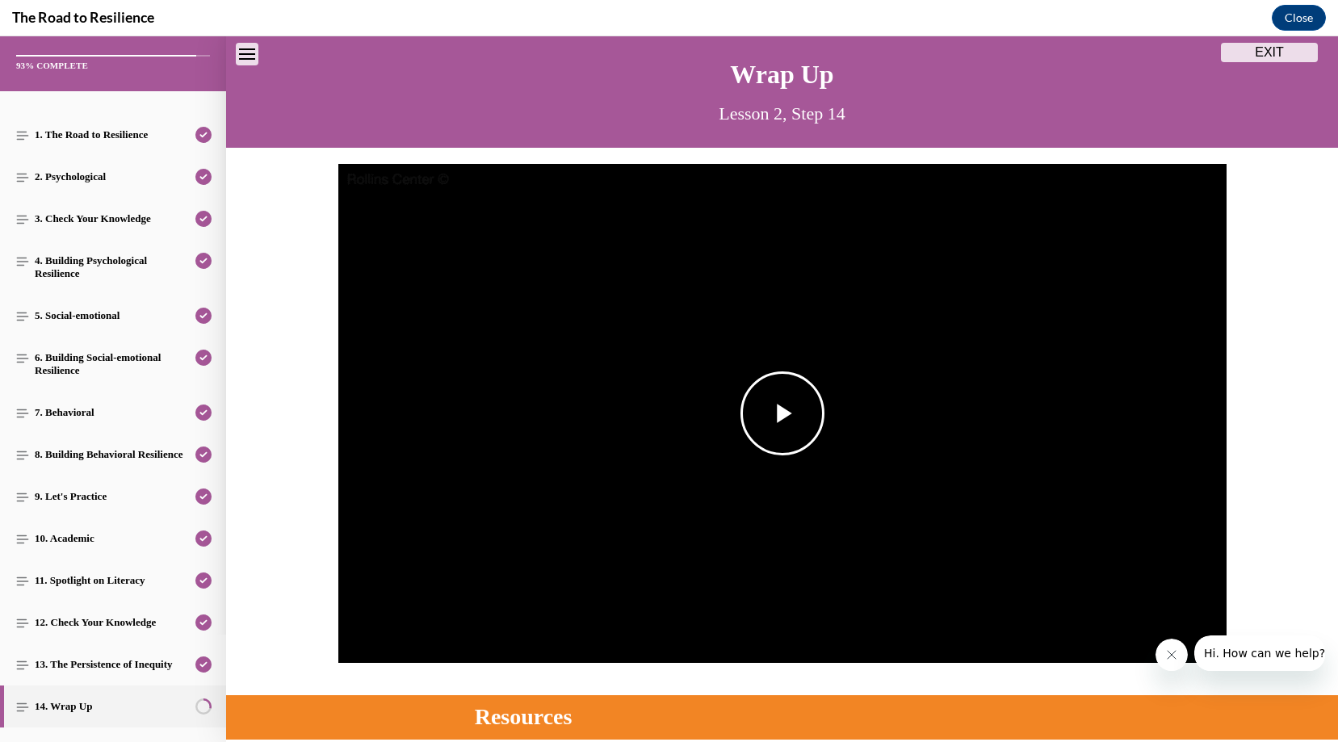
click at [682, 539] on img "Video player" at bounding box center [782, 414] width 888 height 500
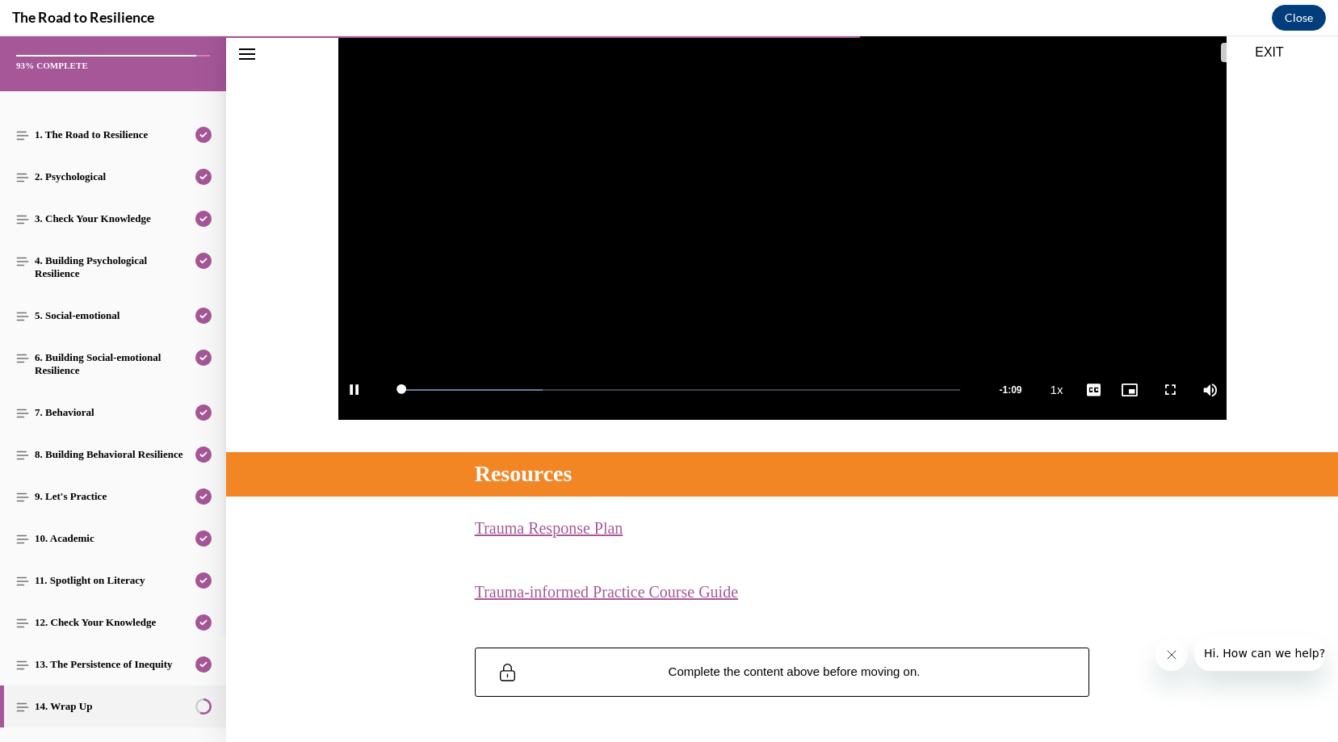
scroll to position [291, 0]
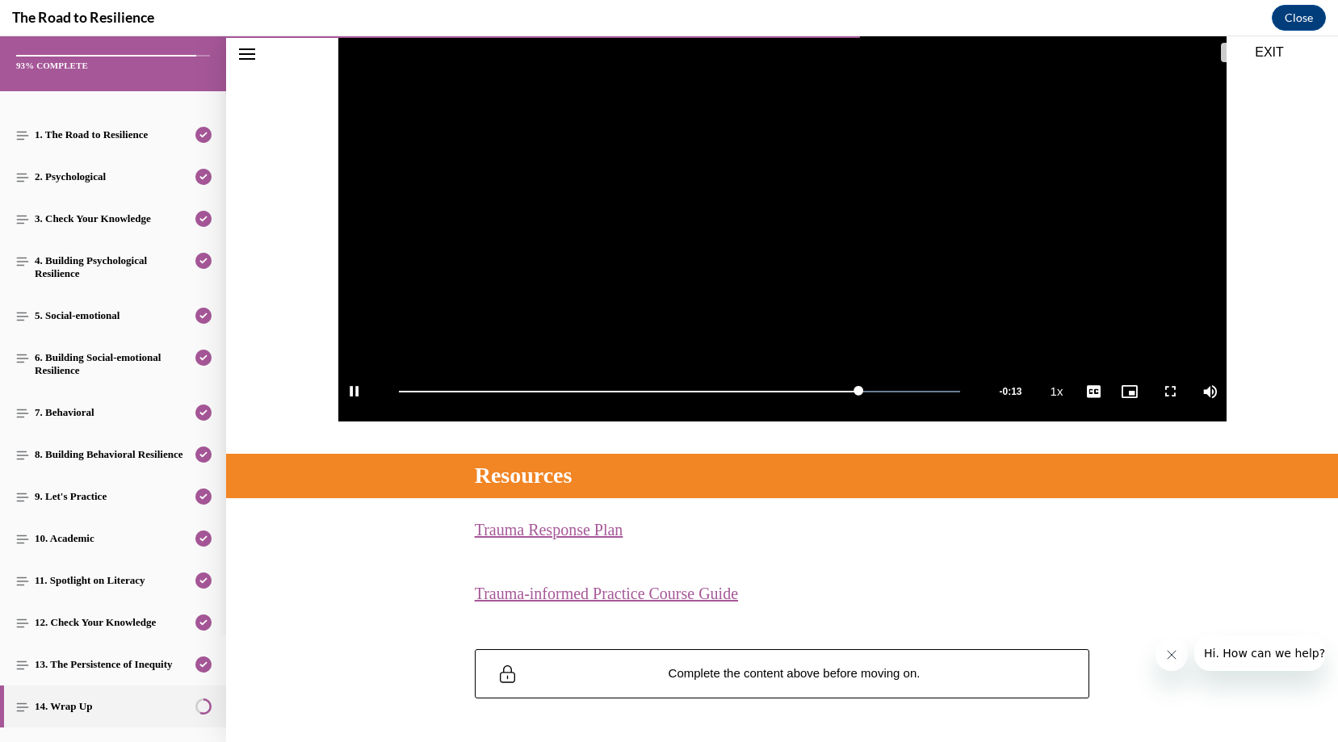
click at [675, 151] on video "Video player" at bounding box center [782, 172] width 888 height 500
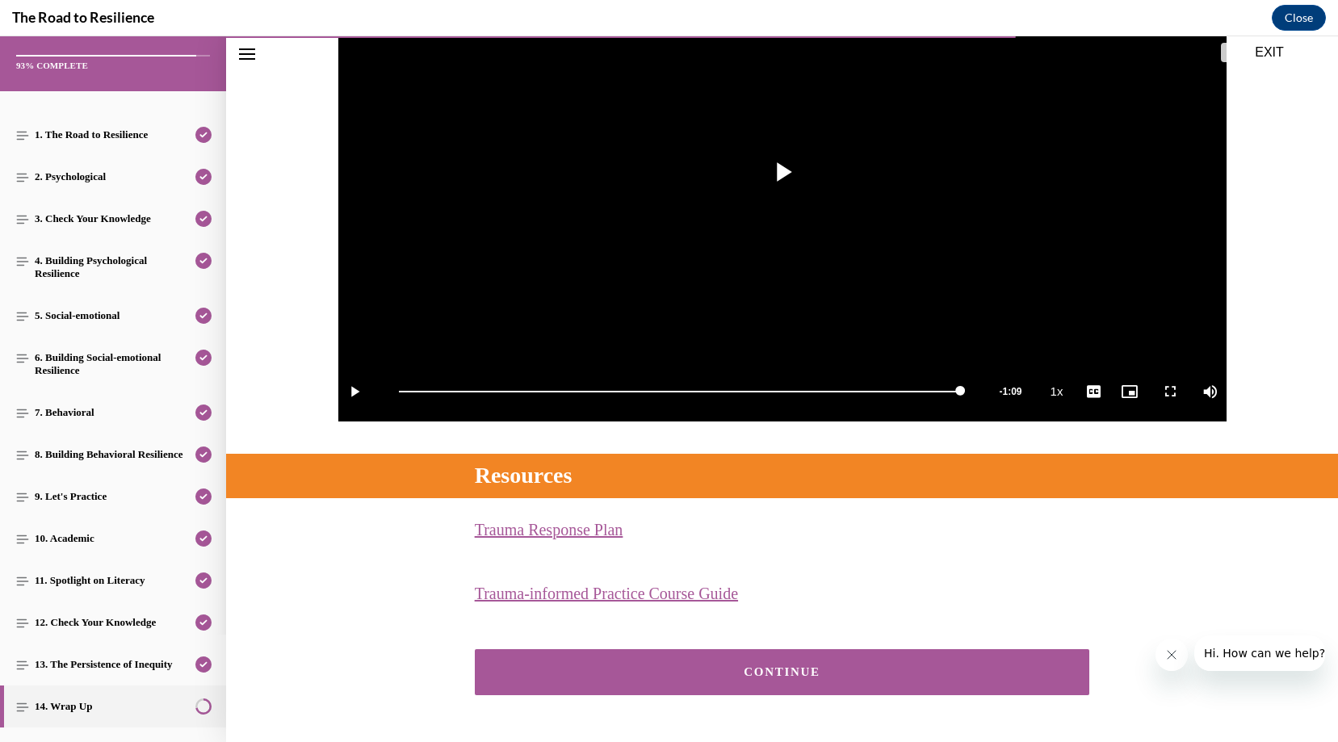
click at [744, 674] on div "CONTINUE" at bounding box center [782, 672] width 565 height 12
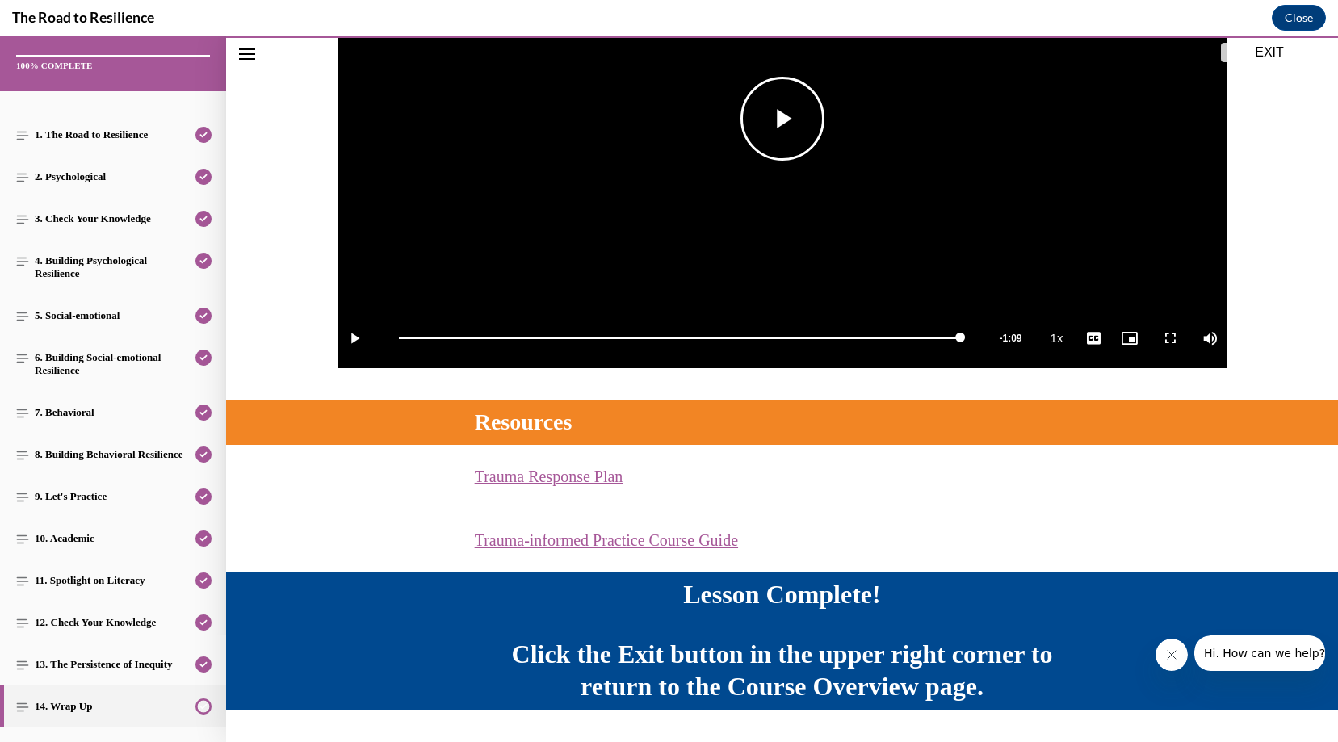
scroll to position [387, 0]
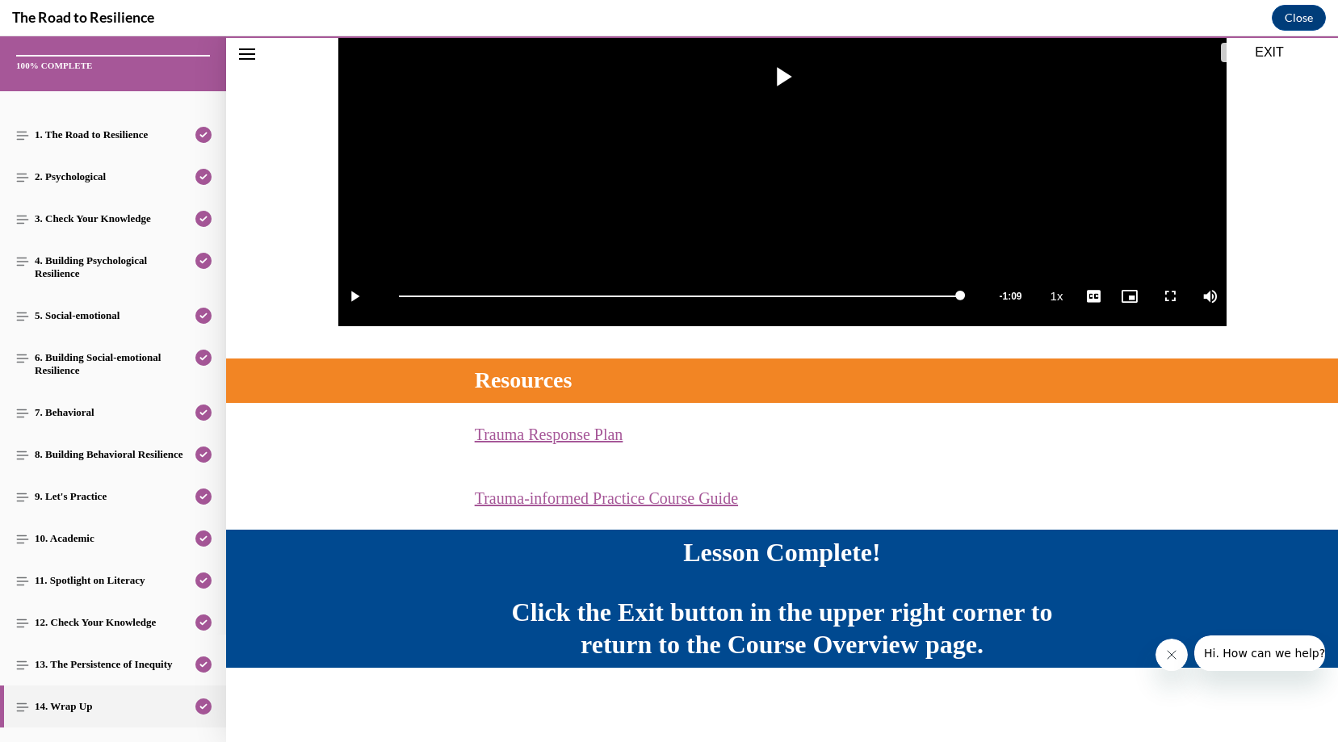
click at [1257, 48] on button "EXIT" at bounding box center [1269, 52] width 97 height 19
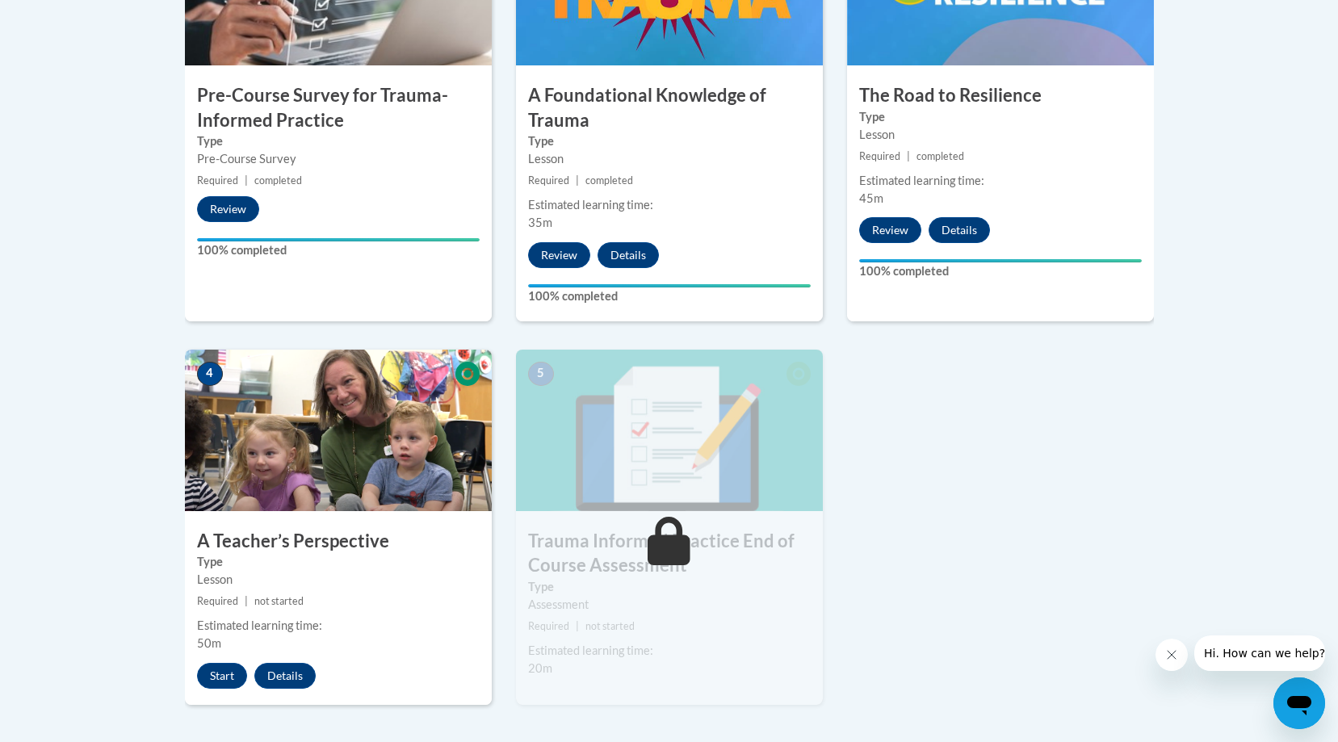
scroll to position [652, 0]
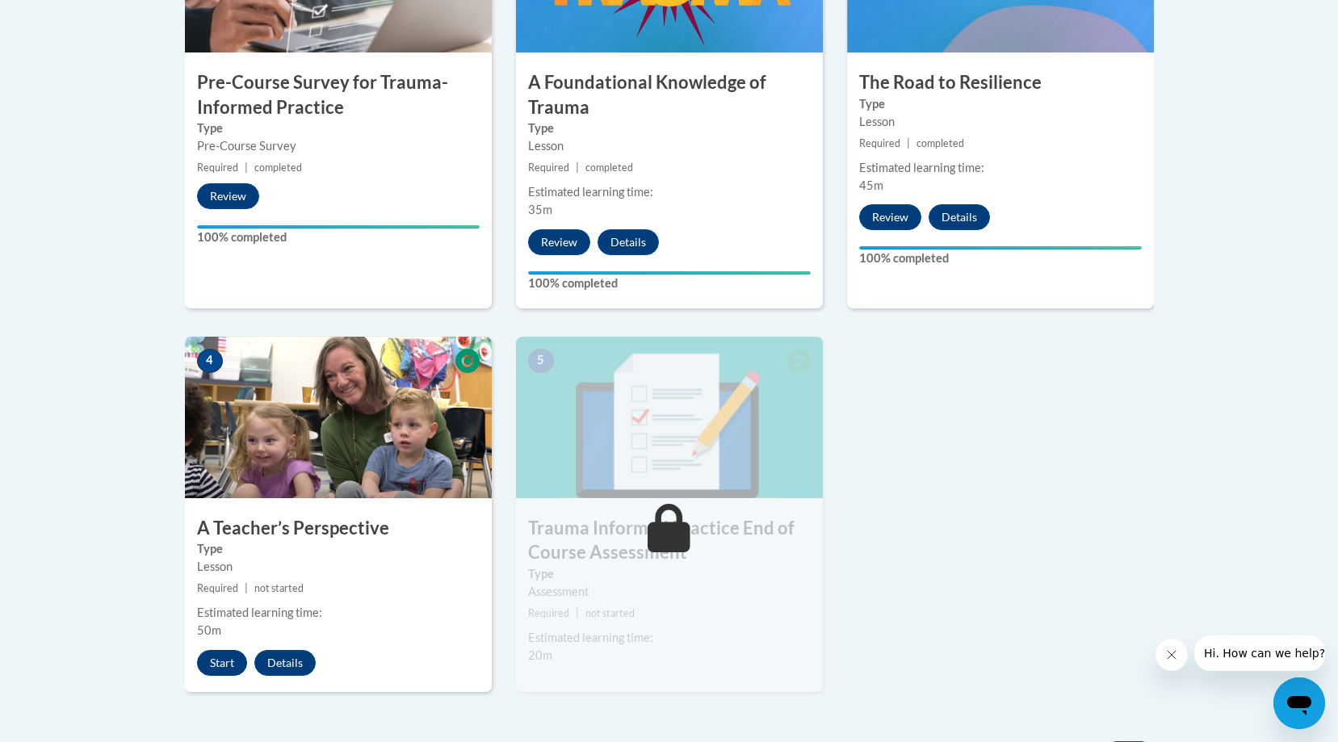
click at [216, 658] on button "Start" at bounding box center [222, 663] width 50 height 26
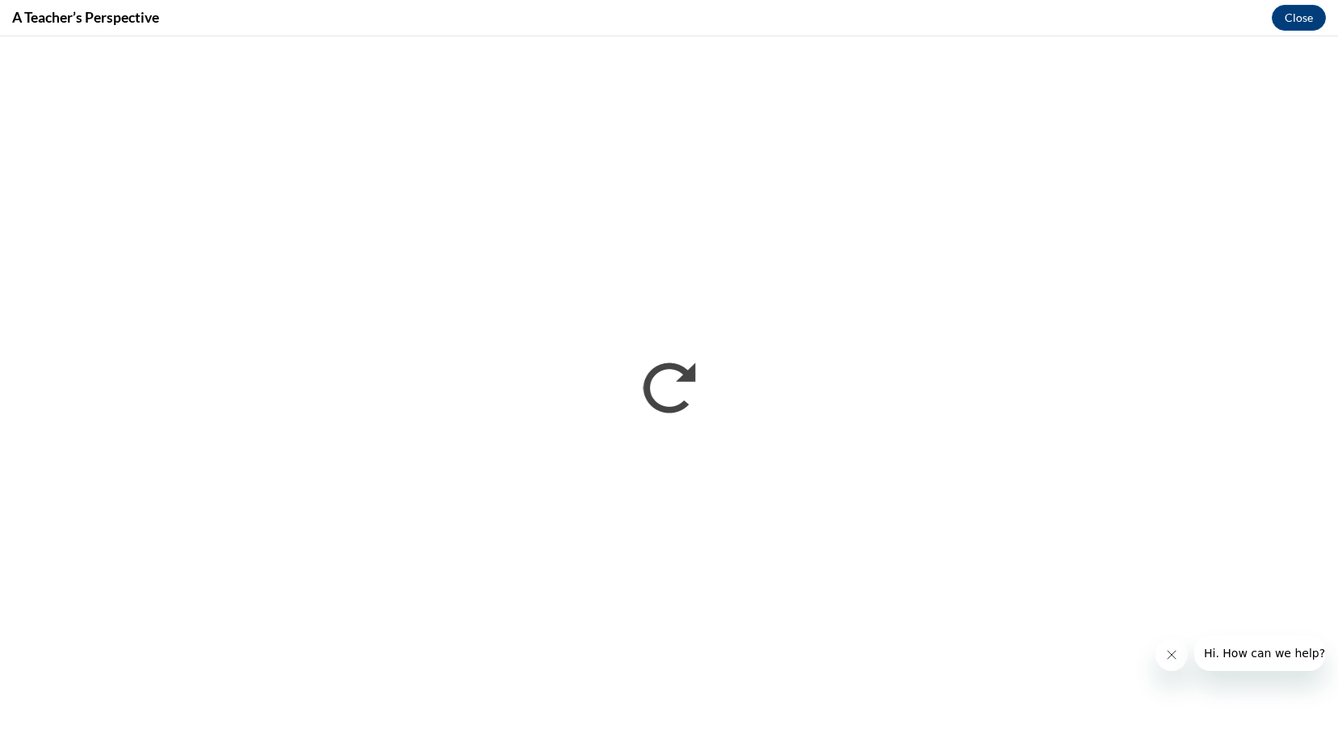
scroll to position [0, 0]
